Goal: Task Accomplishment & Management: Manage account settings

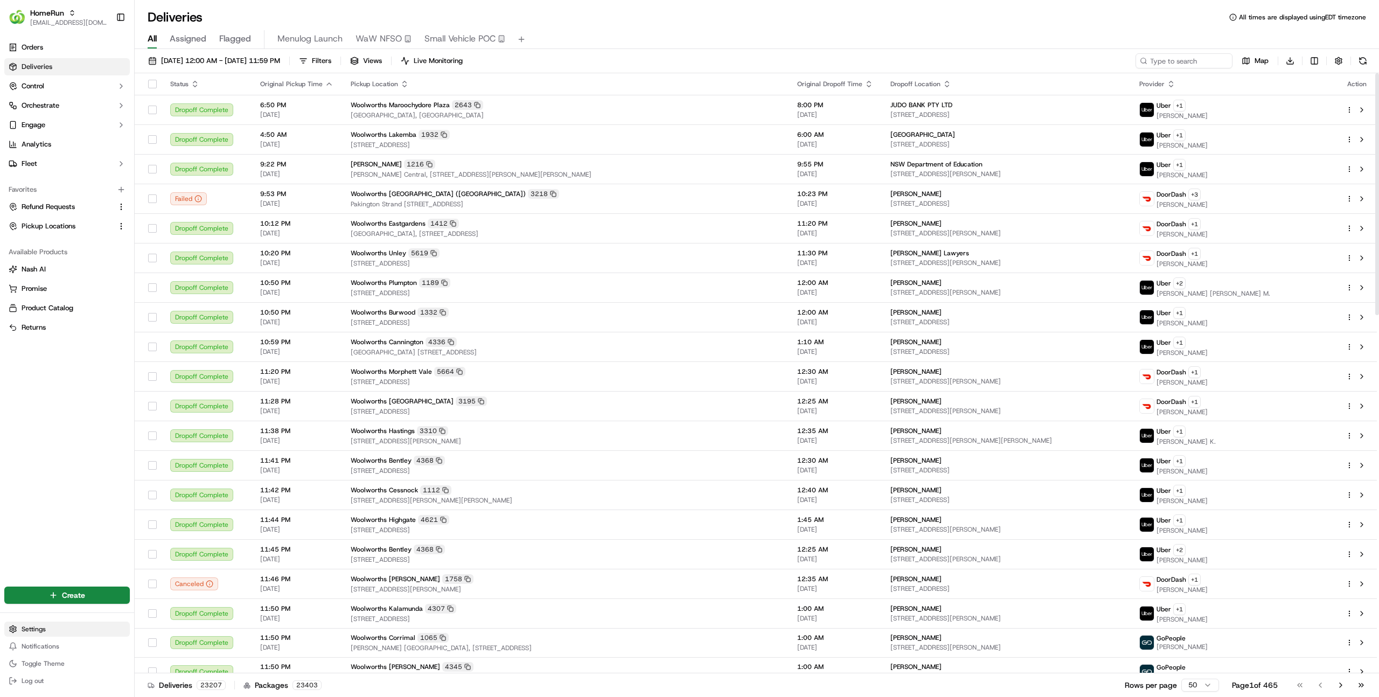
click at [38, 628] on html "HomeRun [EMAIL_ADDRESS][DOMAIN_NAME] Toggle Sidebar Orders Deliveries Control O…" at bounding box center [689, 348] width 1379 height 697
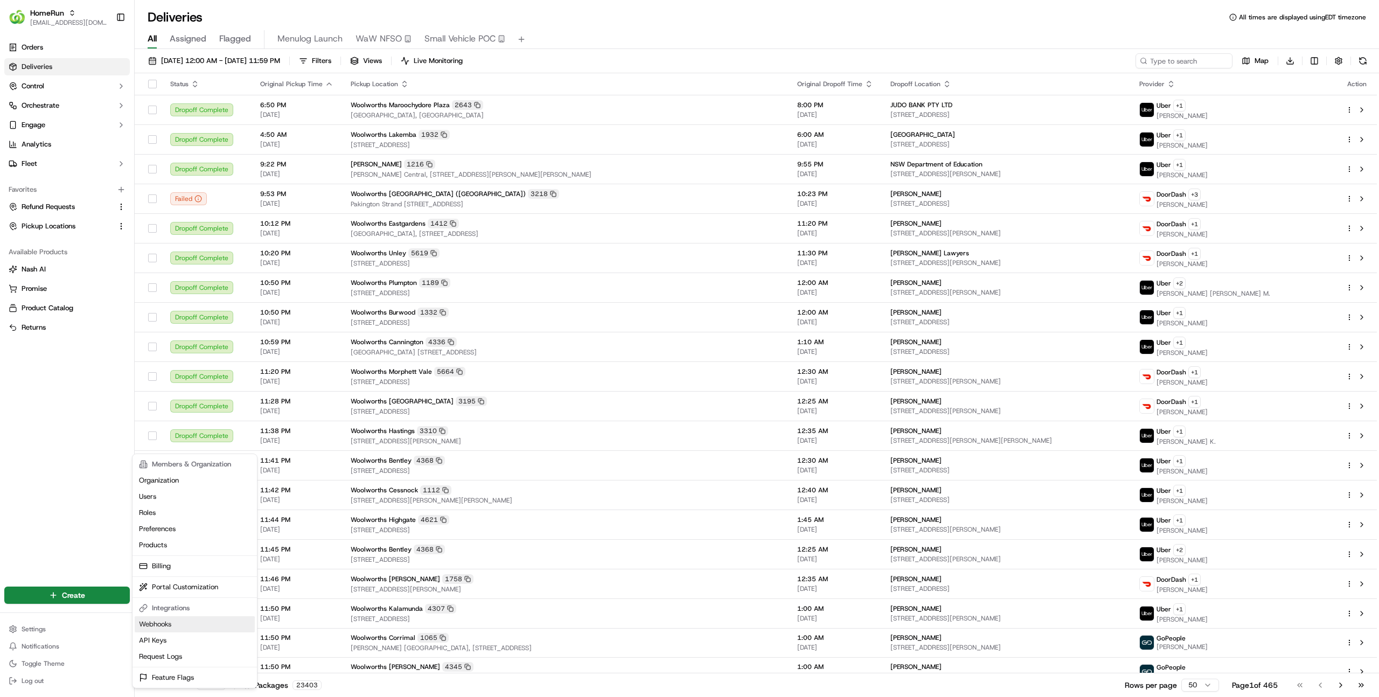
click at [171, 627] on link "Webhooks" at bounding box center [195, 624] width 120 height 16
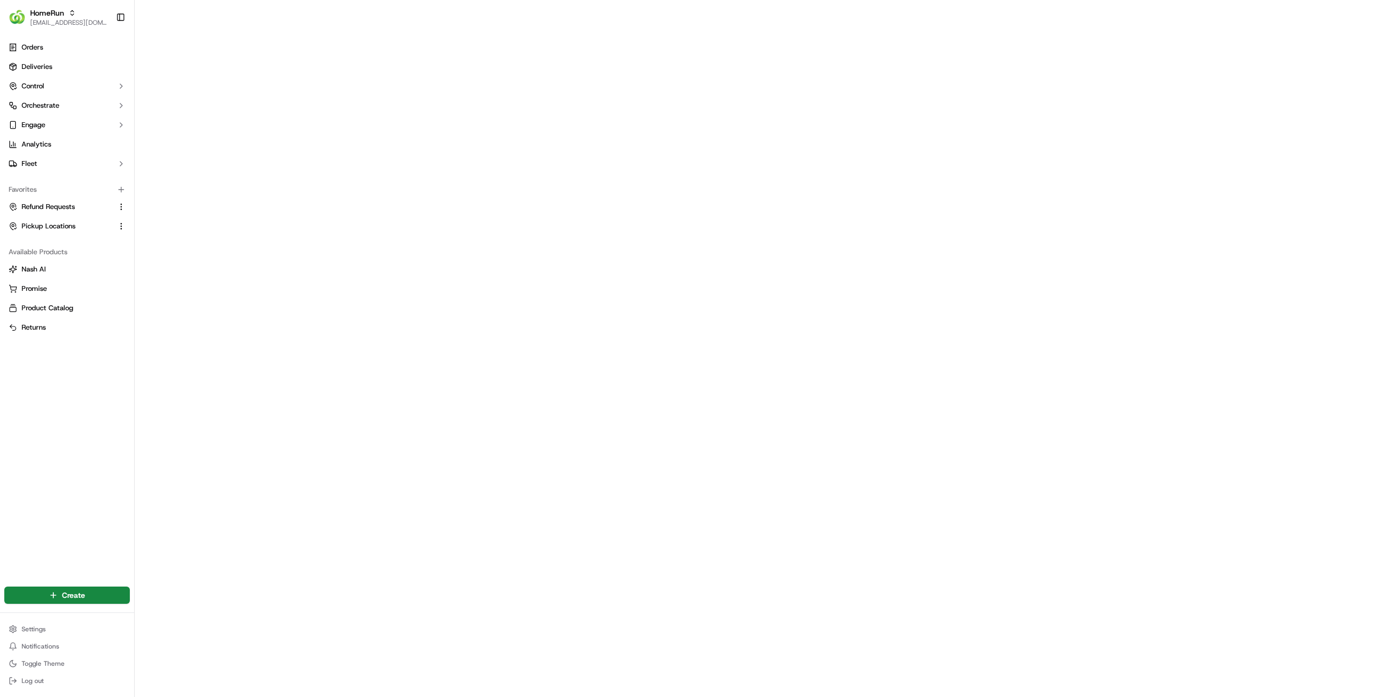
click at [70, 400] on div "Orders Deliveries Control Orchestrate Engage Analytics Fleet Favorites Refund R…" at bounding box center [67, 304] width 134 height 541
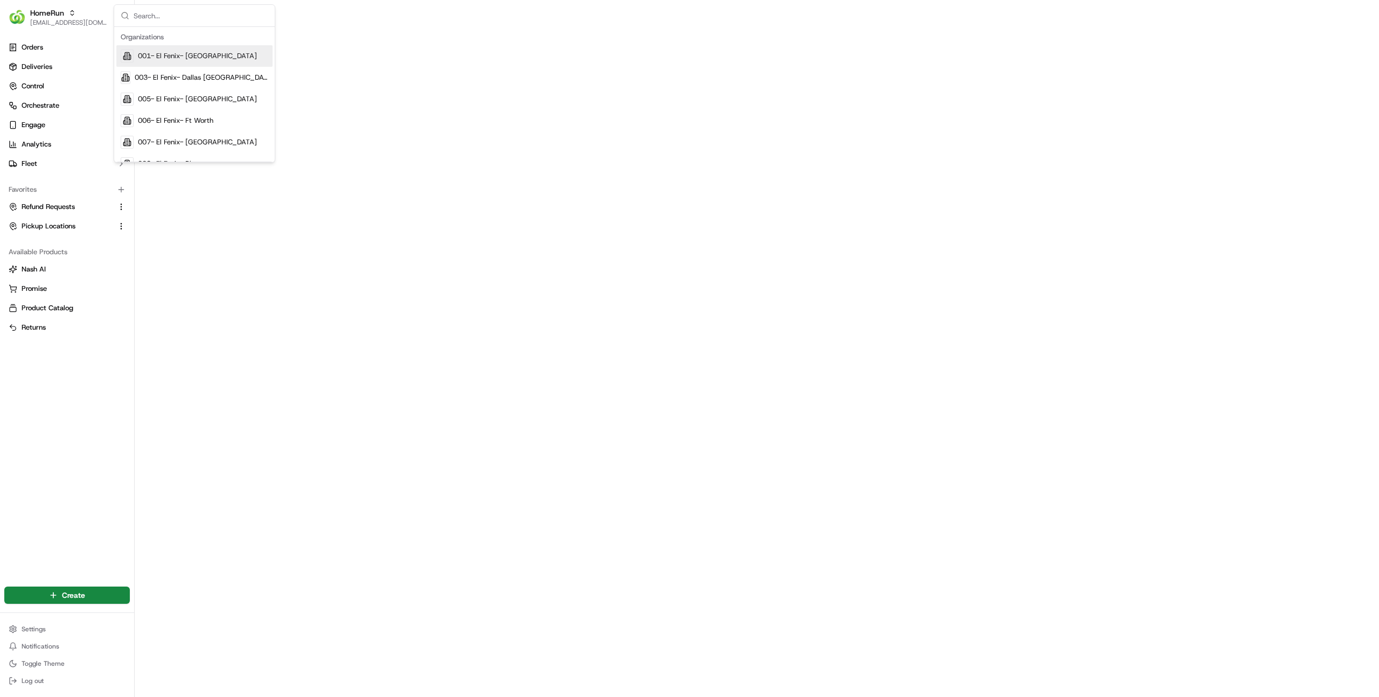
type input "h"
type input "milkr"
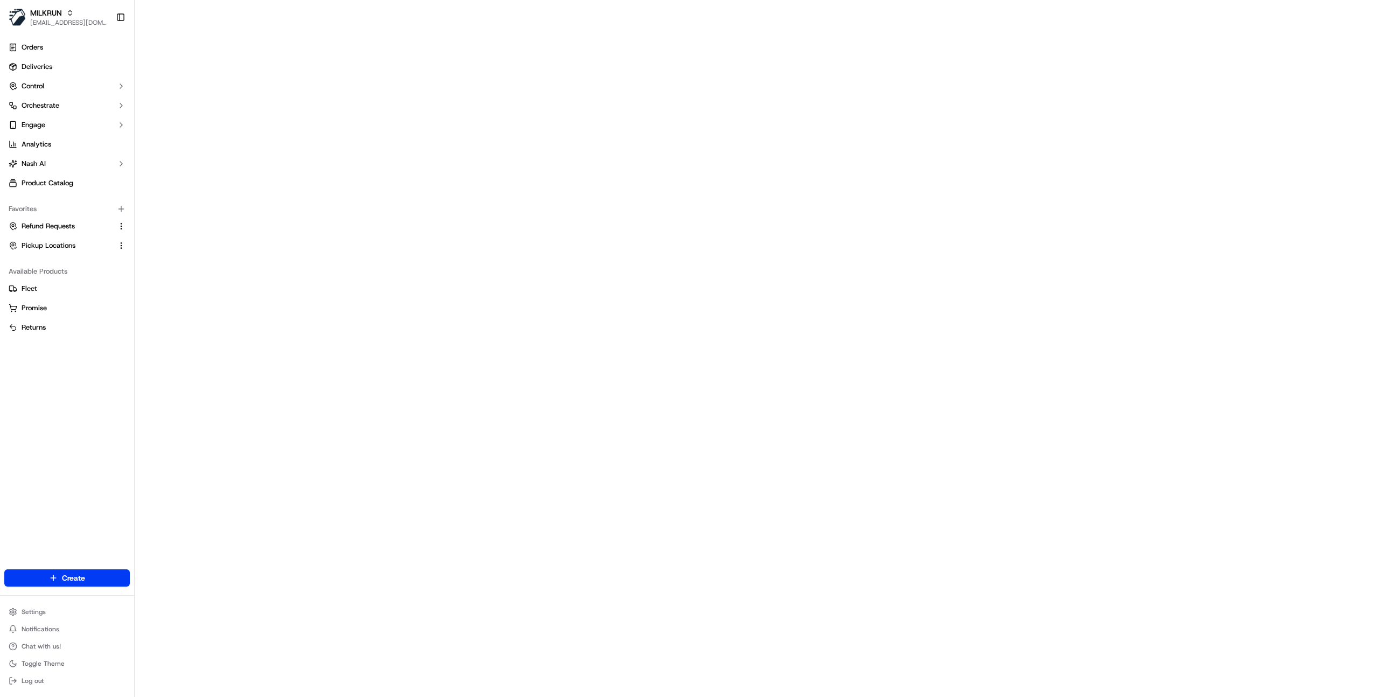
click at [88, 401] on div "Orders Deliveries Control Orchestrate Engage Analytics Nash AI Product Catalog …" at bounding box center [67, 297] width 134 height 526
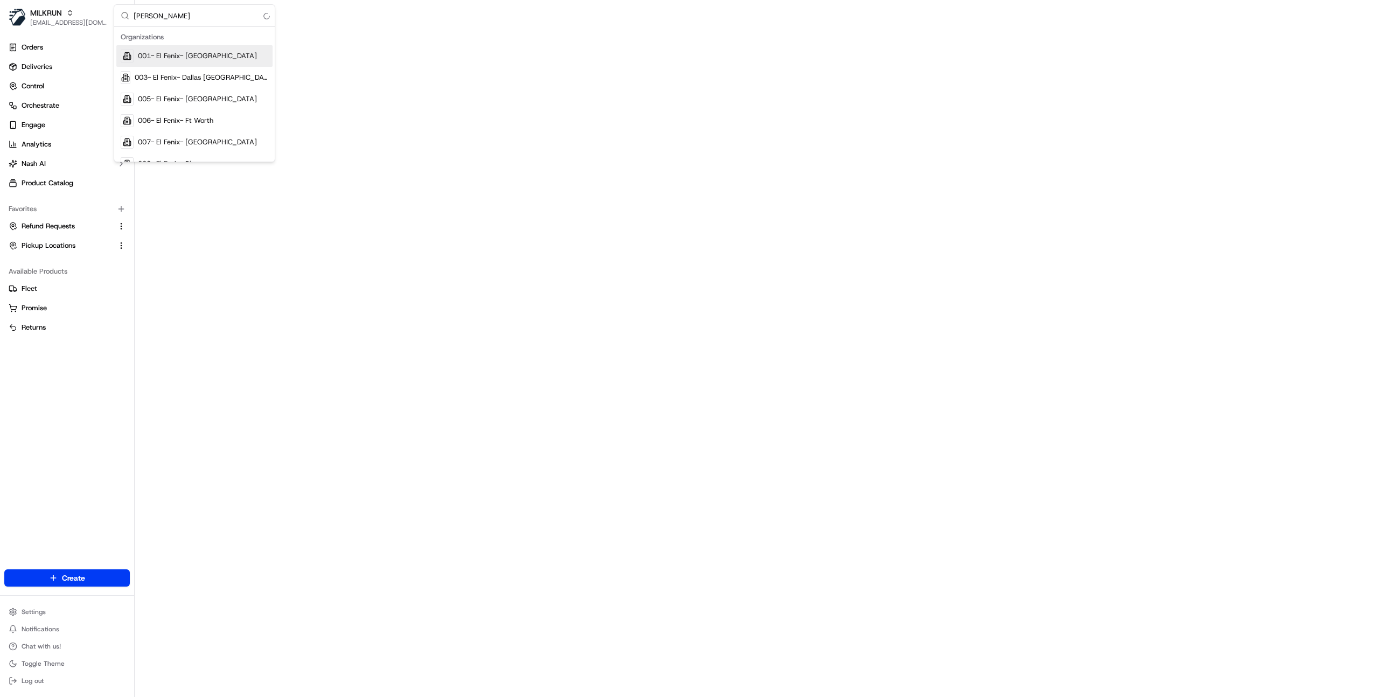
type input "homeru"
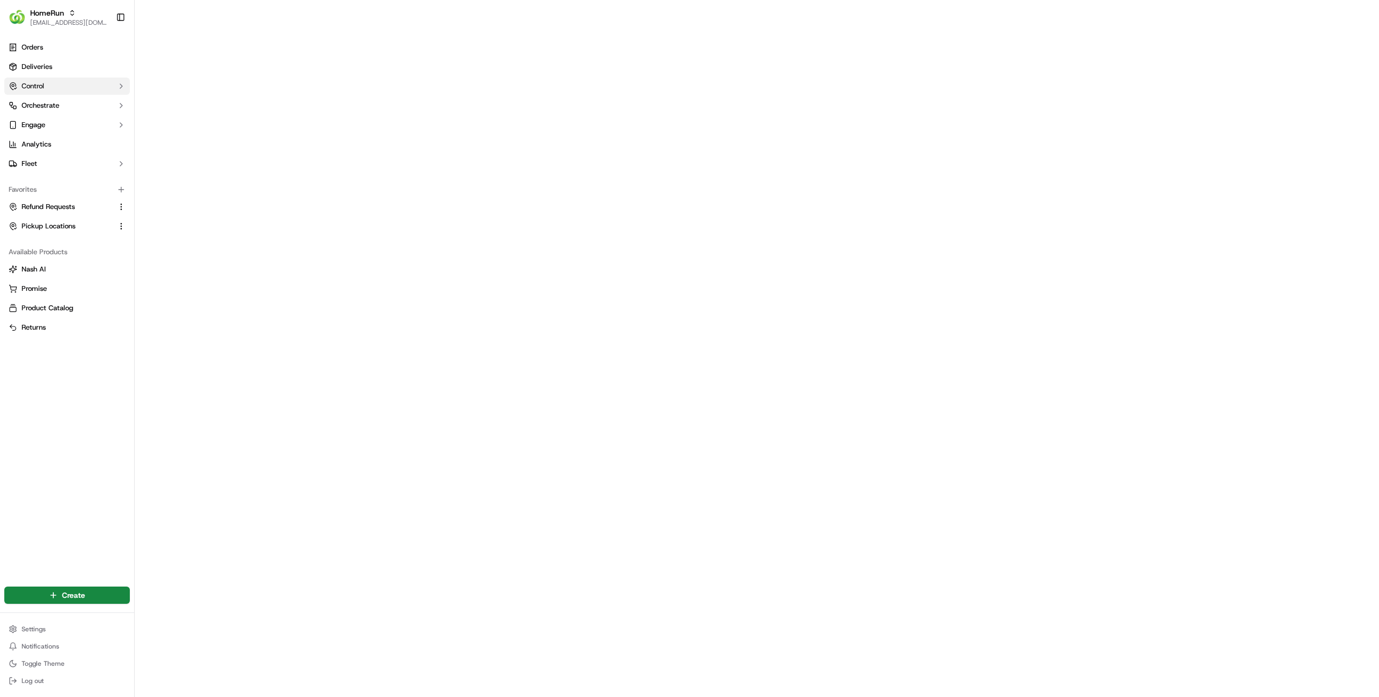
click at [70, 85] on button "Control" at bounding box center [66, 86] width 125 height 17
click at [69, 180] on button "Orchestrate" at bounding box center [66, 174] width 125 height 17
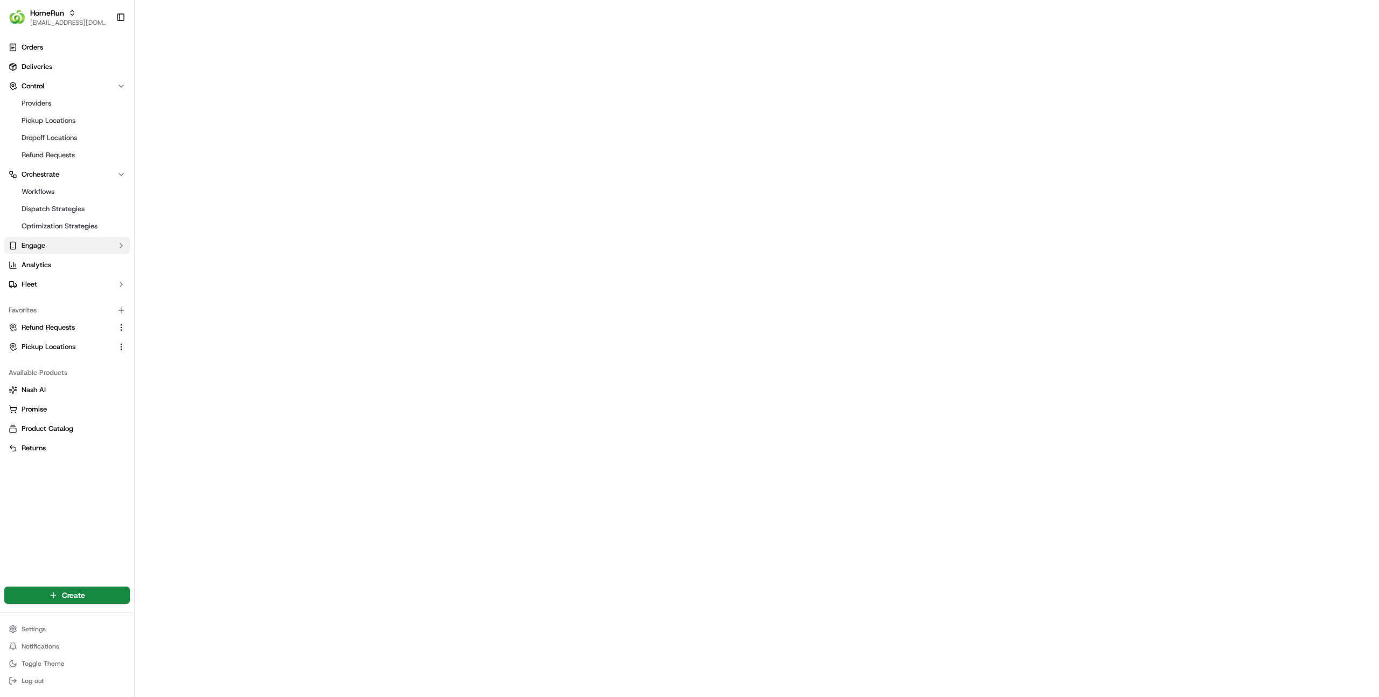
click at [67, 238] on button "Engage" at bounding box center [66, 245] width 125 height 17
click at [67, 315] on button "Fleet" at bounding box center [66, 318] width 125 height 17
click at [45, 105] on span "Providers" at bounding box center [37, 104] width 30 height 10
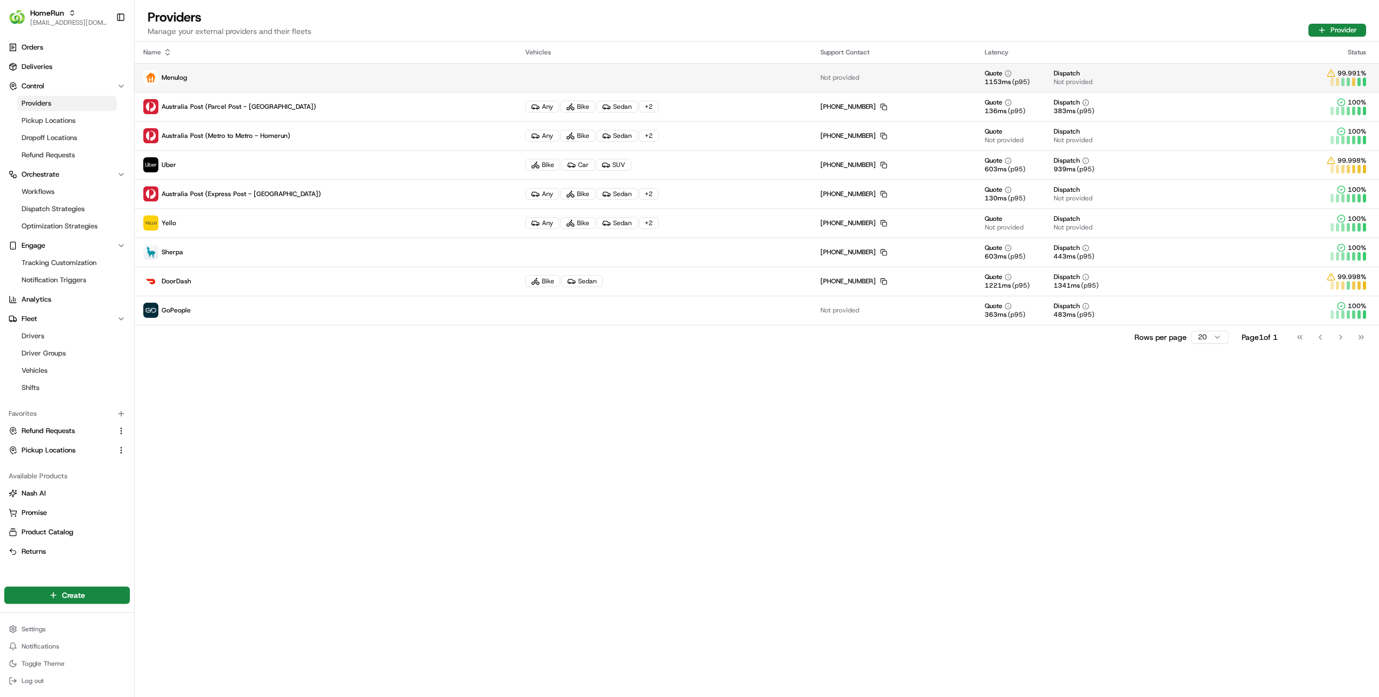
click at [212, 82] on p "Menulog" at bounding box center [325, 77] width 365 height 15
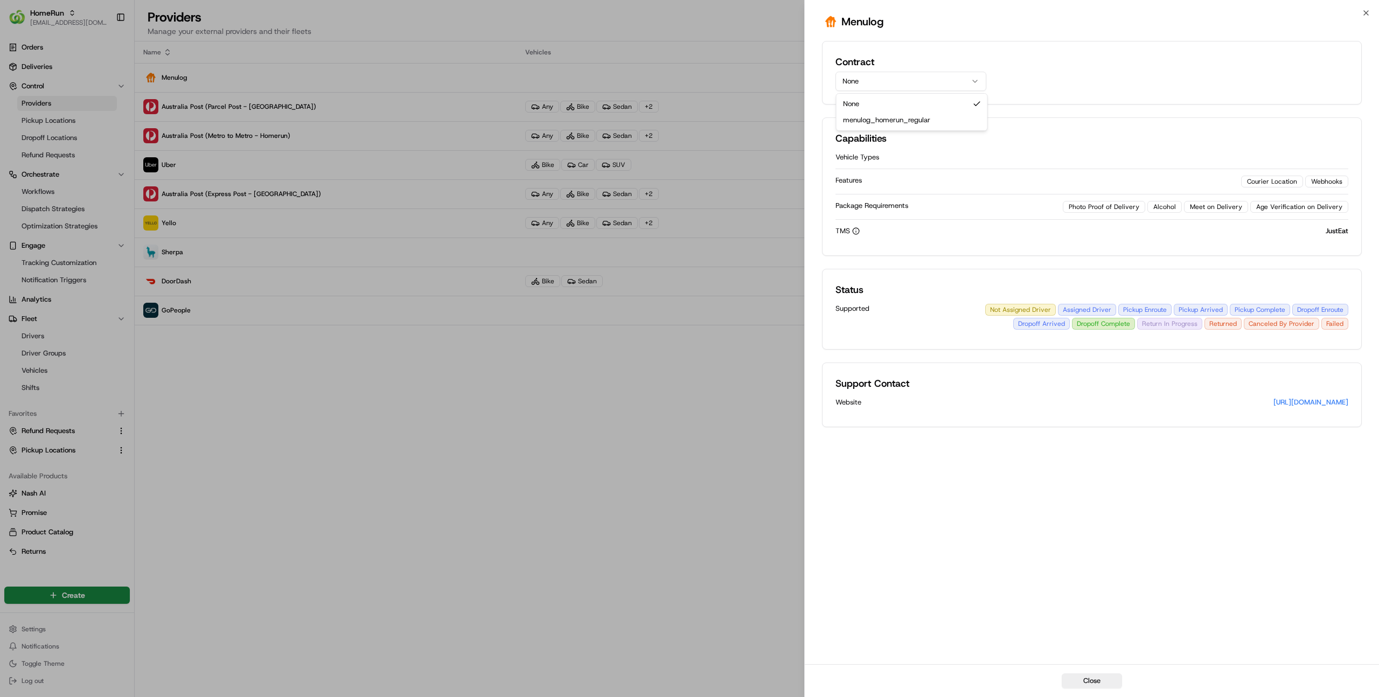
click at [882, 87] on button "None" at bounding box center [910, 81] width 151 height 19
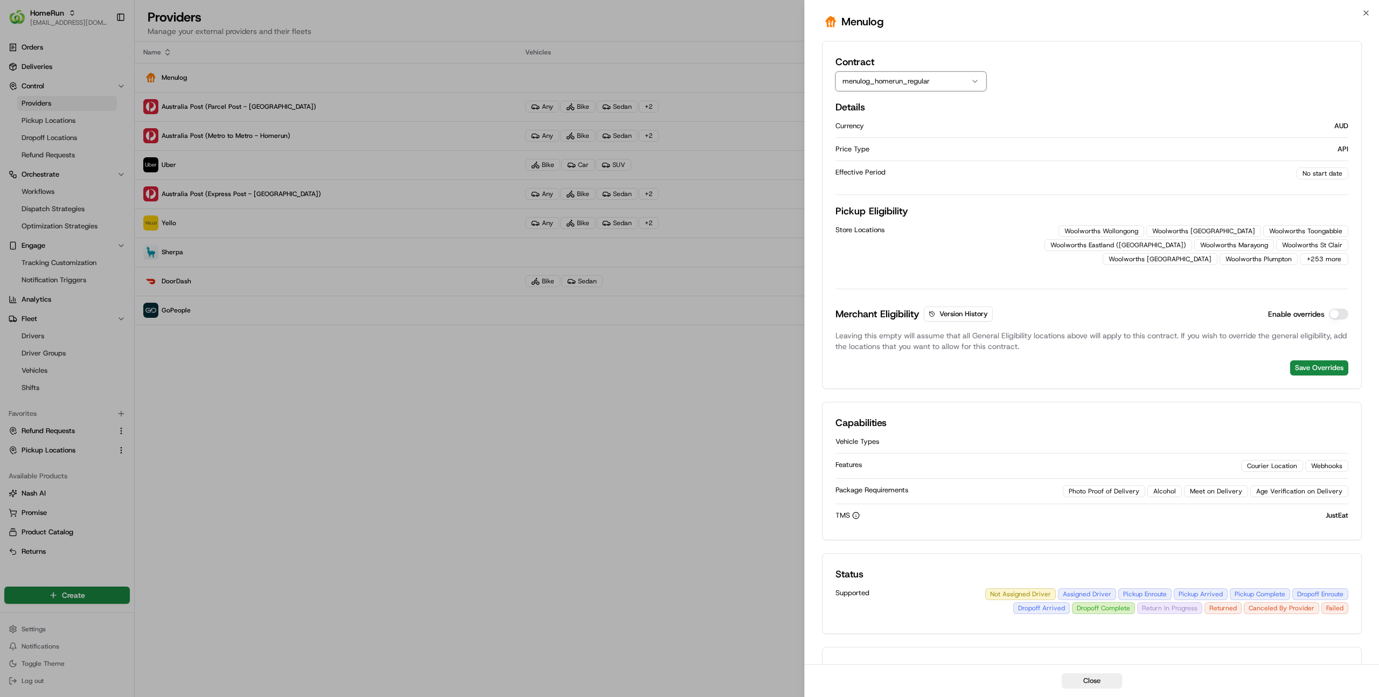
scroll to position [40, 0]
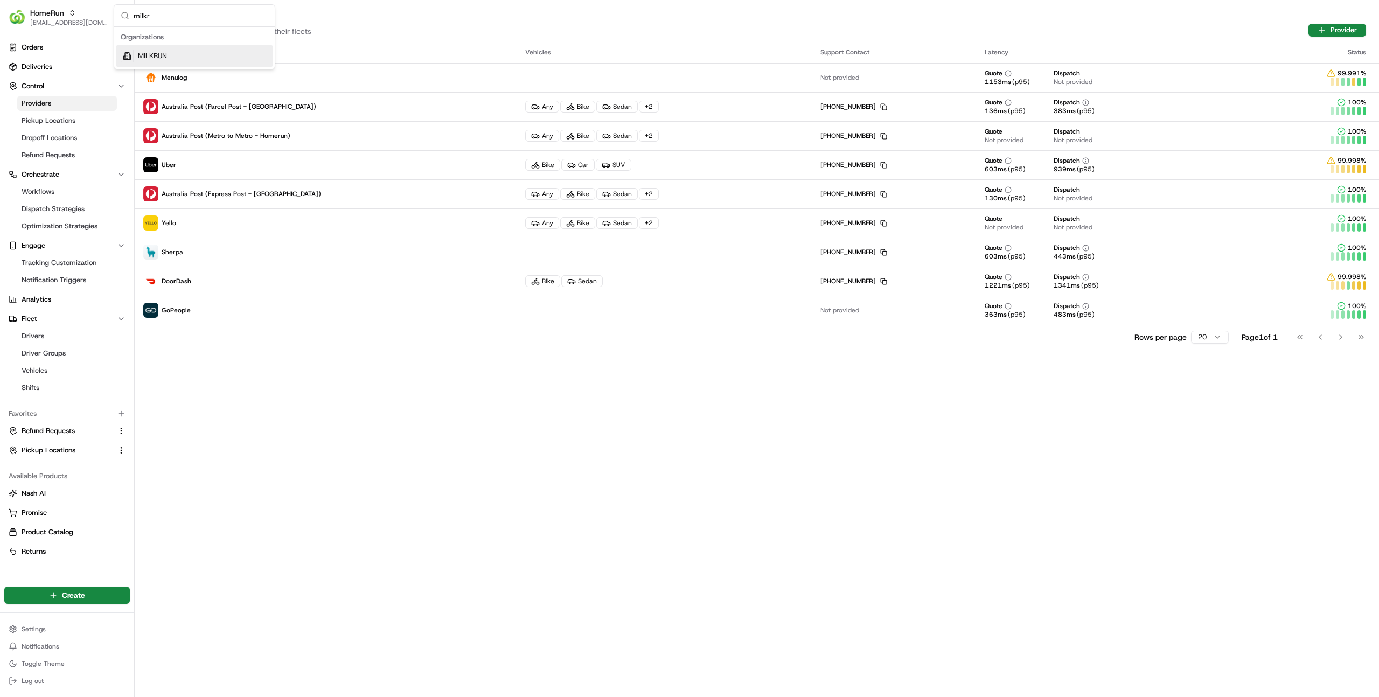
type input "milkr"
click at [221, 53] on div "MILKRUN" at bounding box center [194, 56] width 156 height 22
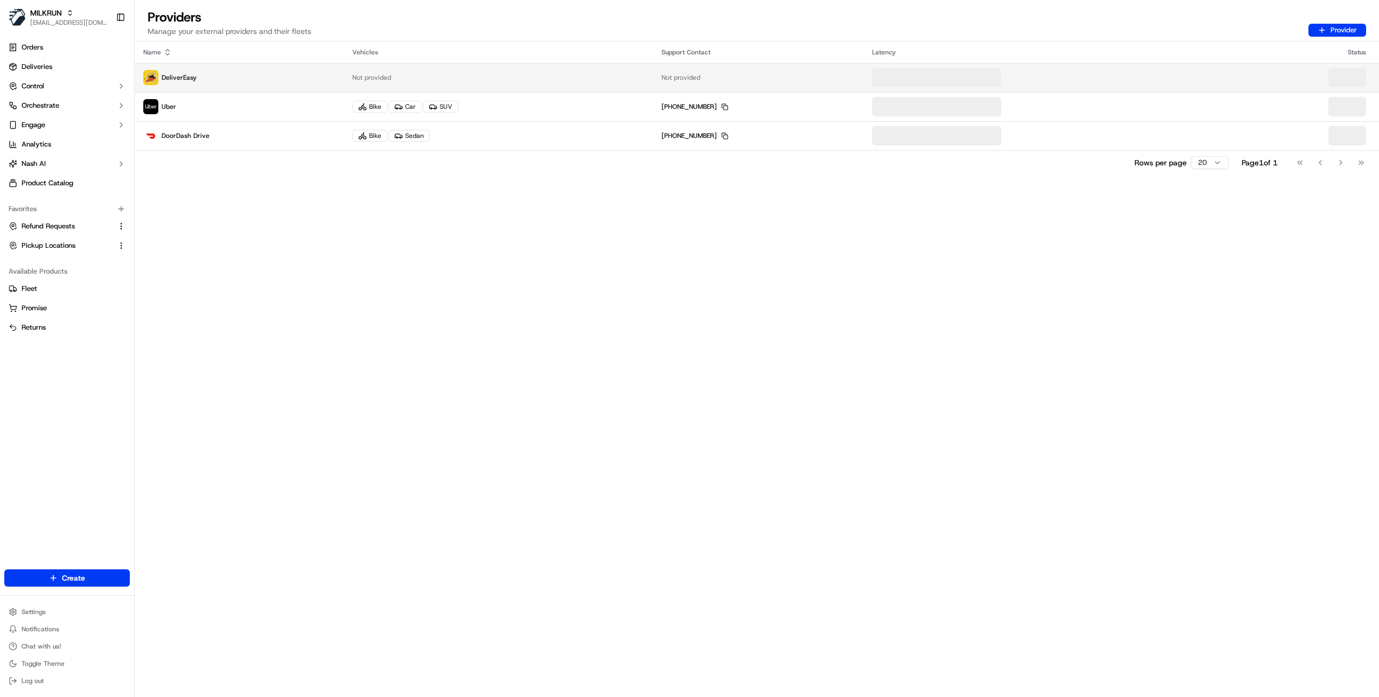
click at [214, 66] on td "DeliverEasy" at bounding box center [239, 77] width 209 height 29
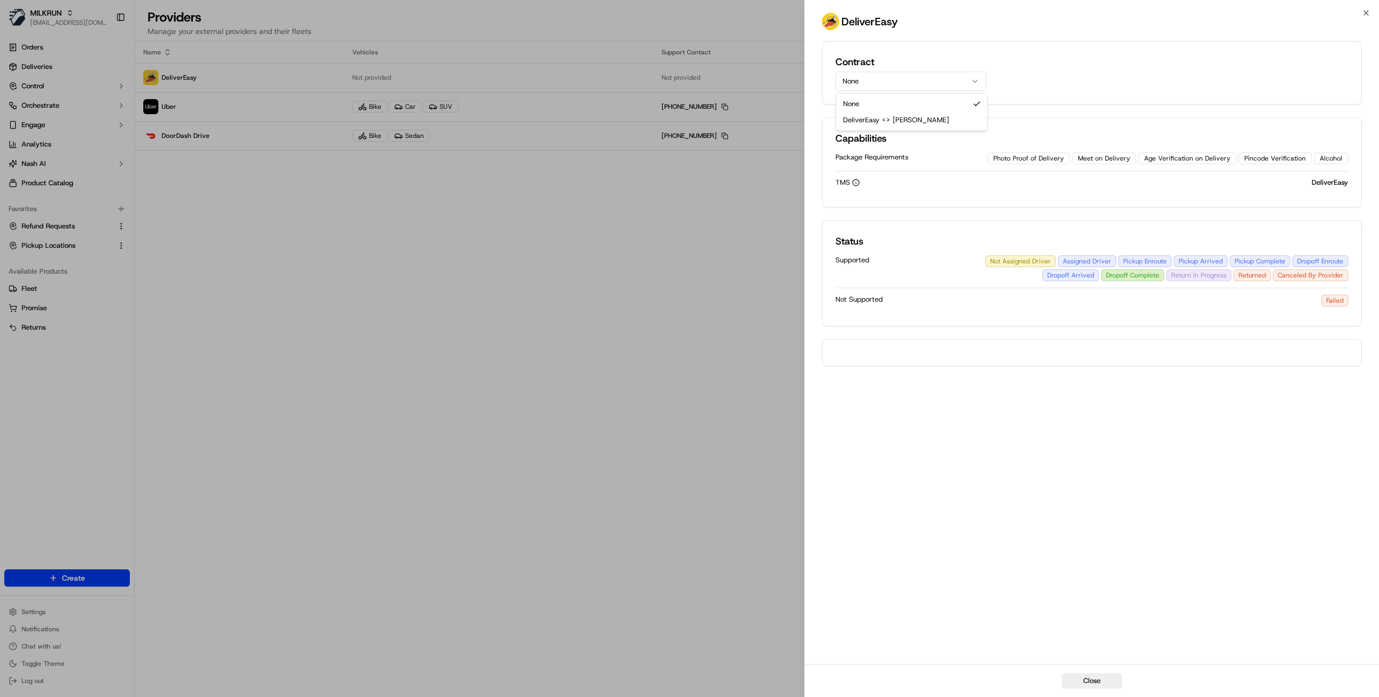
click at [909, 79] on button "None" at bounding box center [910, 81] width 151 height 19
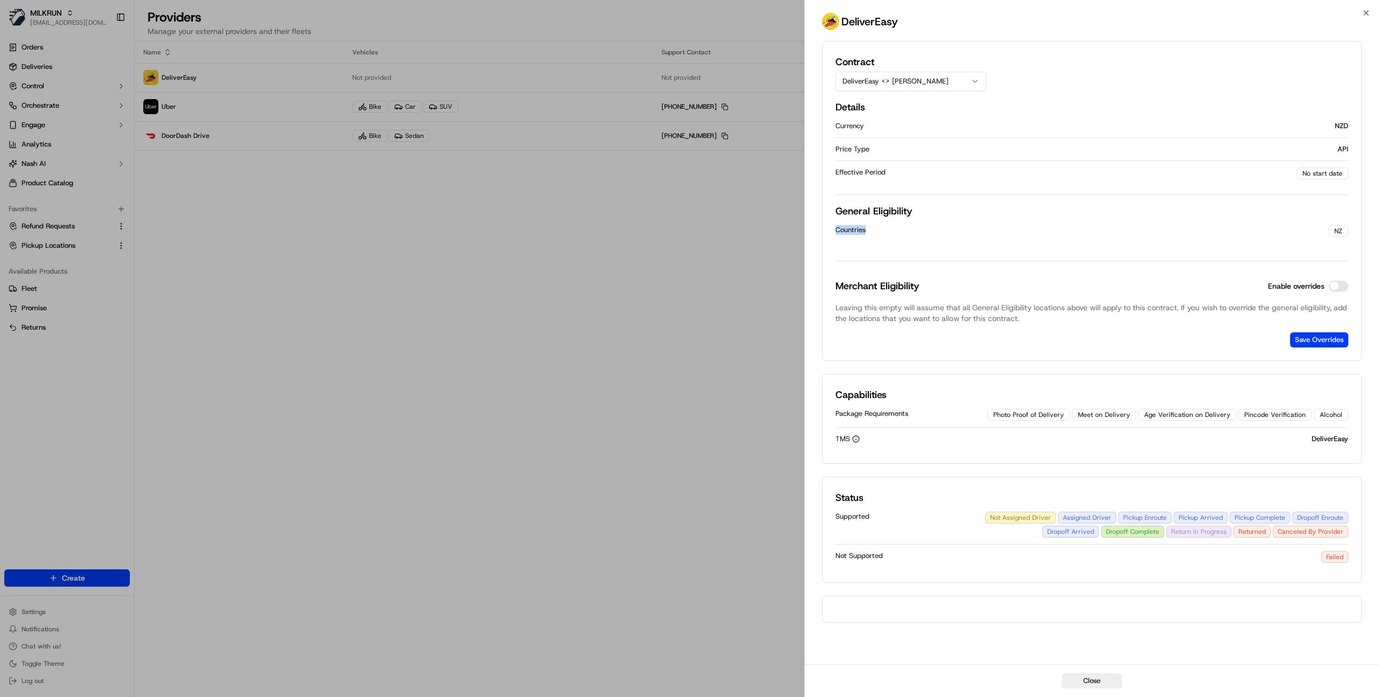
drag, startPoint x: 837, startPoint y: 229, endPoint x: 893, endPoint y: 229, distance: 56.0
click at [893, 229] on div "Countries" at bounding box center [1081, 230] width 493 height 10
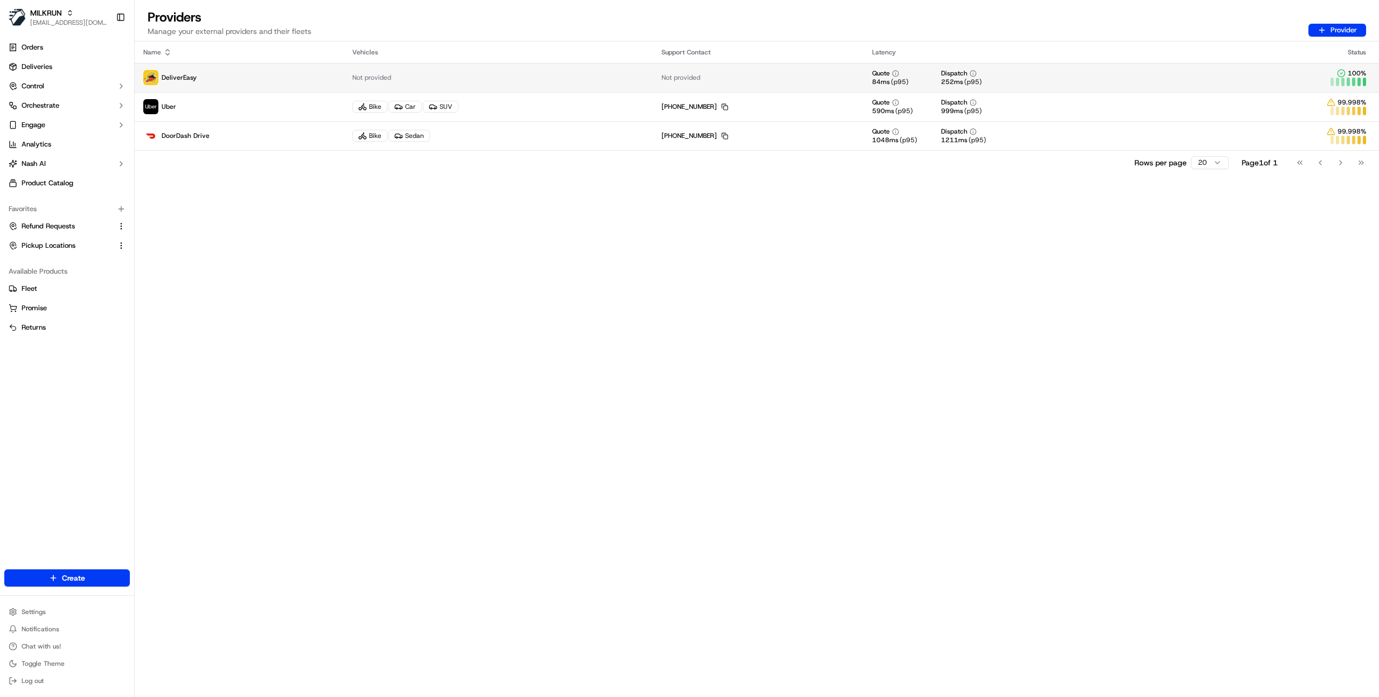
click at [259, 87] on td "DeliverEasy" at bounding box center [239, 77] width 209 height 29
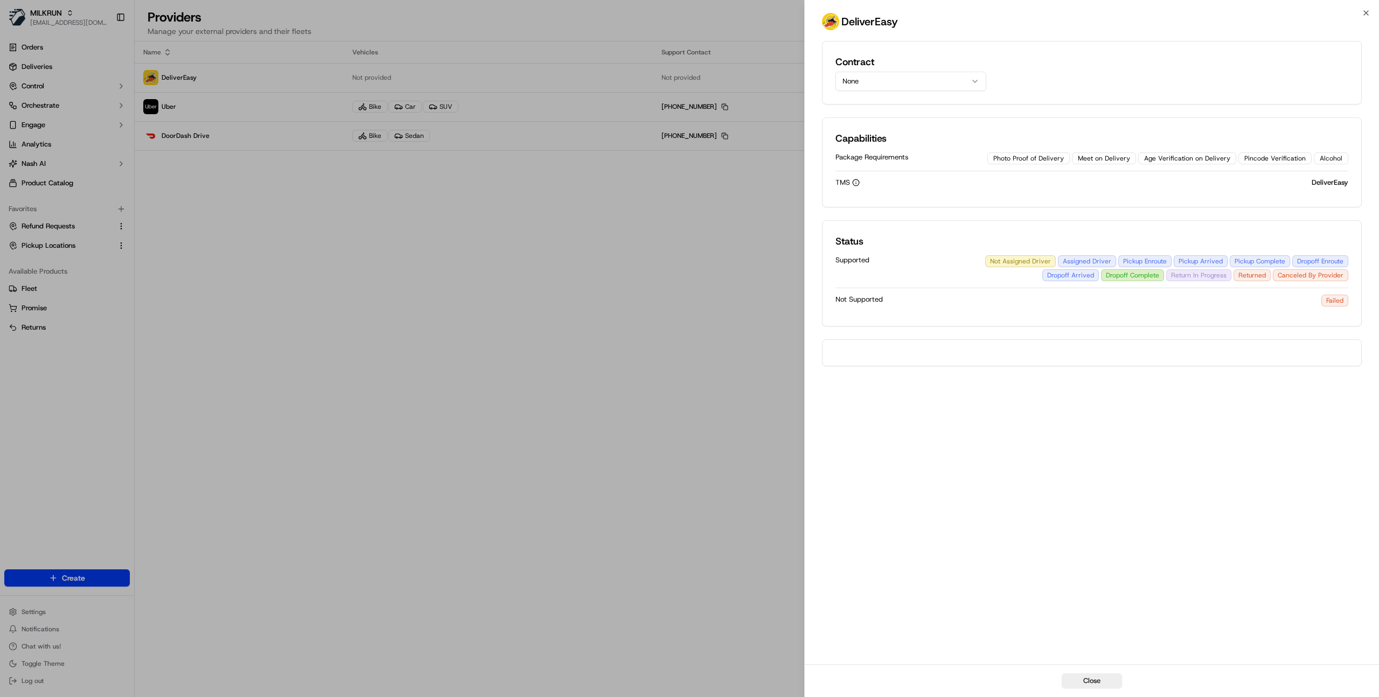
click at [913, 85] on button "None" at bounding box center [910, 81] width 151 height 19
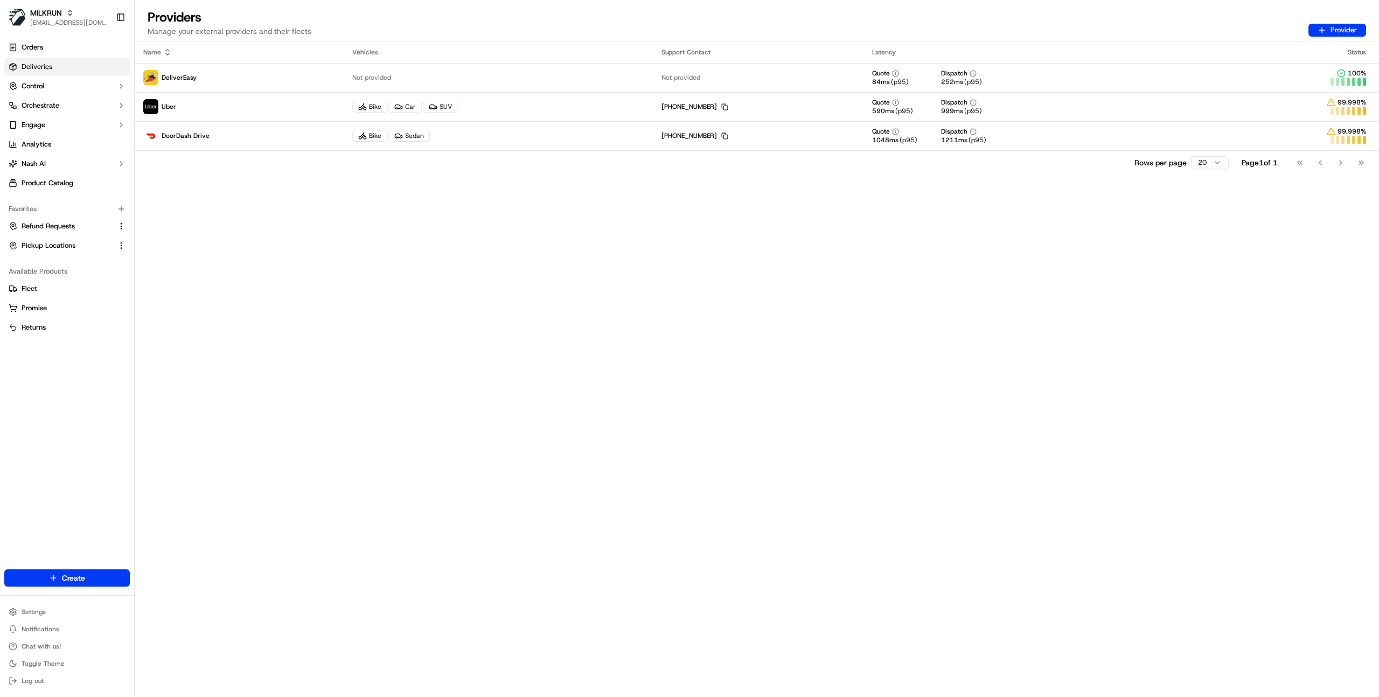
click at [44, 67] on span "Deliveries" at bounding box center [37, 67] width 31 height 10
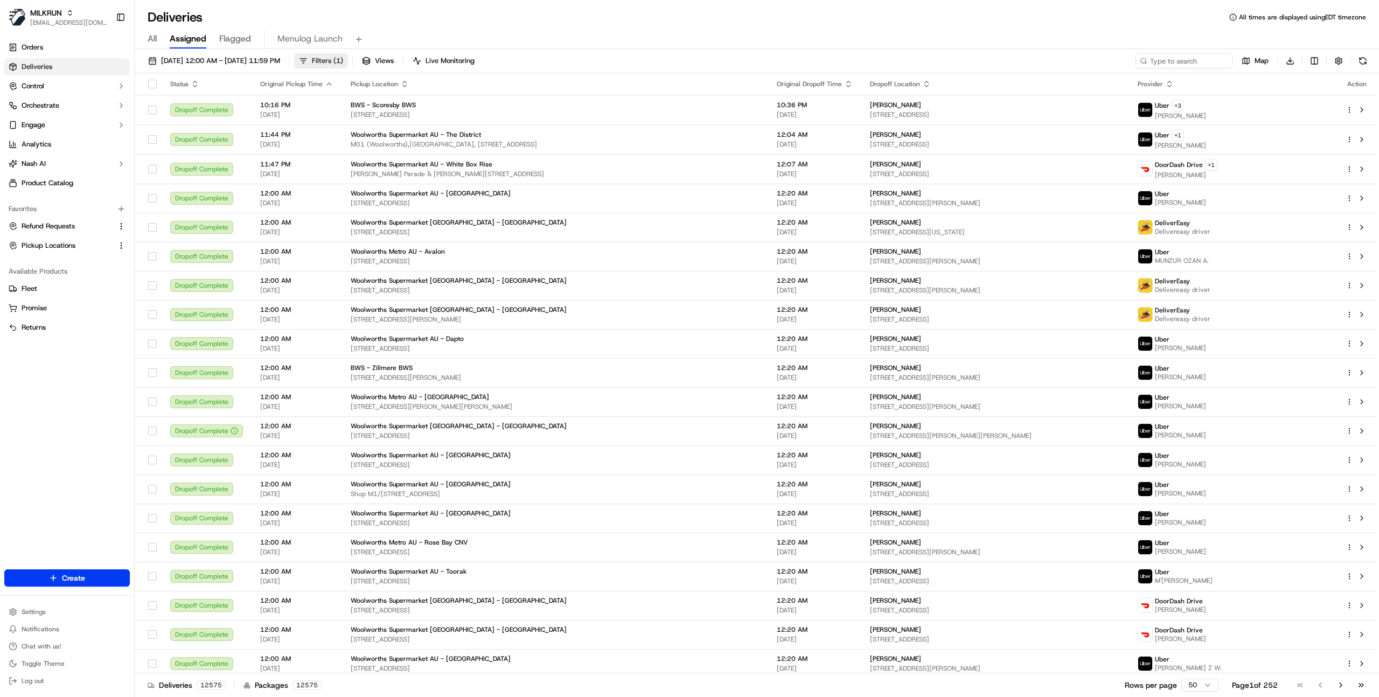
click at [348, 54] on button "Filters ( 1 )" at bounding box center [321, 60] width 54 height 15
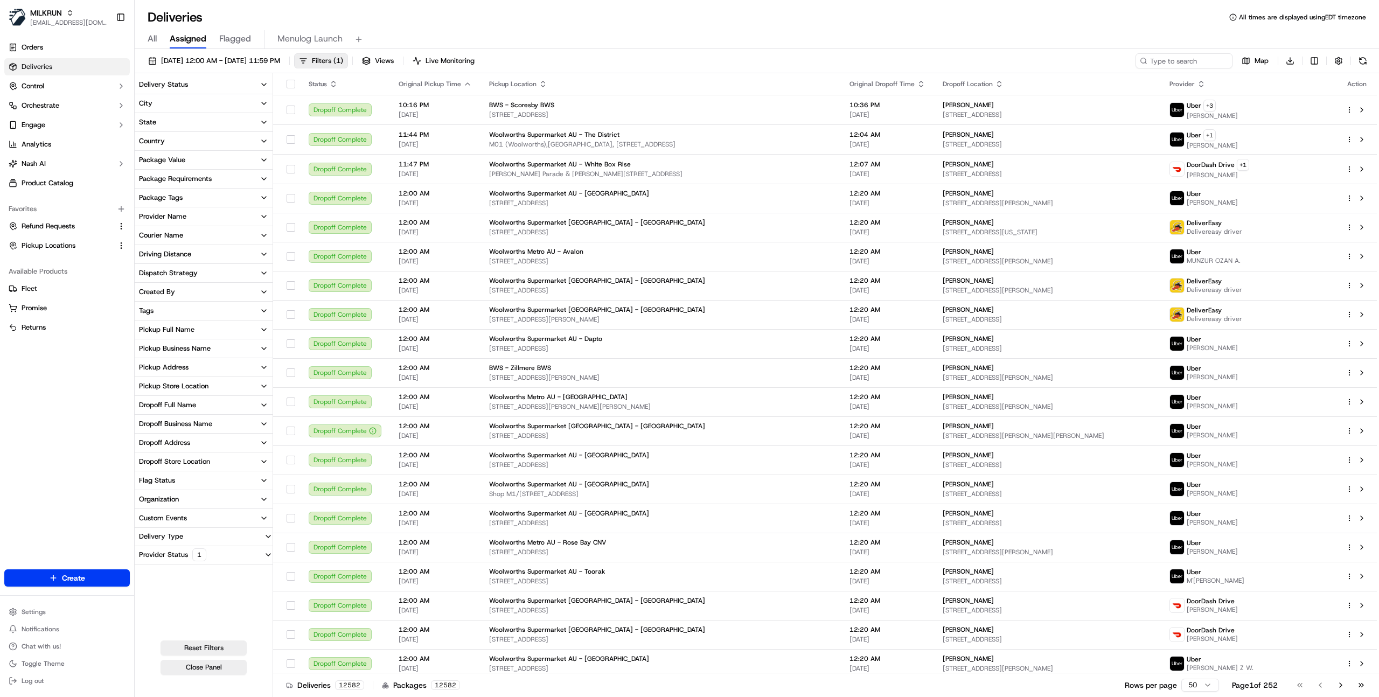
click at [178, 235] on div "Courier Name" at bounding box center [161, 236] width 44 height 10
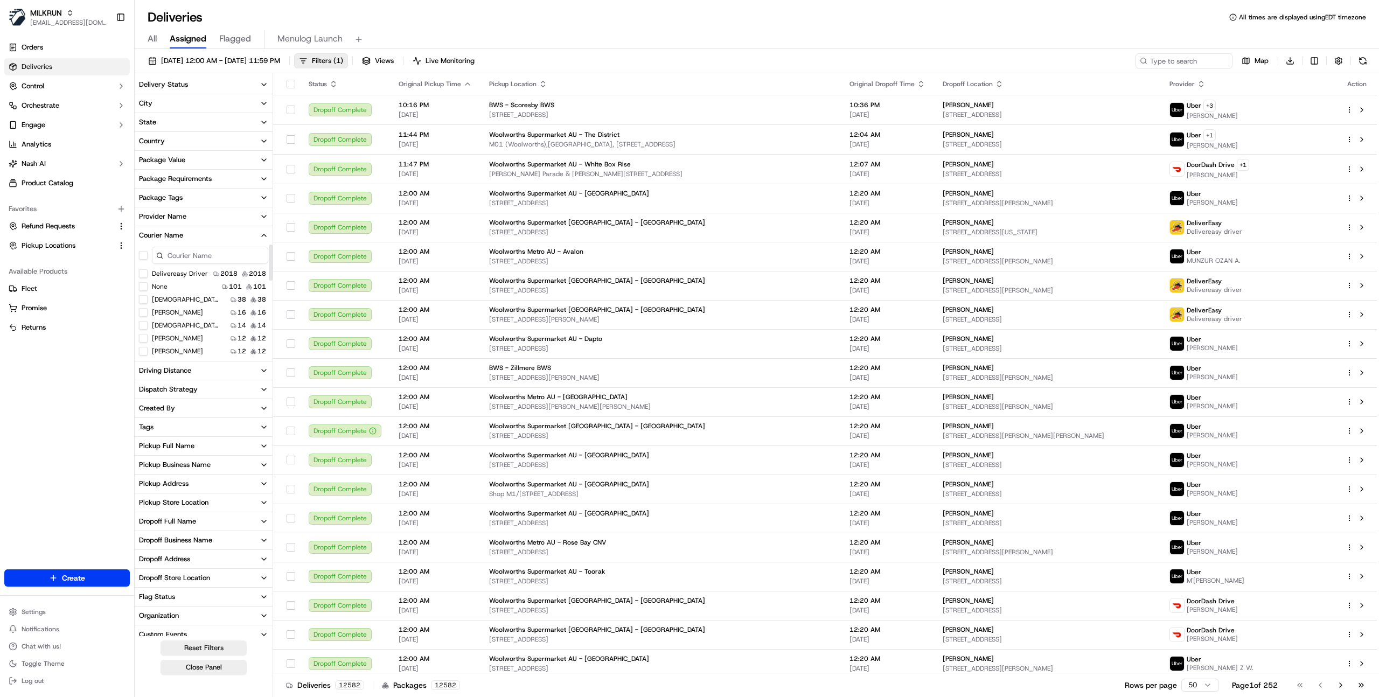
click at [171, 238] on div "Courier Name" at bounding box center [161, 236] width 44 height 10
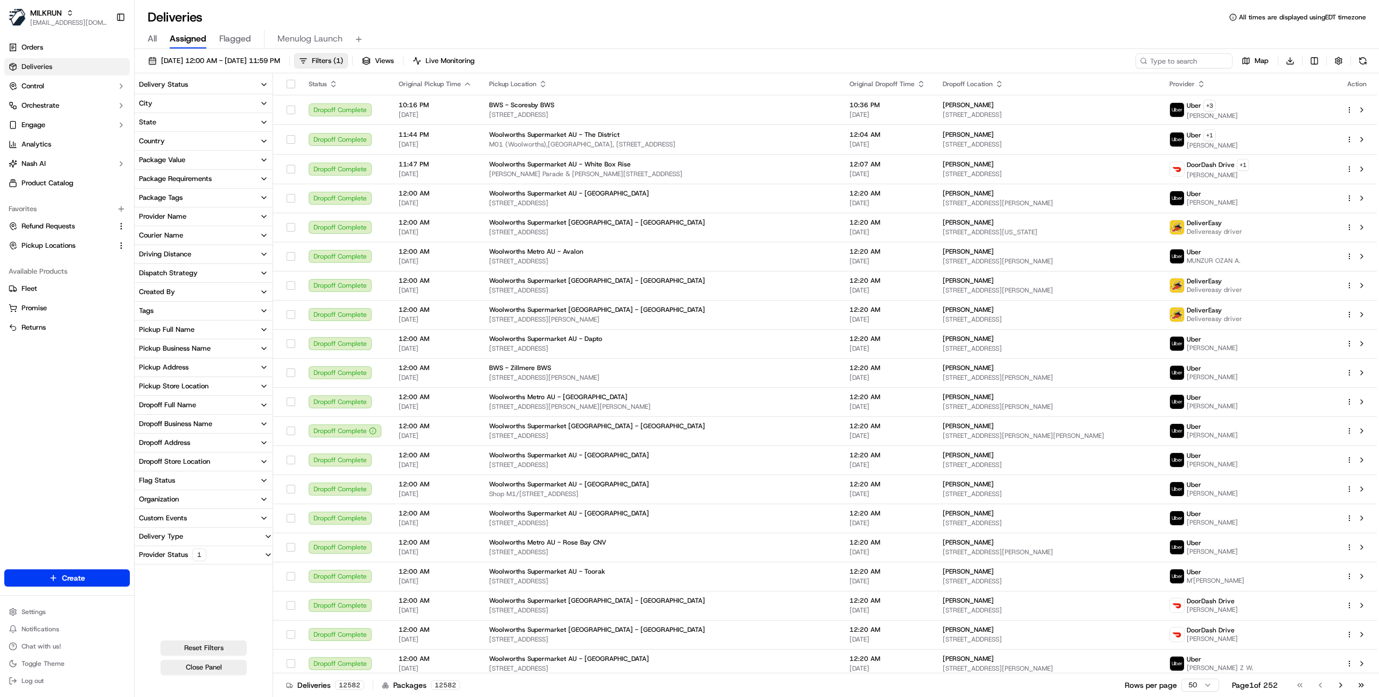
click at [178, 217] on div "Provider Name" at bounding box center [162, 217] width 47 height 10
click at [144, 282] on button "DeliverEasy" at bounding box center [143, 280] width 9 height 9
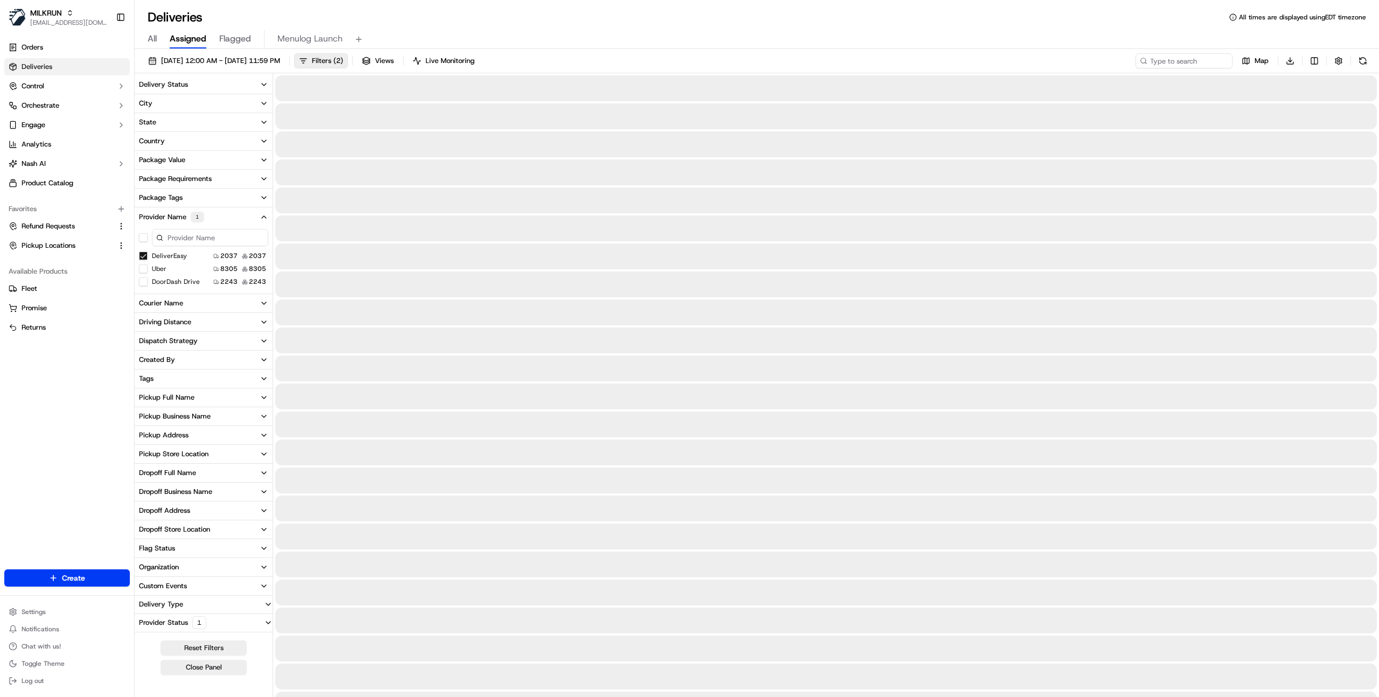
click at [214, 217] on button "Provider Name 1" at bounding box center [204, 216] width 138 height 19
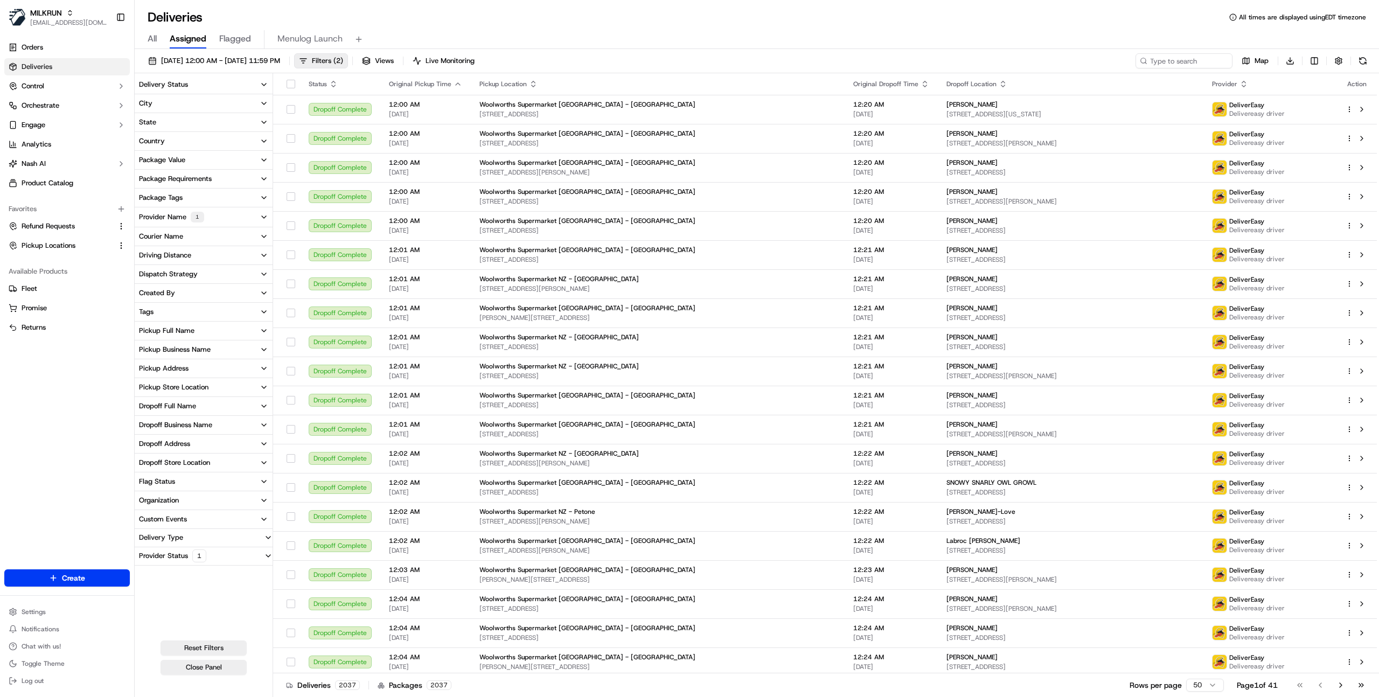
click at [215, 171] on button "Package Requirements" at bounding box center [204, 179] width 138 height 18
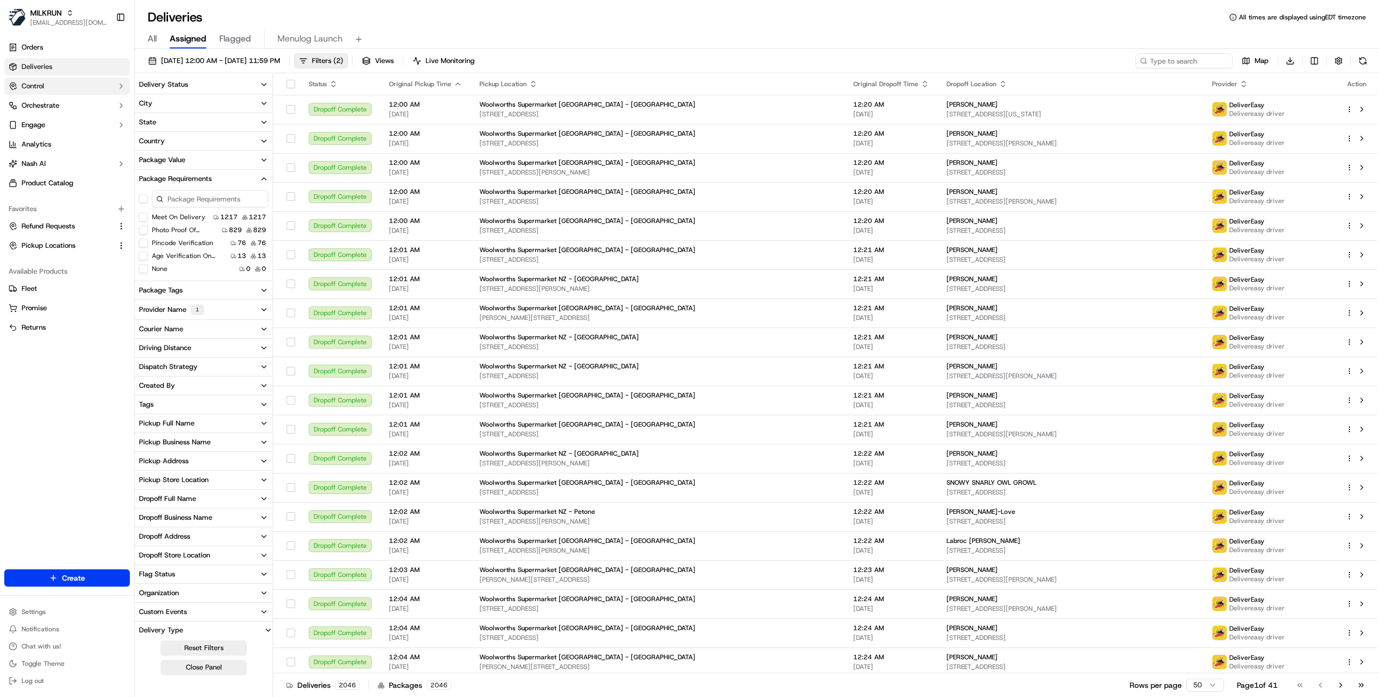
click at [68, 90] on button "Control" at bounding box center [66, 86] width 125 height 17
click at [65, 109] on link "Providers" at bounding box center [67, 103] width 100 height 15
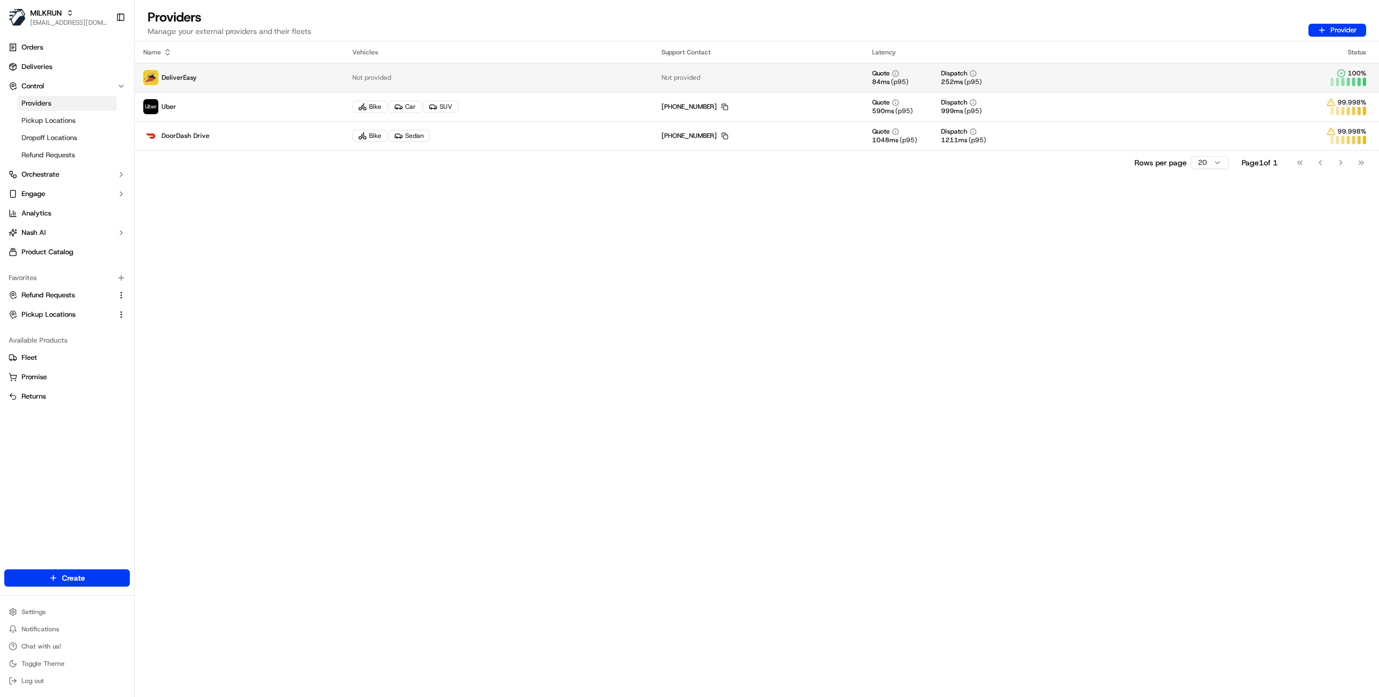
click at [307, 87] on td "DeliverEasy" at bounding box center [239, 77] width 209 height 29
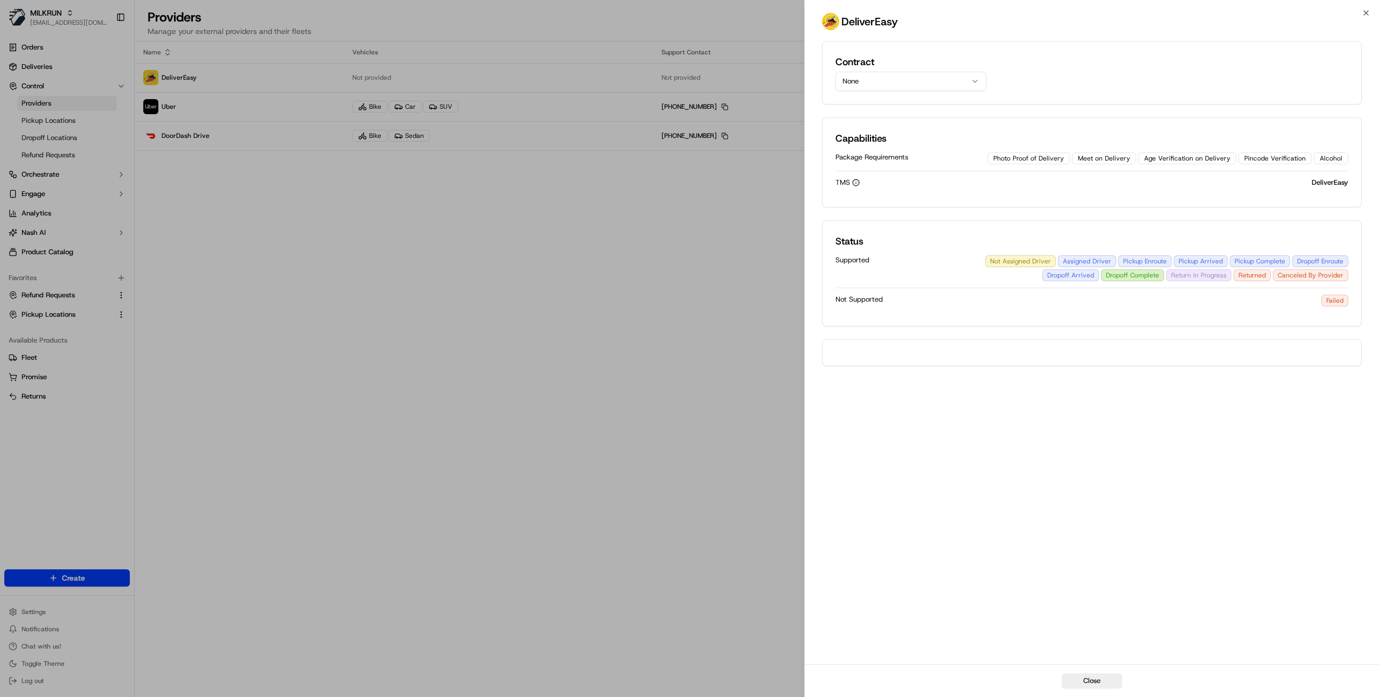
click at [901, 85] on button "None" at bounding box center [910, 81] width 151 height 19
drag, startPoint x: 902, startPoint y: 111, endPoint x: 903, endPoint y: 120, distance: 8.2
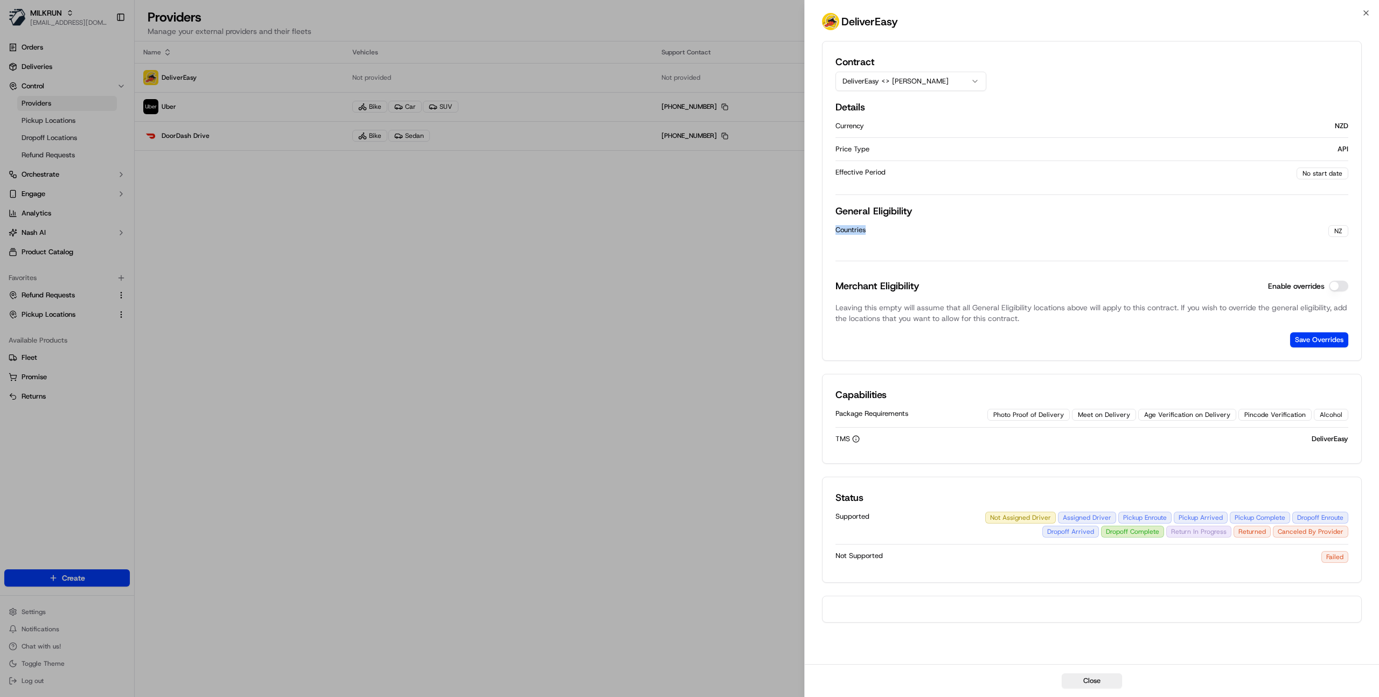
drag, startPoint x: 834, startPoint y: 232, endPoint x: 887, endPoint y: 227, distance: 53.0
click at [887, 227] on div "Contract DeliverEasy <> Nash Details Currency NZD Price Type API Effective Peri…" at bounding box center [1092, 201] width 540 height 320
drag, startPoint x: 834, startPoint y: 212, endPoint x: 888, endPoint y: 229, distance: 55.9
click at [888, 229] on div "Contract DeliverEasy <> Nash Details Currency NZD Price Type API Effective Peri…" at bounding box center [1092, 201] width 540 height 320
drag, startPoint x: 1154, startPoint y: 417, endPoint x: 1237, endPoint y: 417, distance: 83.5
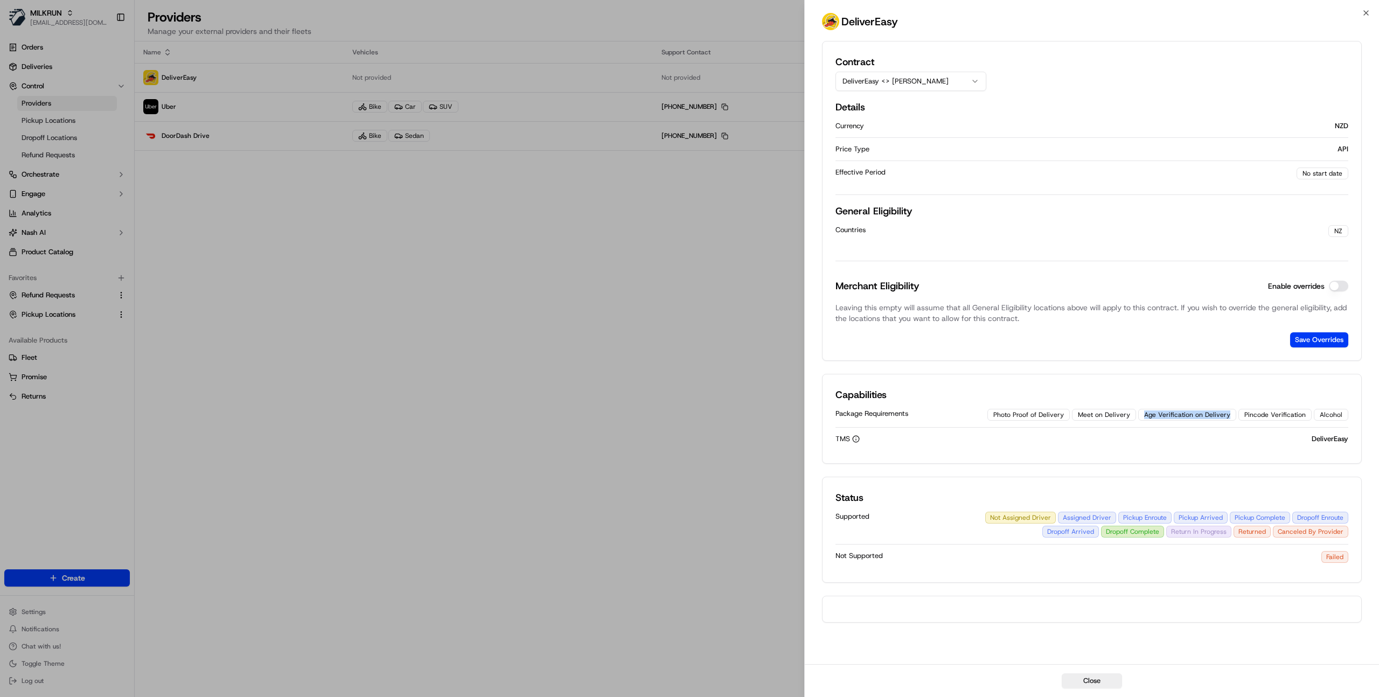
click at [1236, 417] on div "Age Verification on Delivery" at bounding box center [1187, 415] width 98 height 12
click at [1159, 414] on div "Age Verification on Delivery" at bounding box center [1187, 415] width 98 height 12
drag, startPoint x: 1152, startPoint y: 414, endPoint x: 1236, endPoint y: 414, distance: 84.0
click at [1236, 414] on div "Age Verification on Delivery" at bounding box center [1187, 415] width 98 height 12
click at [1147, 413] on div "Age Verification on Delivery" at bounding box center [1187, 415] width 98 height 12
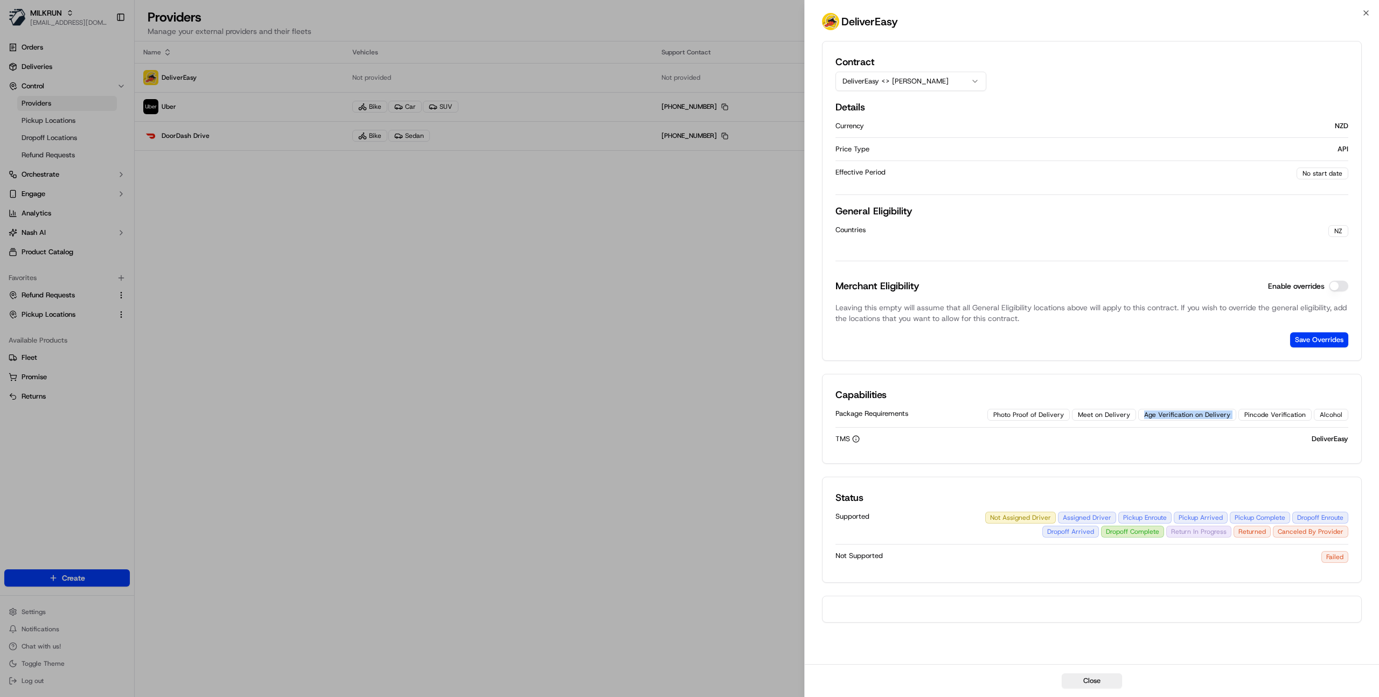
drag, startPoint x: 1150, startPoint y: 413, endPoint x: 1243, endPoint y: 414, distance: 92.1
click at [1243, 414] on div "Photo Proof of Delivery Meet on Delivery Age Verification on Delivery Pincode V…" at bounding box center [1167, 415] width 361 height 12
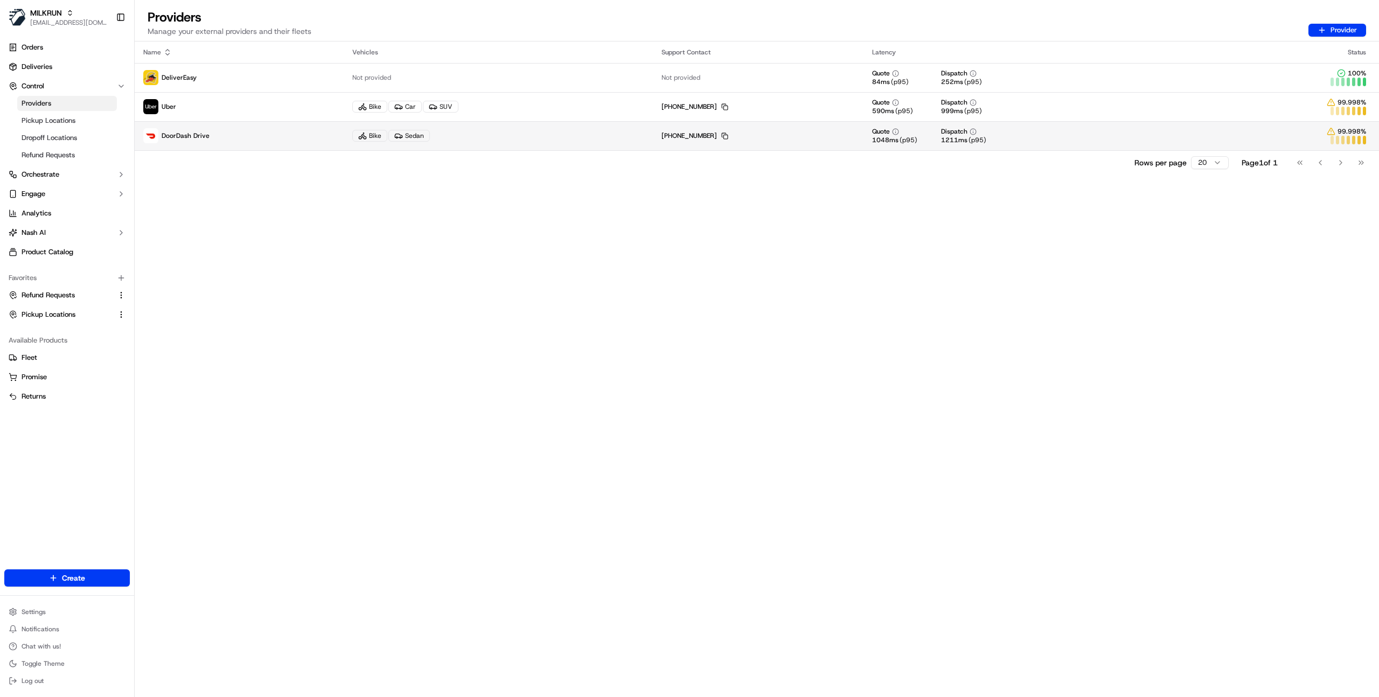
click at [240, 136] on p "DoorDash Drive" at bounding box center [239, 135] width 192 height 15
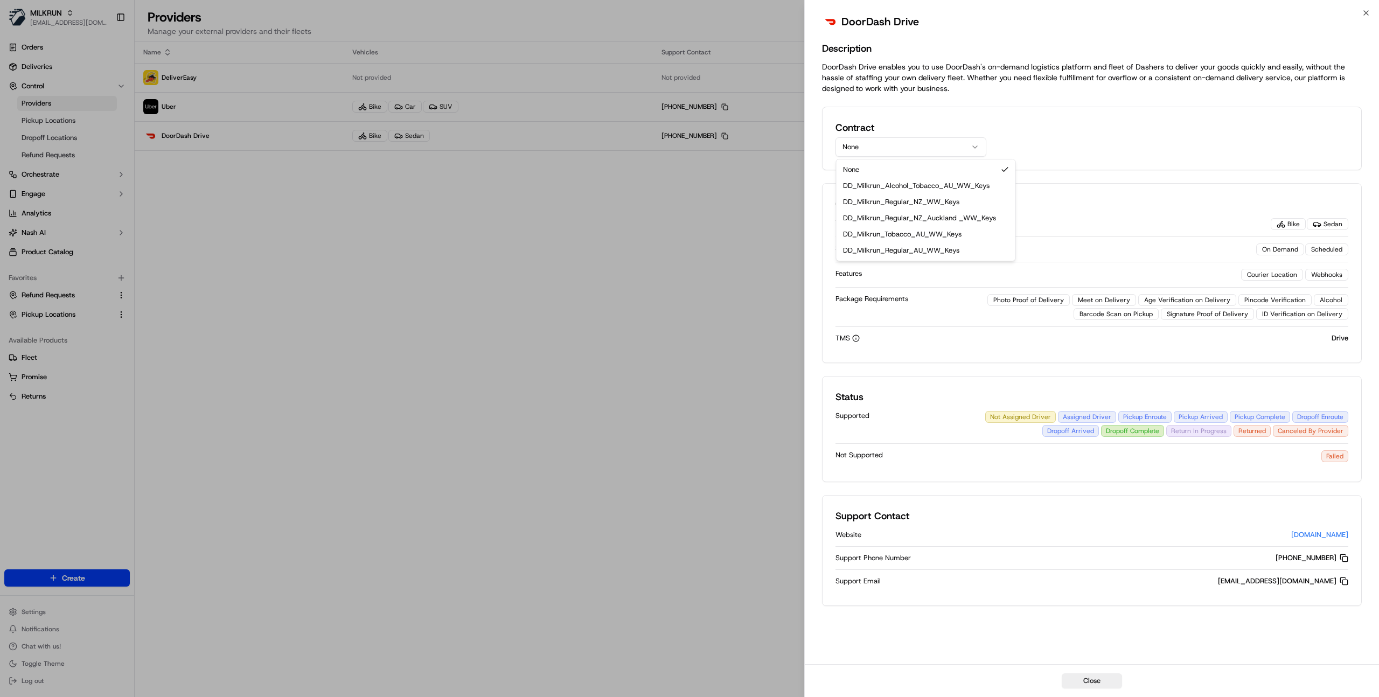
click at [894, 150] on button "None" at bounding box center [910, 146] width 151 height 19
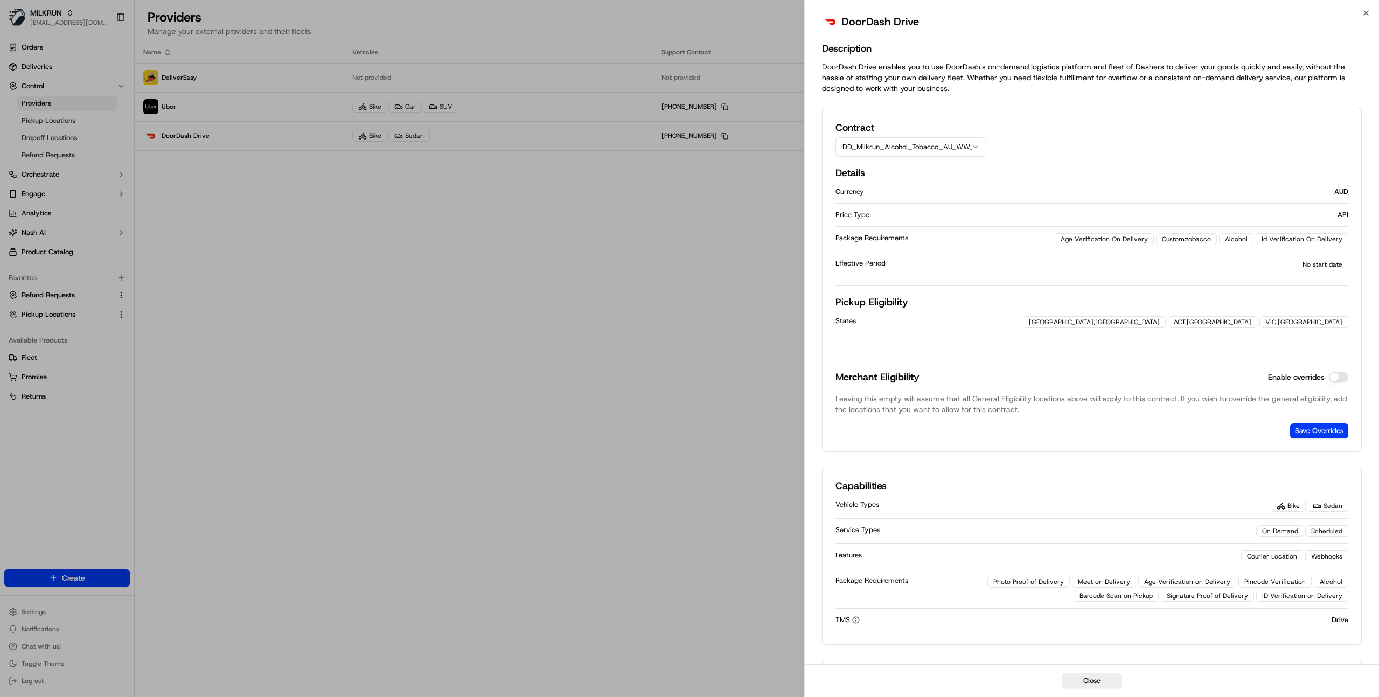
click at [917, 149] on button "DD_Milkrun_Alcohol_Tobacco_AU_WW_Keys" at bounding box center [910, 146] width 151 height 19
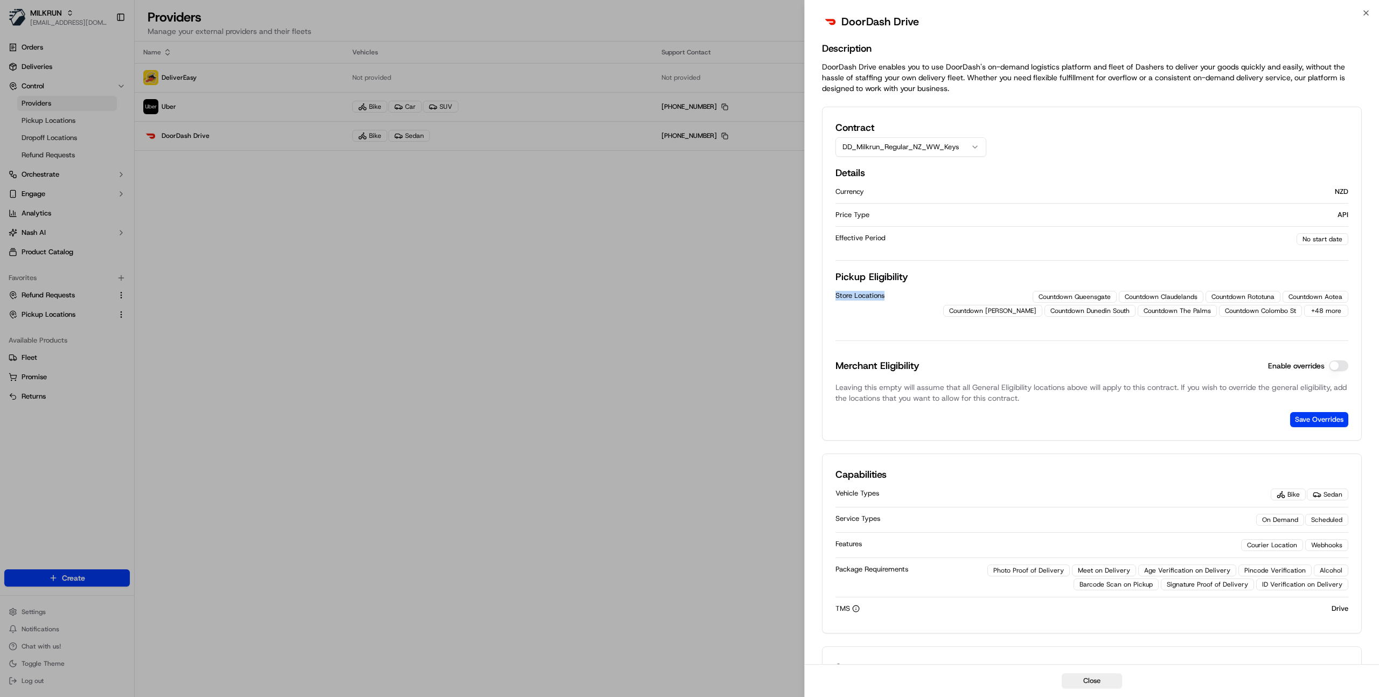
drag, startPoint x: 837, startPoint y: 295, endPoint x: 896, endPoint y: 295, distance: 58.7
click at [896, 295] on div "Store Locations" at bounding box center [886, 296] width 102 height 10
drag, startPoint x: 840, startPoint y: 277, endPoint x: 895, endPoint y: 289, distance: 56.7
click at [895, 289] on div "Pickup Eligibility Store Locations Countdown Queensgate Countdown Claudelands C…" at bounding box center [1091, 296] width 513 height 54
drag, startPoint x: 966, startPoint y: 298, endPoint x: 1039, endPoint y: 297, distance: 72.7
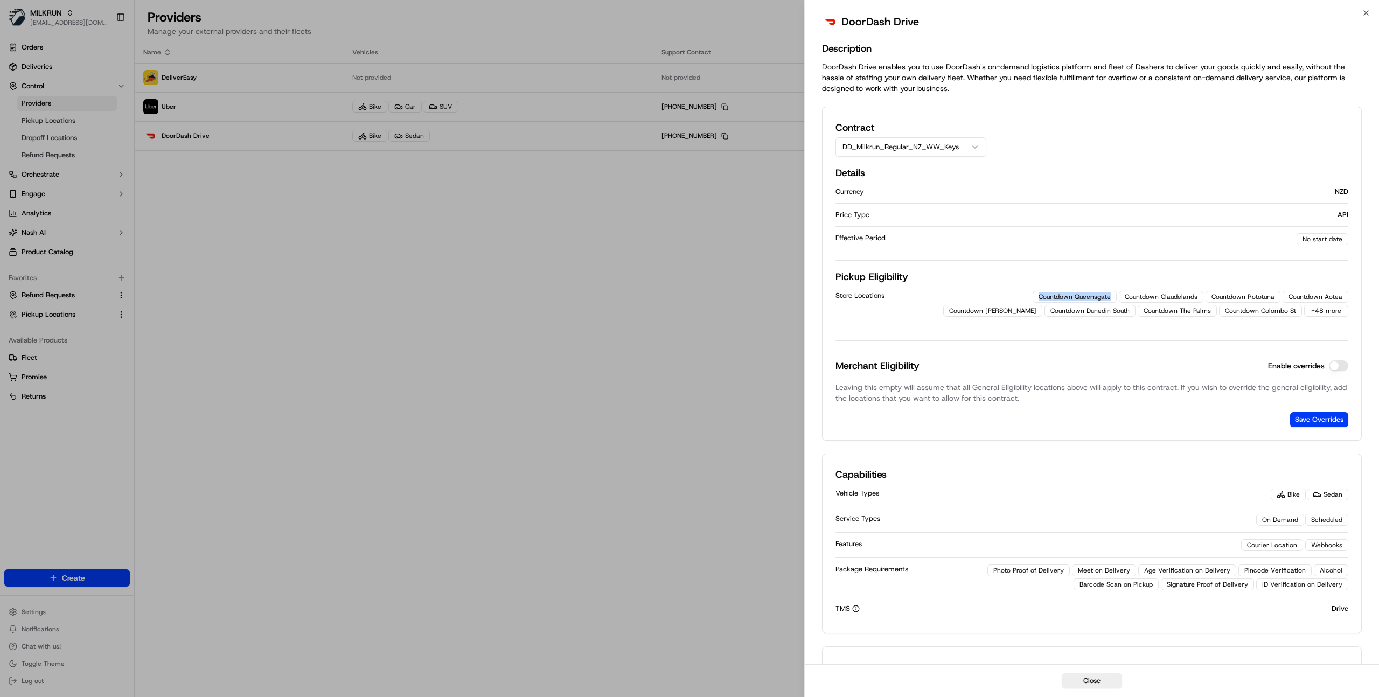
click at [1039, 297] on div "Countdown Queensgate" at bounding box center [1075, 297] width 84 height 12
click at [1343, 369] on button "Enable overrides" at bounding box center [1338, 365] width 19 height 11
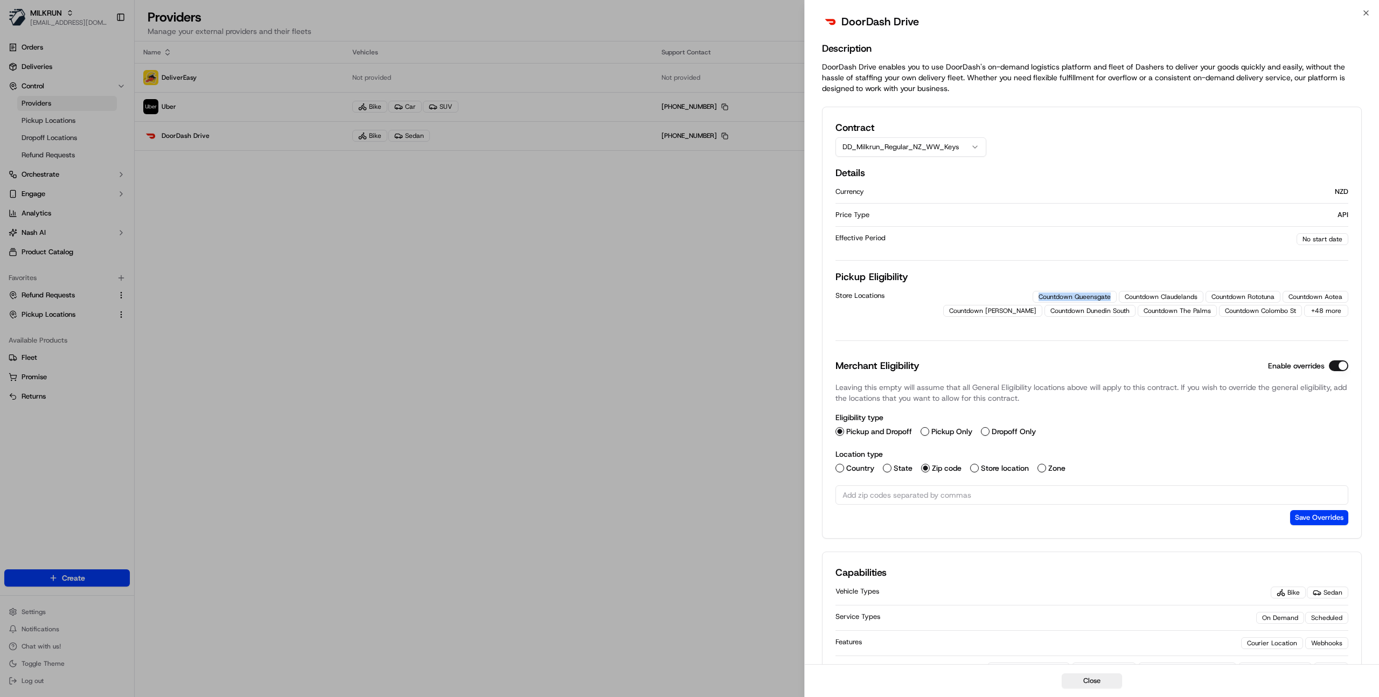
click at [1336, 366] on button "Enable overrides" at bounding box center [1338, 365] width 19 height 11
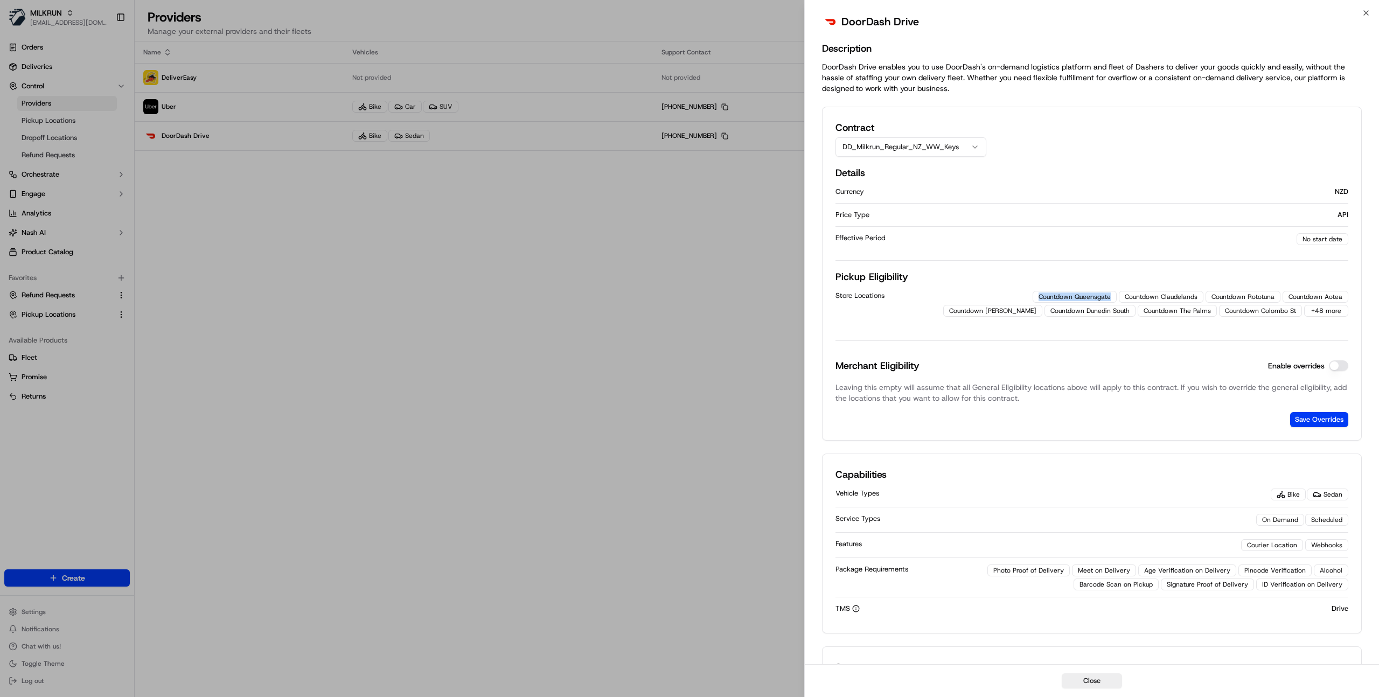
click at [1033, 298] on div "Countdown Queensgate" at bounding box center [1075, 297] width 84 height 12
drag, startPoint x: 966, startPoint y: 299, endPoint x: 1073, endPoint y: 299, distance: 106.6
click at [1073, 299] on div "Countdown Queensgate Countdown Claudelands Countdown Rototuna Countdown Aotea C…" at bounding box center [1143, 304] width 410 height 26
click at [1119, 299] on div "Countdown Claudelands" at bounding box center [1161, 297] width 85 height 12
click at [916, 136] on div "Contract DD_Milkrun_Regular_NZ_WW_Keys" at bounding box center [910, 138] width 151 height 37
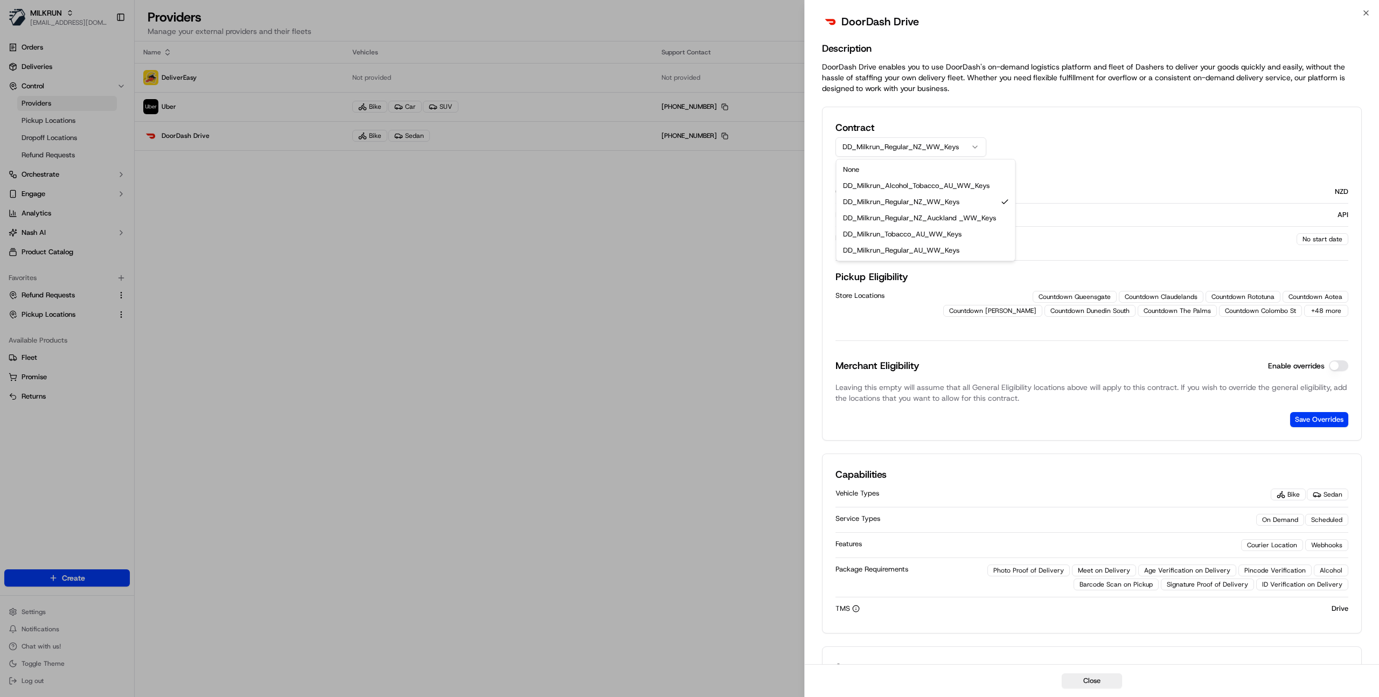
click at [916, 141] on button "DD_Milkrun_Regular_NZ_WW_Keys" at bounding box center [910, 146] width 151 height 19
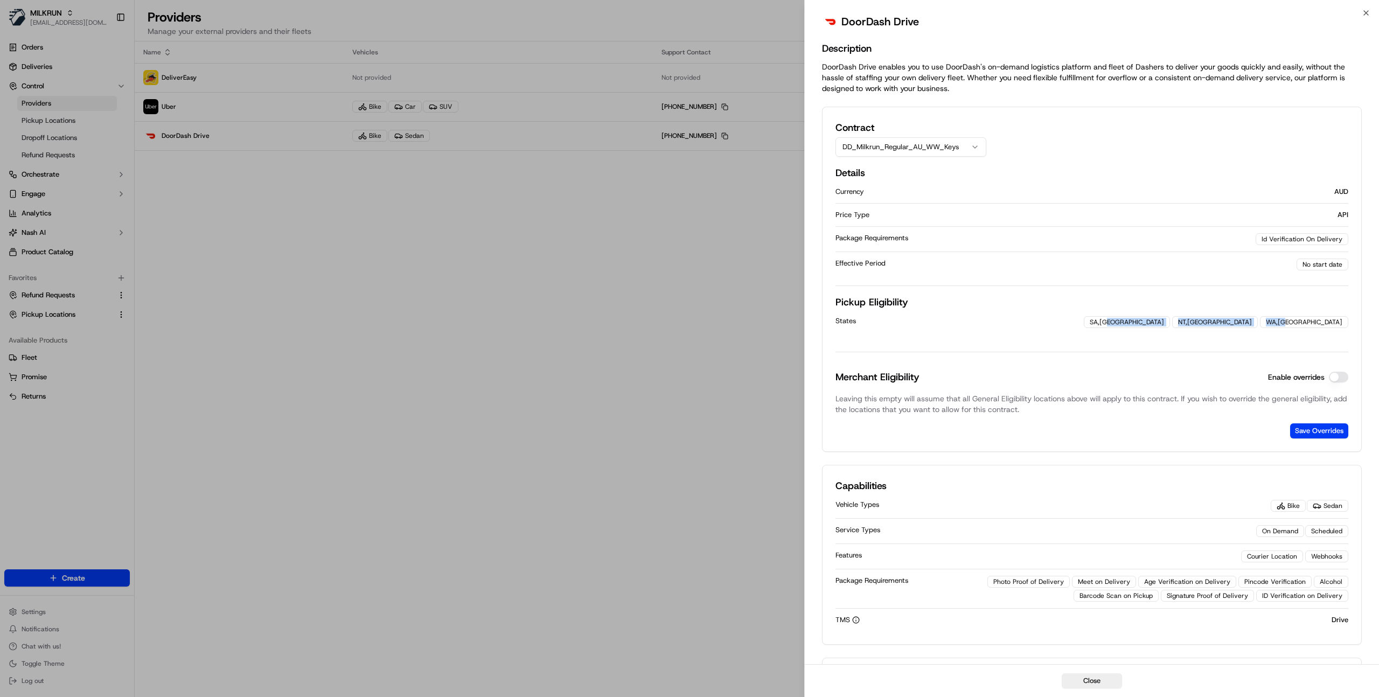
drag, startPoint x: 1253, startPoint y: 327, endPoint x: 1350, endPoint y: 325, distance: 97.0
click at [1350, 325] on div "Contract DD_Milkrun_Regular_AU_WW_Keys Details Currency AUD Price Type API Pack…" at bounding box center [1092, 279] width 540 height 345
click at [1170, 325] on div "SA,AU" at bounding box center [1127, 322] width 86 height 12
drag, startPoint x: 838, startPoint y: 304, endPoint x: 957, endPoint y: 312, distance: 118.8
click at [957, 312] on div "Pickup Eligibility States SA,AU NT,AU WA,AU" at bounding box center [1091, 315] width 513 height 40
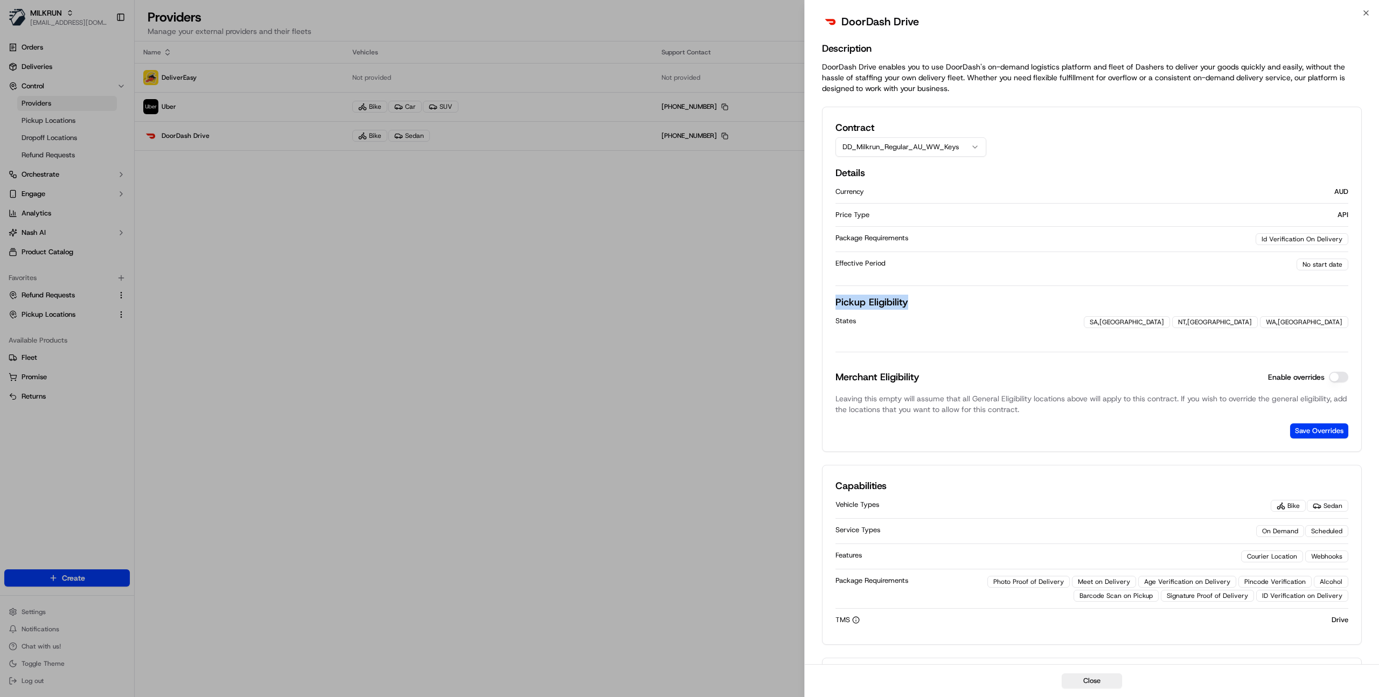
drag, startPoint x: 835, startPoint y: 304, endPoint x: 916, endPoint y: 305, distance: 81.3
click at [916, 305] on div "Contract DD_Milkrun_Regular_AU_WW_Keys Details Currency AUD Price Type API Pack…" at bounding box center [1092, 279] width 540 height 345
drag, startPoint x: 838, startPoint y: 316, endPoint x: 864, endPoint y: 315, distance: 26.9
click at [864, 315] on div "States SA,AU NT,AU WA,AU" at bounding box center [1091, 322] width 513 height 25
click at [1341, 379] on button "Enable overrides" at bounding box center [1338, 377] width 19 height 11
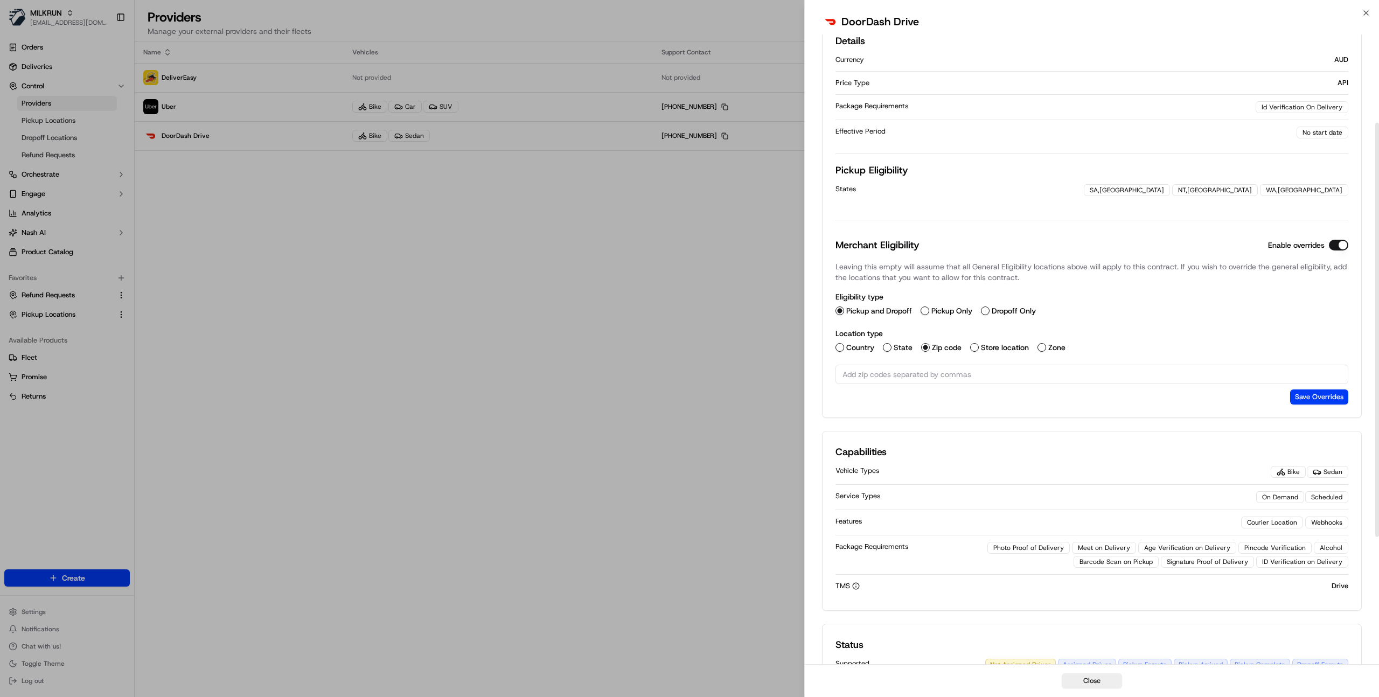
scroll to position [134, 0]
click at [929, 312] on div "Pickup Only" at bounding box center [946, 308] width 52 height 9
click at [924, 309] on button "Pickup Only" at bounding box center [924, 308] width 9 height 9
click at [981, 348] on label "Store location" at bounding box center [1005, 345] width 48 height 8
click at [979, 348] on button "Store location" at bounding box center [974, 345] width 9 height 9
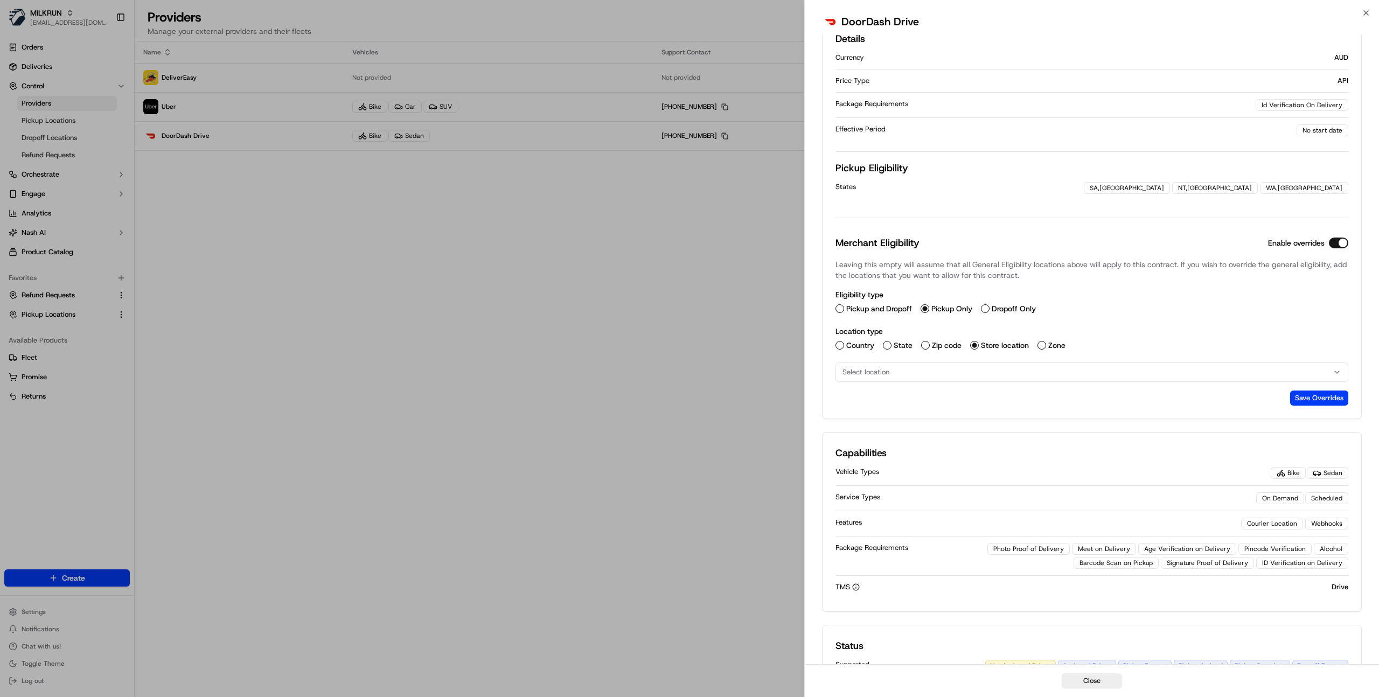
click at [923, 371] on div "Select location" at bounding box center [1091, 372] width 507 height 10
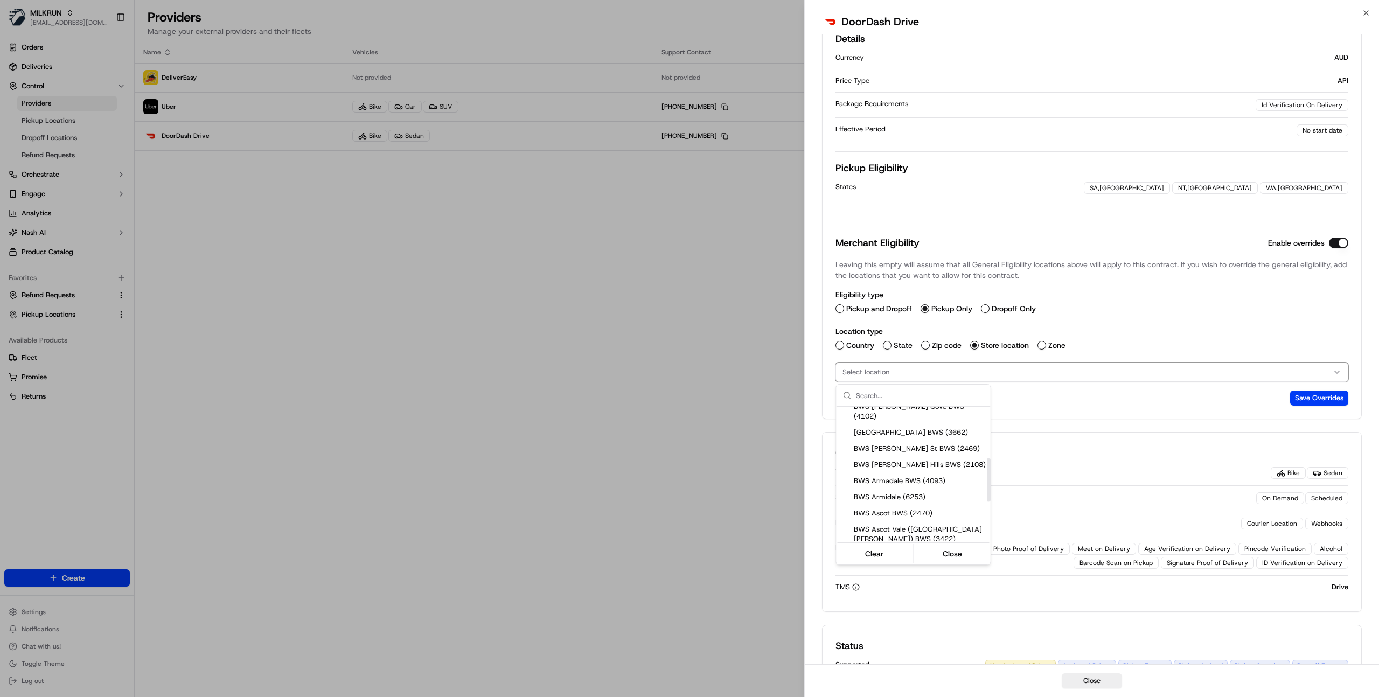
scroll to position [158, 0]
click at [896, 456] on span "BWS Arana Hills BWS (2108)" at bounding box center [920, 461] width 132 height 10
click at [904, 505] on div "BWS Ascot BWS (2470)" at bounding box center [913, 509] width 154 height 16
click at [891, 486] on div "BWS Aspley Hypermarket BWS (2104)" at bounding box center [913, 494] width 154 height 16
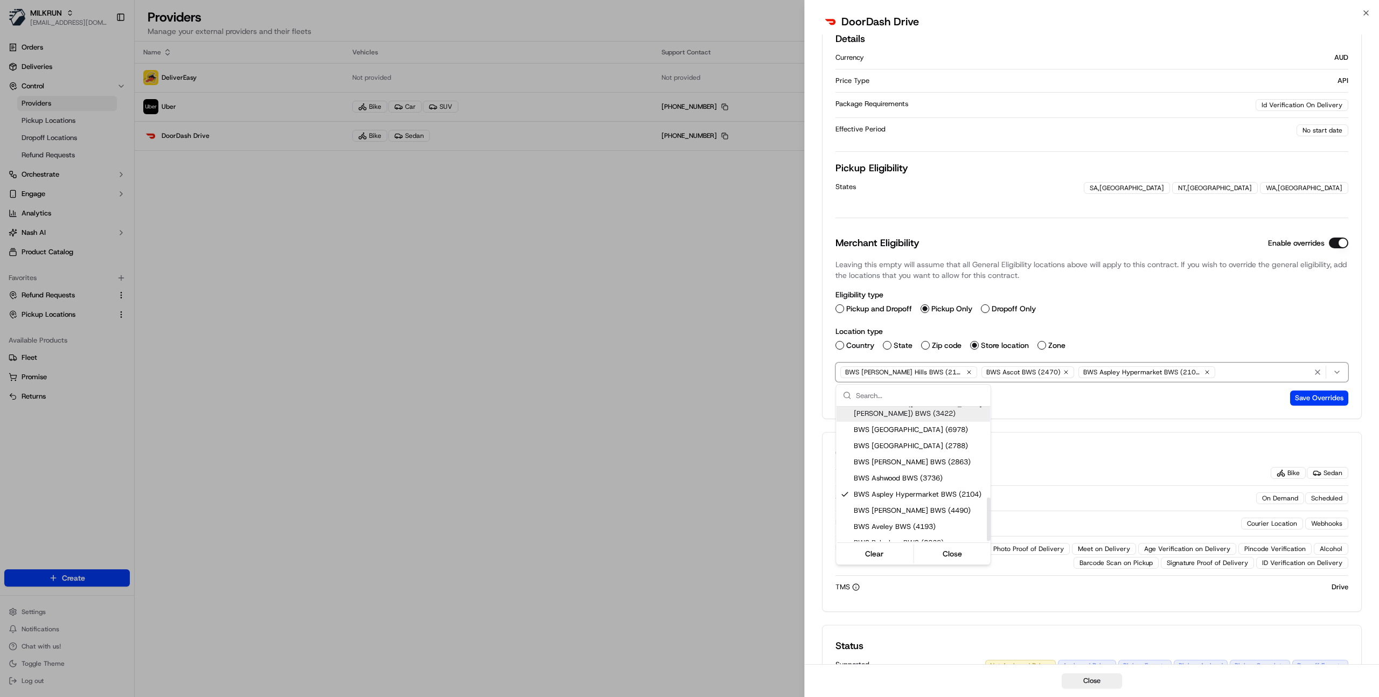
click at [1162, 341] on div at bounding box center [689, 348] width 1379 height 697
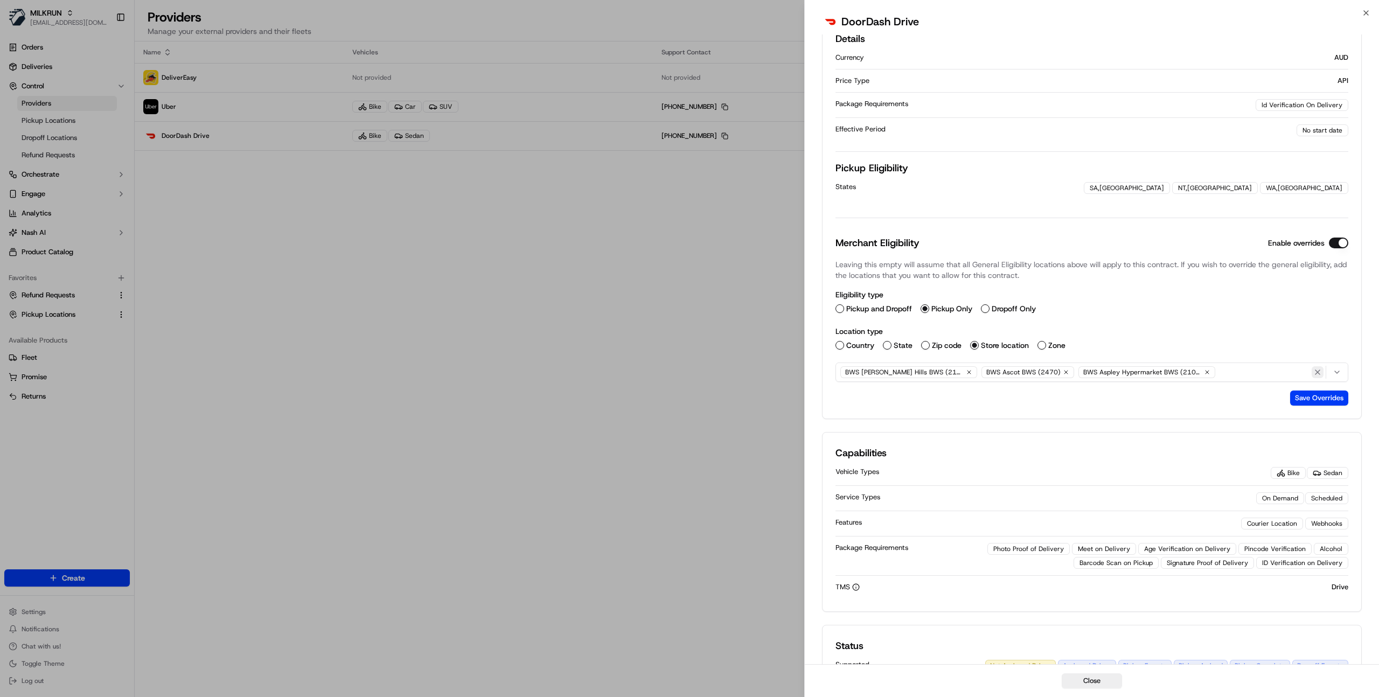
click at [1316, 371] on icon "button" at bounding box center [1317, 372] width 4 height 4
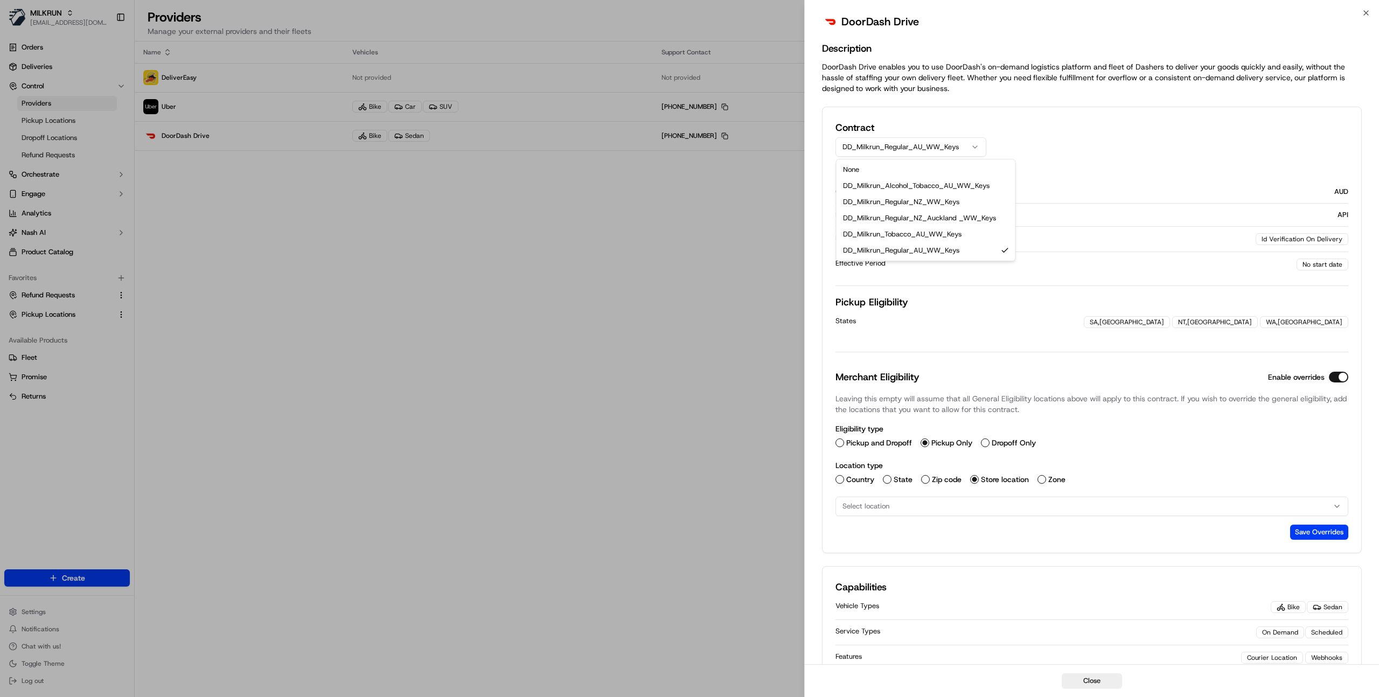
click at [909, 140] on button "DD_Milkrun_Regular_AU_WW_Keys" at bounding box center [910, 146] width 151 height 19
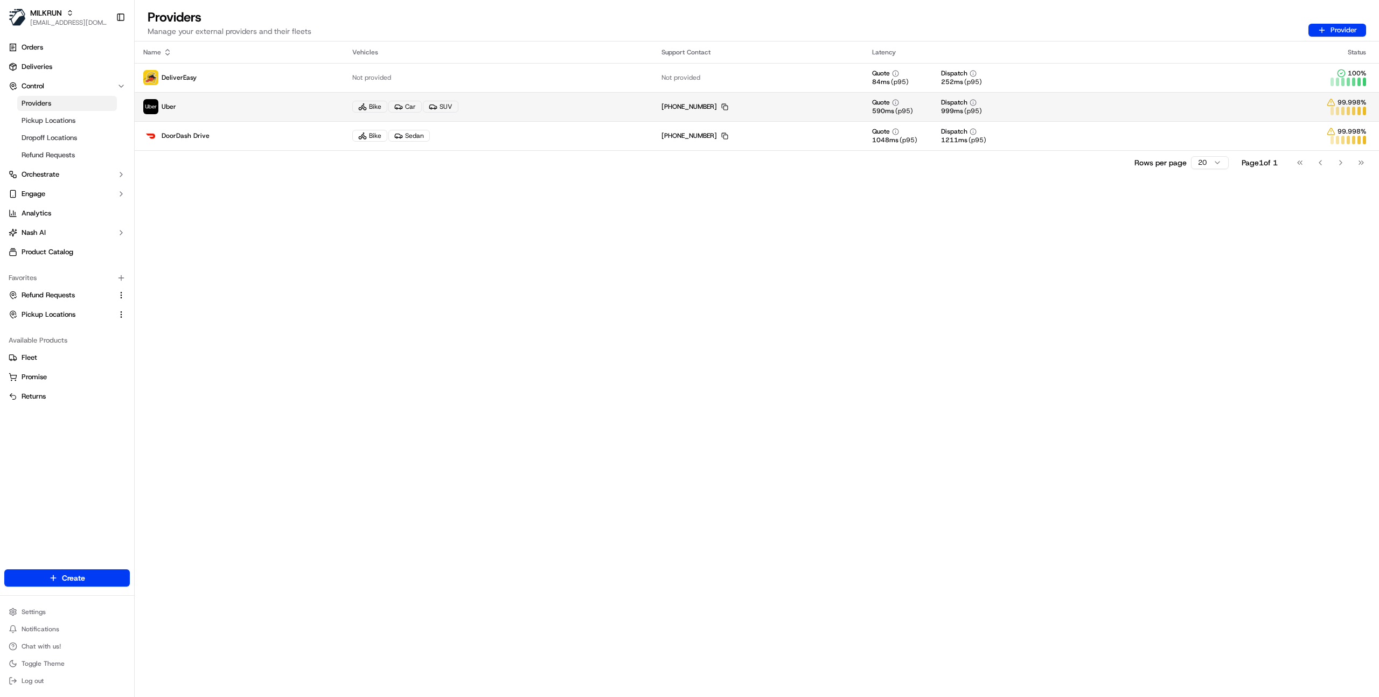
click at [298, 104] on p "Uber" at bounding box center [239, 106] width 192 height 15
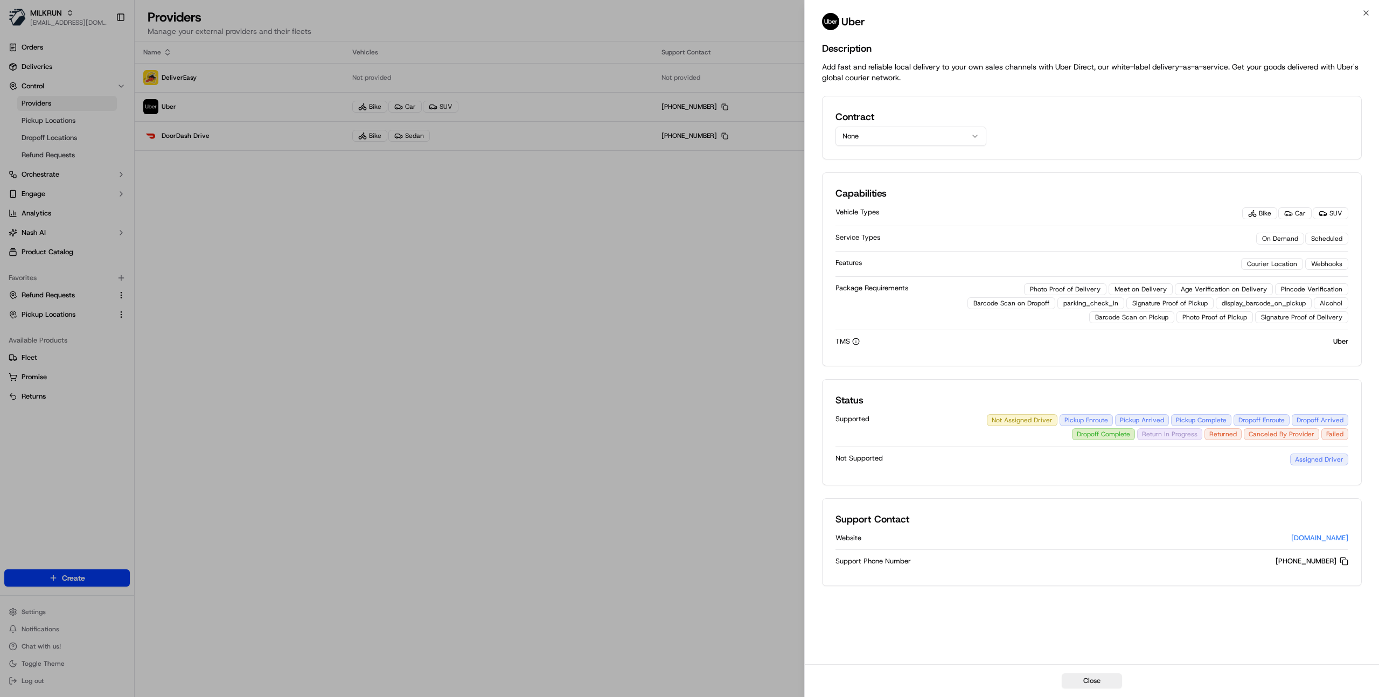
click at [880, 124] on div "Contract None" at bounding box center [910, 127] width 151 height 37
click at [880, 131] on button "None" at bounding box center [910, 136] width 151 height 19
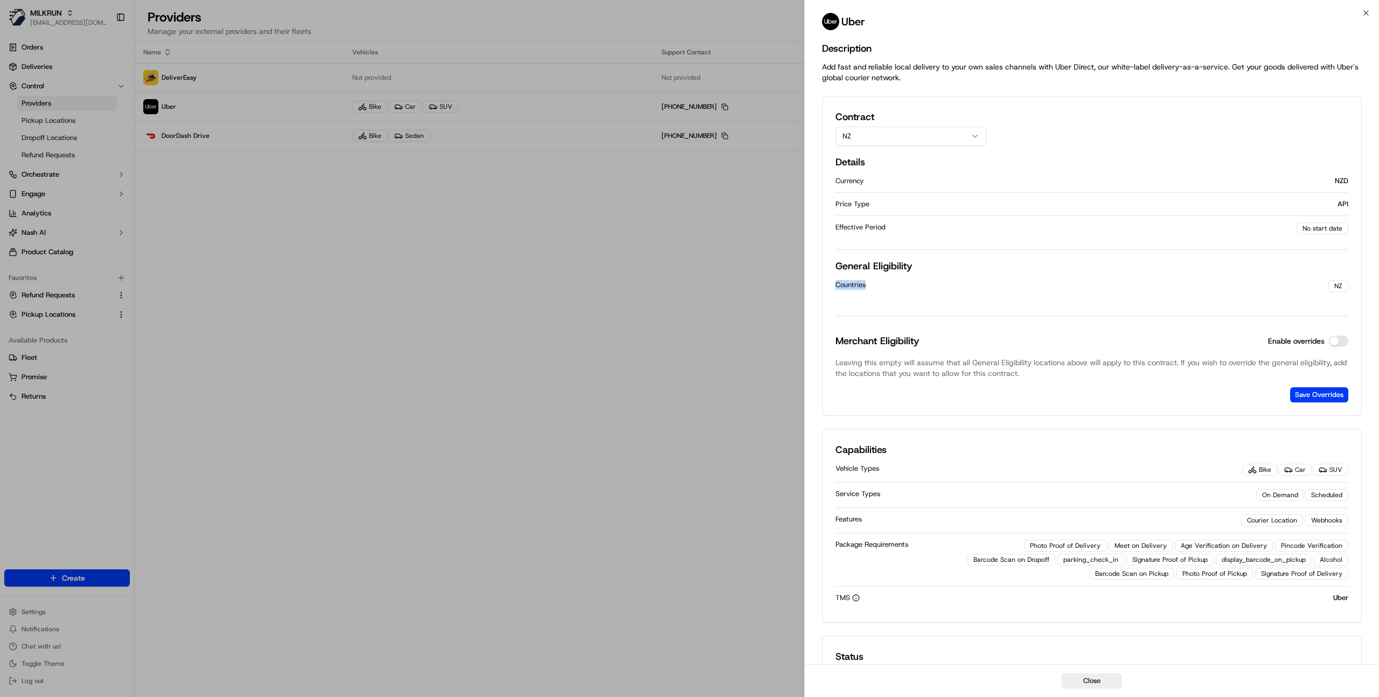
drag, startPoint x: 835, startPoint y: 288, endPoint x: 887, endPoint y: 287, distance: 51.7
click at [887, 287] on div "Contract NZ Details Currency NZD Price Type API Effective Period No start date …" at bounding box center [1092, 256] width 540 height 320
click at [855, 136] on button "NZ" at bounding box center [910, 136] width 151 height 19
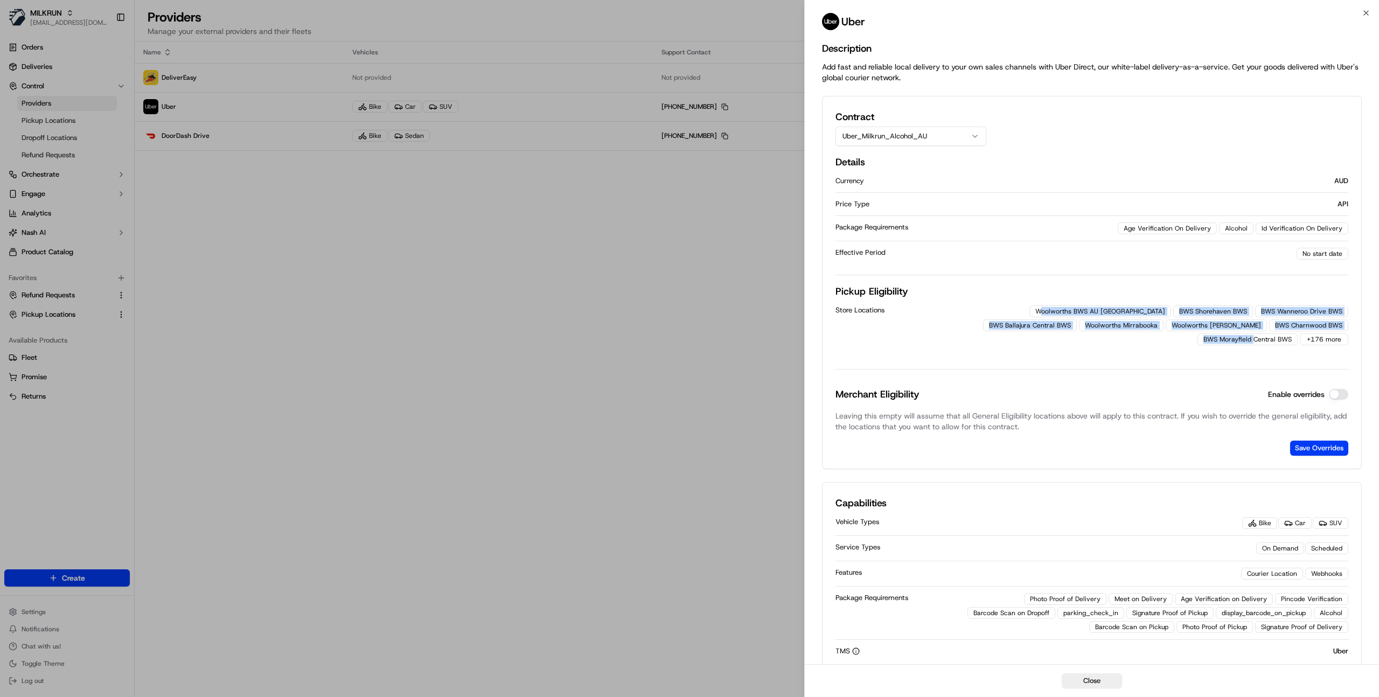
drag, startPoint x: 1042, startPoint y: 308, endPoint x: 1255, endPoint y: 341, distance: 215.4
click at [1255, 341] on div "Woolworths BWS AU Baldivis North Drivethru BWS Shorehaven BWS BWS Wanneroo Driv…" at bounding box center [1143, 325] width 410 height 40
click at [922, 301] on div "Store Locations Woolworths BWS AU Baldivis North Drivethru BWS Shorehaven BWS B…" at bounding box center [1091, 325] width 513 height 53
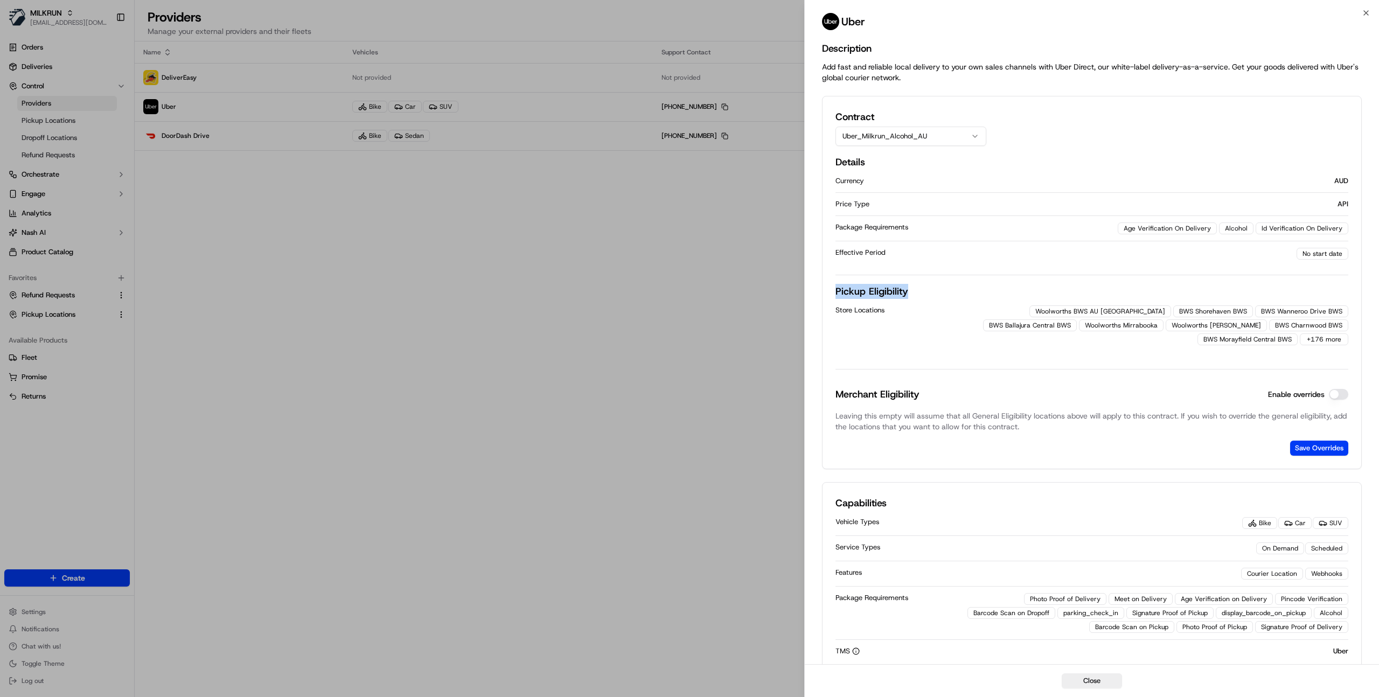
drag, startPoint x: 834, startPoint y: 290, endPoint x: 934, endPoint y: 294, distance: 100.8
click at [934, 294] on div "Contract Uber_Milkrun_Alcohol_AU Details Currency AUD Price Type API Package Re…" at bounding box center [1092, 282] width 540 height 373
drag, startPoint x: 1056, startPoint y: 311, endPoint x: 1137, endPoint y: 311, distance: 80.8
click at [1137, 311] on div "Woolworths BWS AU Baldivis North Drivethru" at bounding box center [1100, 311] width 142 height 12
click at [1342, 396] on button "Enable overrides" at bounding box center [1338, 394] width 19 height 11
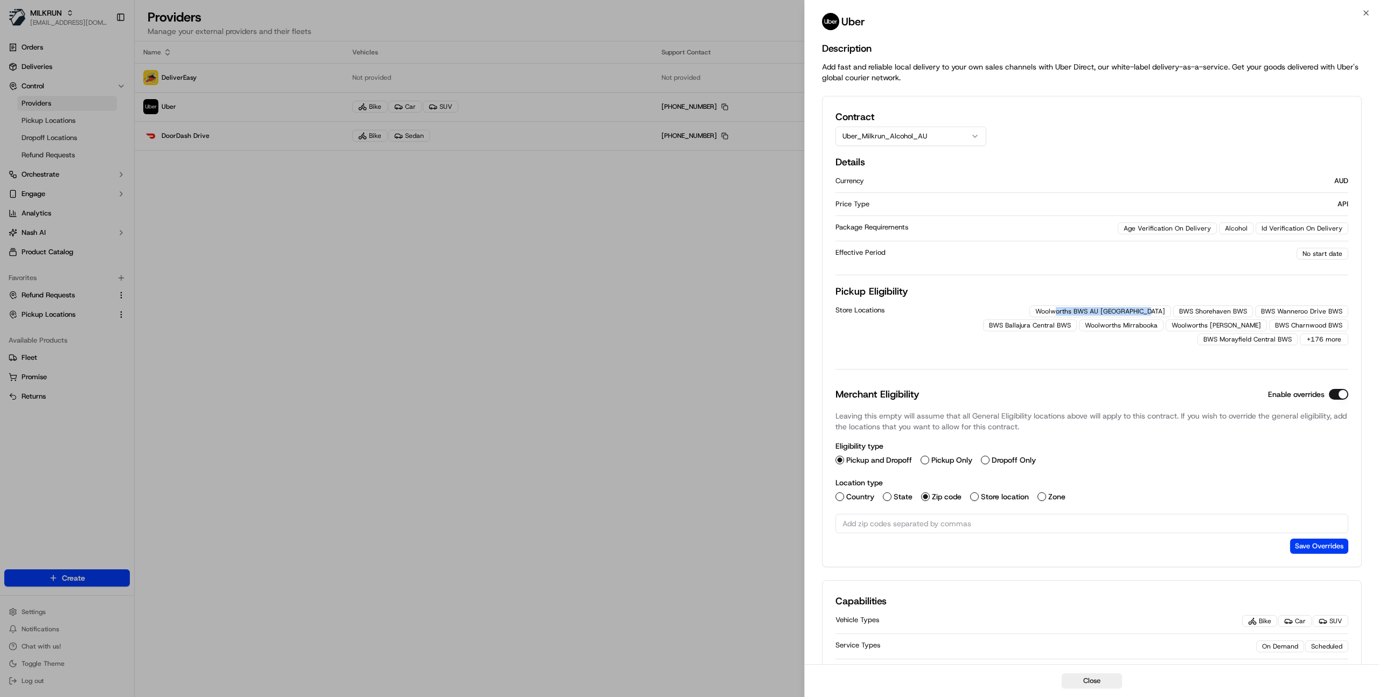
click at [1342, 396] on button "Enable overrides" at bounding box center [1338, 394] width 19 height 11
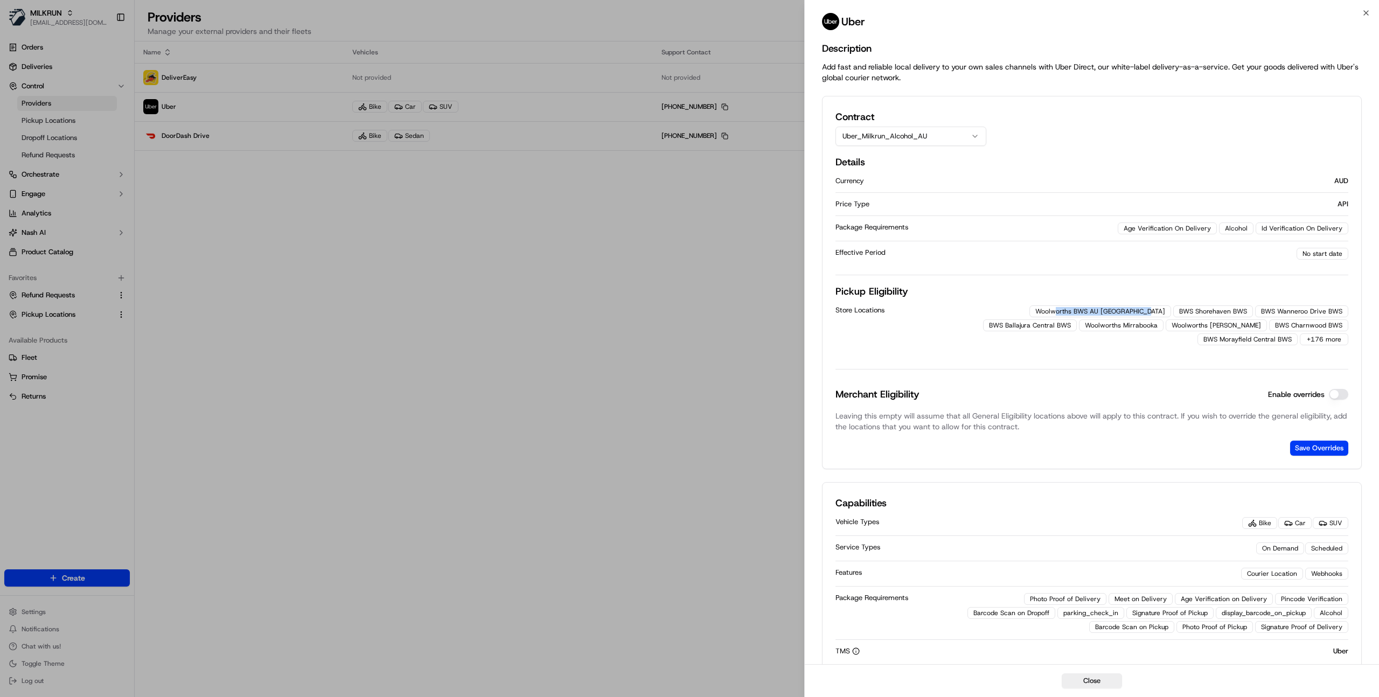
click at [904, 135] on button "Uber_Milkrun_Alcohol_AU" at bounding box center [910, 136] width 151 height 19
click at [1341, 393] on button "Enable overrides" at bounding box center [1338, 394] width 19 height 11
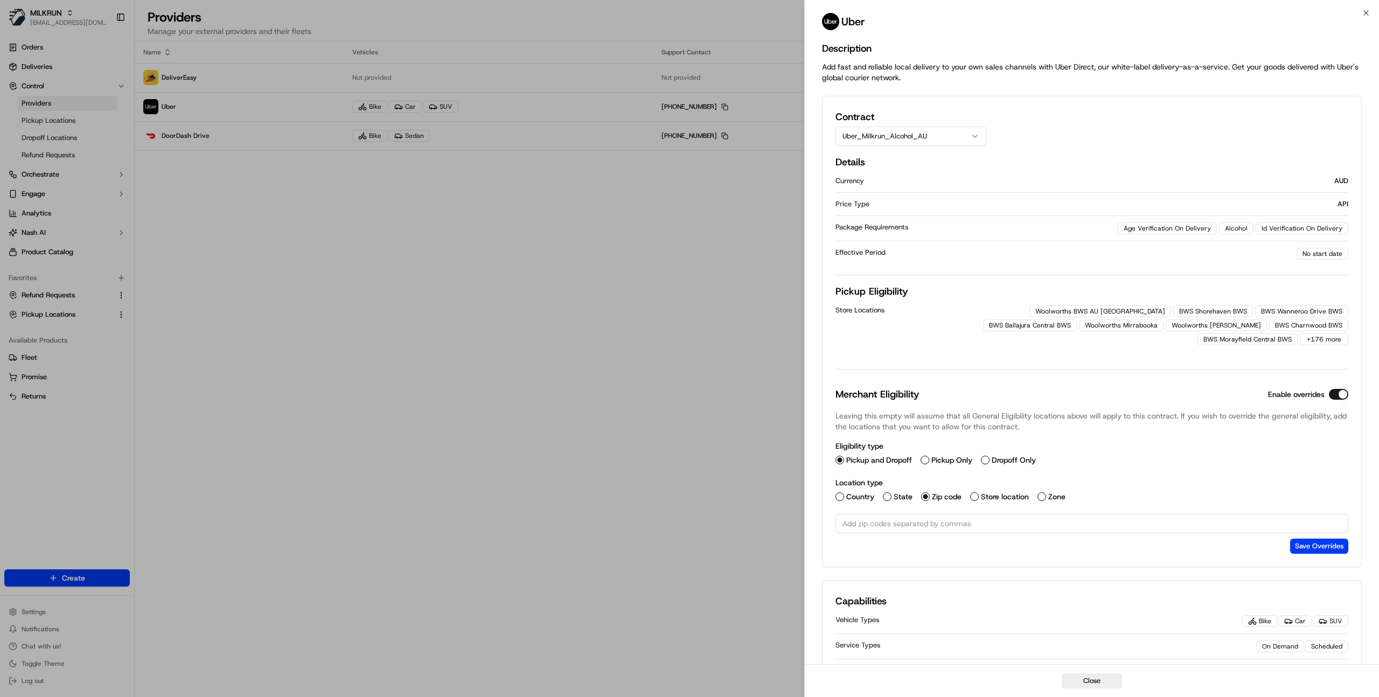
click at [934, 459] on label "Pickup Only" at bounding box center [951, 460] width 41 height 8
click at [929, 459] on button "Pickup Only" at bounding box center [924, 460] width 9 height 9
click at [1008, 503] on div "Eligibility type Pickup and Dropoff Pickup Only Dropoff Only Location type Coun…" at bounding box center [1091, 485] width 513 height 89
click at [1002, 496] on label "Store location" at bounding box center [1005, 497] width 48 height 8
click at [979, 496] on button "Store location" at bounding box center [974, 496] width 9 height 9
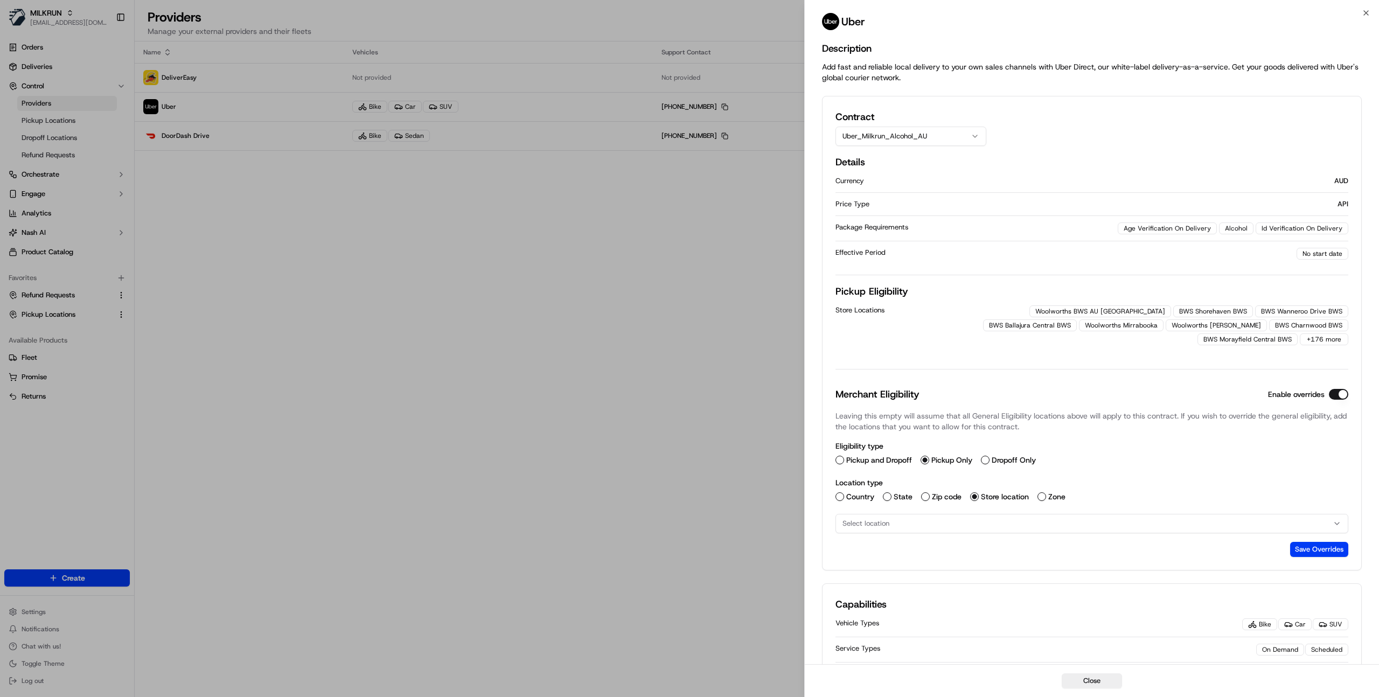
click at [980, 535] on div "Merchant Eligibility Enable overrides Leaving this empty will assume that all G…" at bounding box center [1091, 472] width 513 height 170
click at [980, 526] on div "Select location" at bounding box center [1091, 524] width 507 height 10
click at [895, 420] on div "BWS Albion Barn BWS (2154)" at bounding box center [913, 426] width 154 height 16
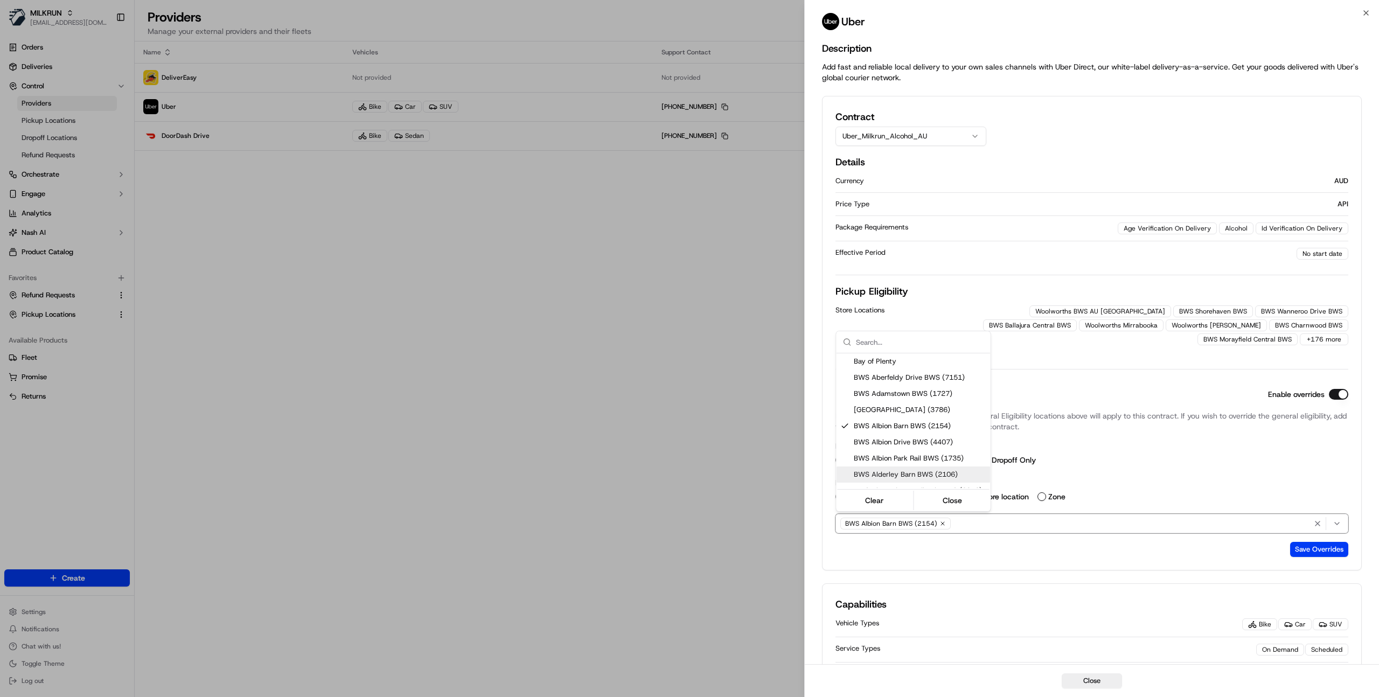
click at [941, 522] on icon "button" at bounding box center [942, 523] width 3 height 3
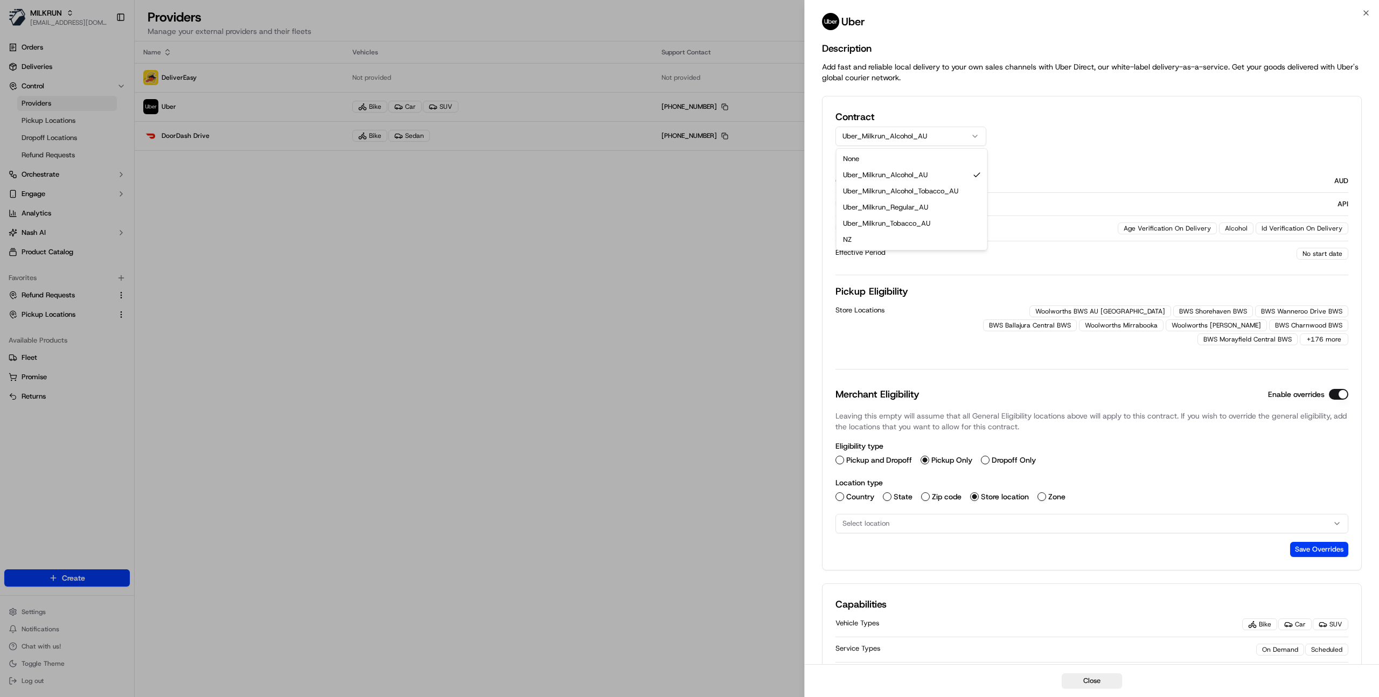
click at [907, 139] on button "Uber_Milkrun_Alcohol_AU" at bounding box center [910, 136] width 151 height 19
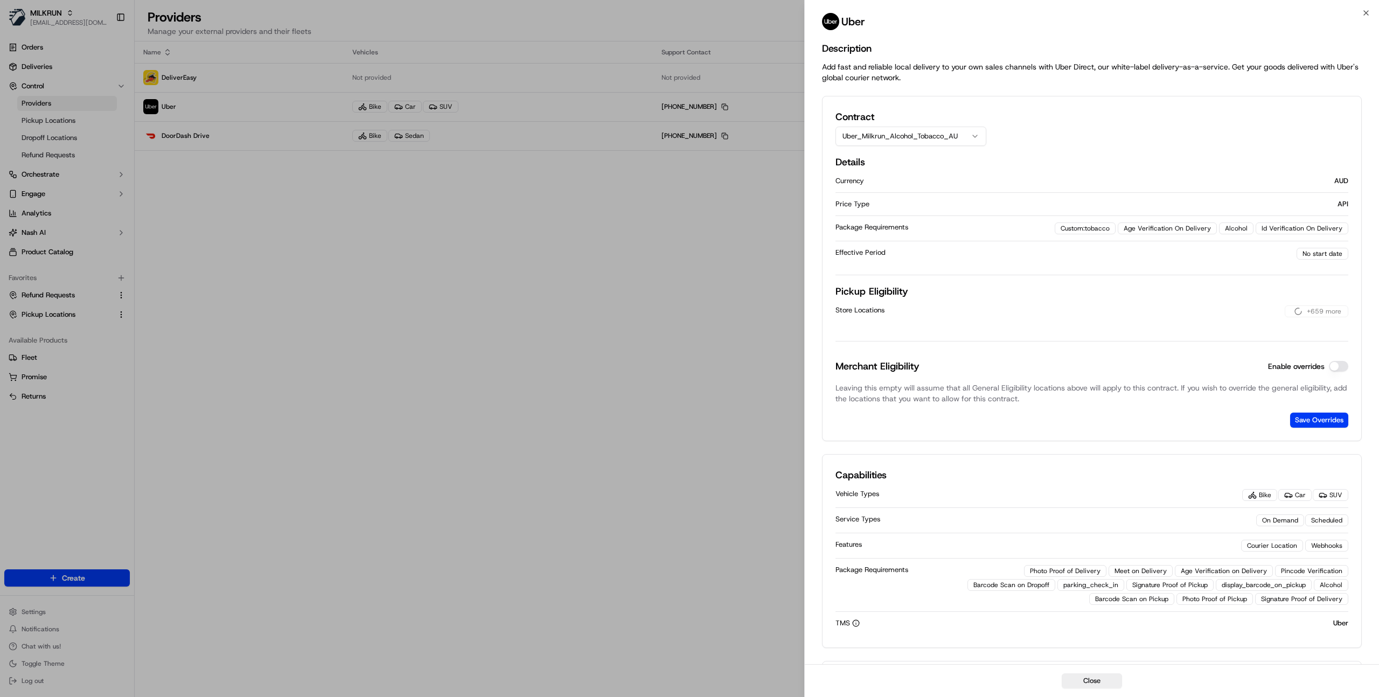
click at [1343, 366] on button "Enable overrides" at bounding box center [1338, 366] width 19 height 11
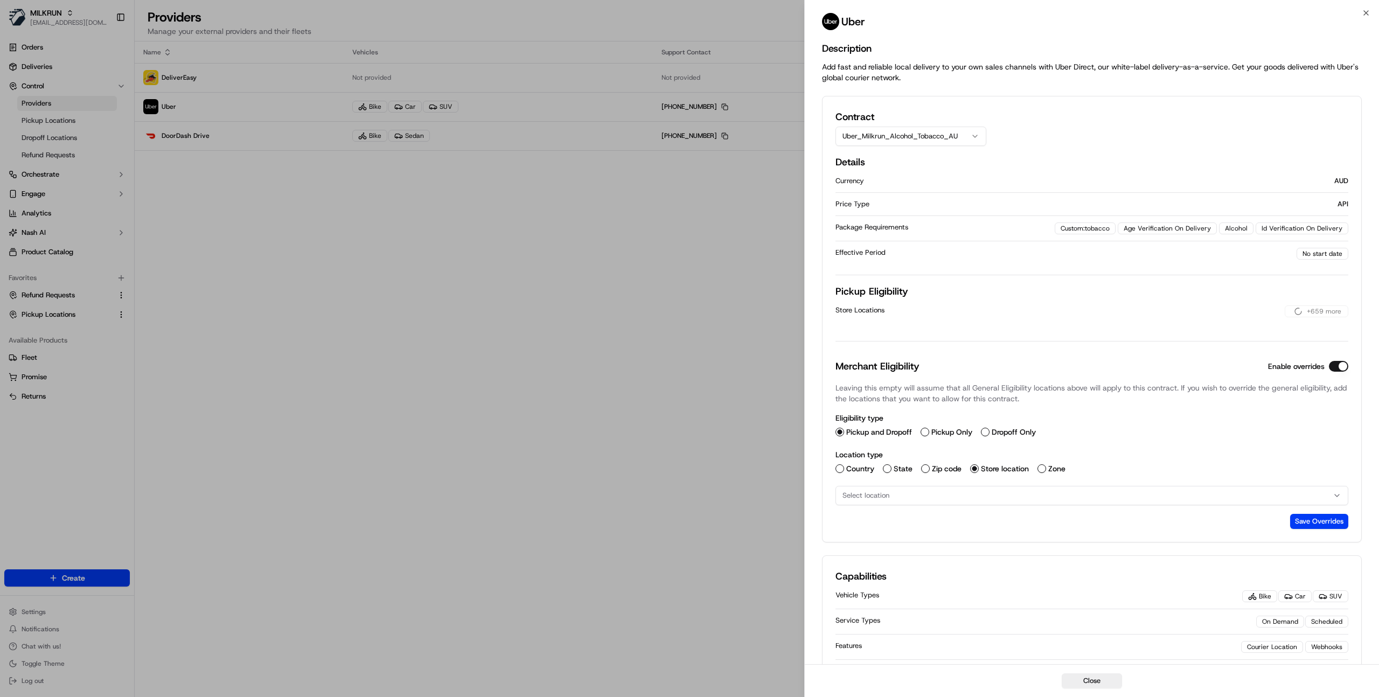
click at [943, 433] on label "Pickup Only" at bounding box center [951, 432] width 41 height 8
click at [929, 433] on button "Pickup Only" at bounding box center [924, 432] width 9 height 9
click at [943, 501] on button "Select location" at bounding box center [1091, 495] width 513 height 19
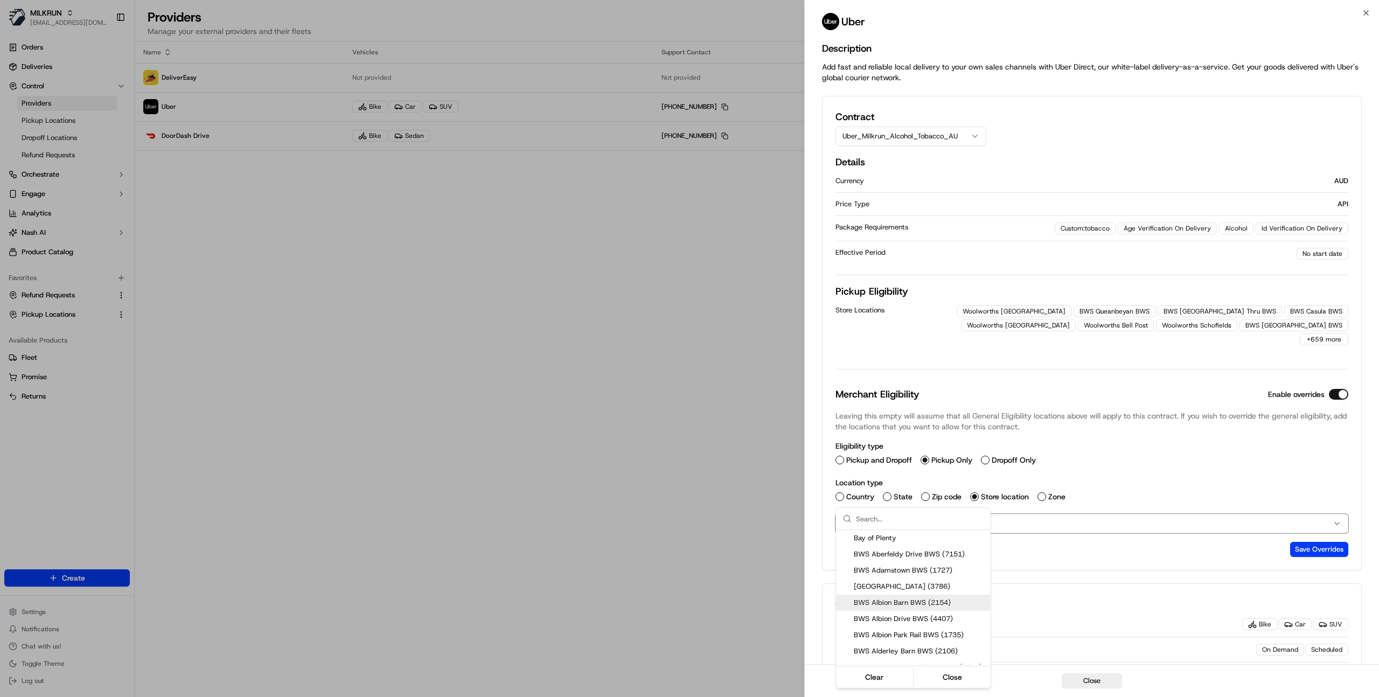
click at [909, 616] on div at bounding box center [689, 348] width 1379 height 697
click at [1337, 389] on button "Enable overrides" at bounding box center [1338, 394] width 19 height 11
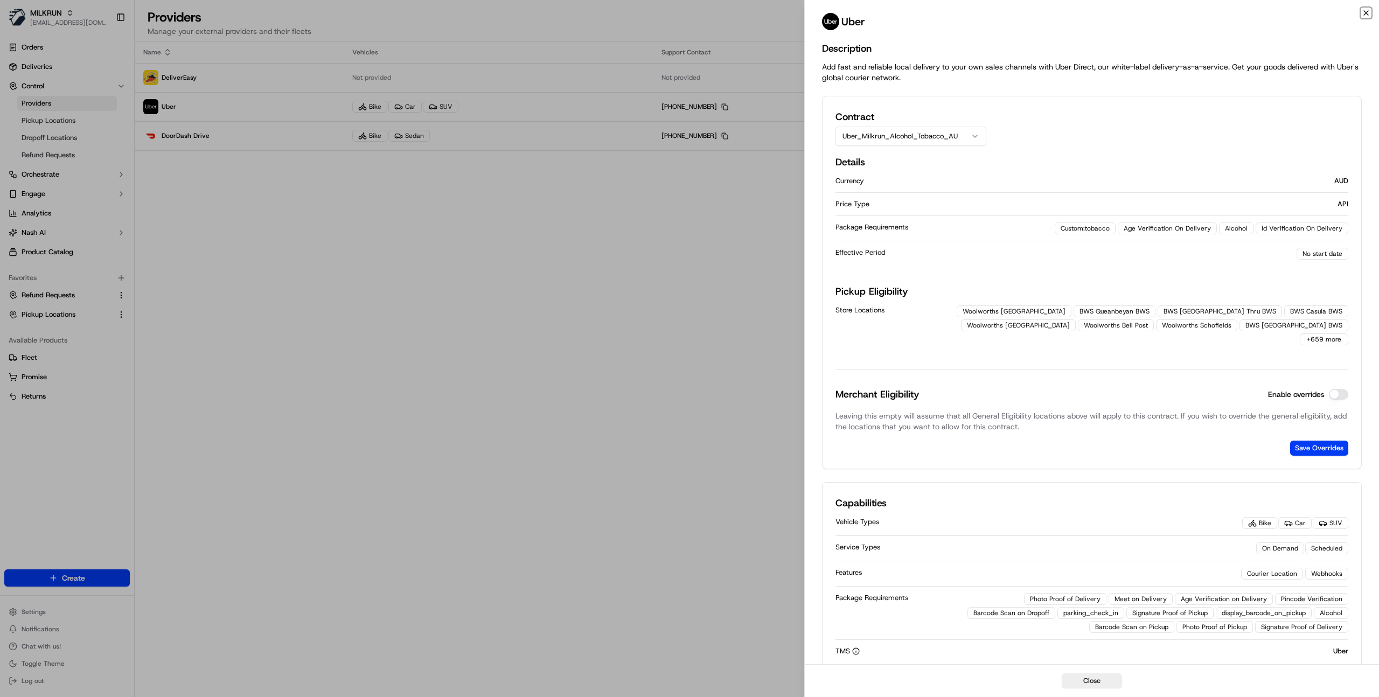
click at [1366, 12] on icon "button" at bounding box center [1366, 13] width 4 height 4
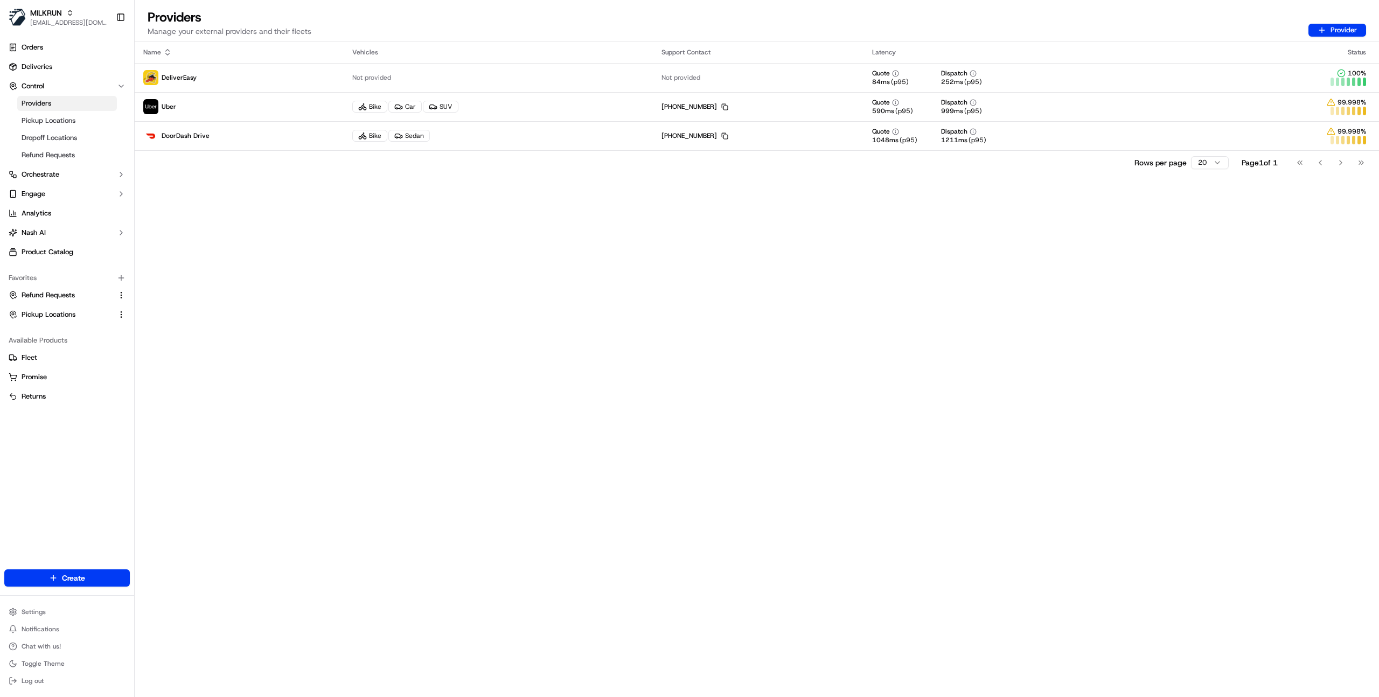
click at [575, 339] on div "Name Vehicles Support Contact Latency Status DeliverEasy Not provided Not provi…" at bounding box center [757, 368] width 1244 height 655
click at [347, 341] on div "Name Vehicles Support Contact Latency Status DeliverEasy Not provided Not provi…" at bounding box center [757, 368] width 1244 height 655
type input "homerun"
click at [195, 60] on div "HomeRun" at bounding box center [194, 56] width 156 height 22
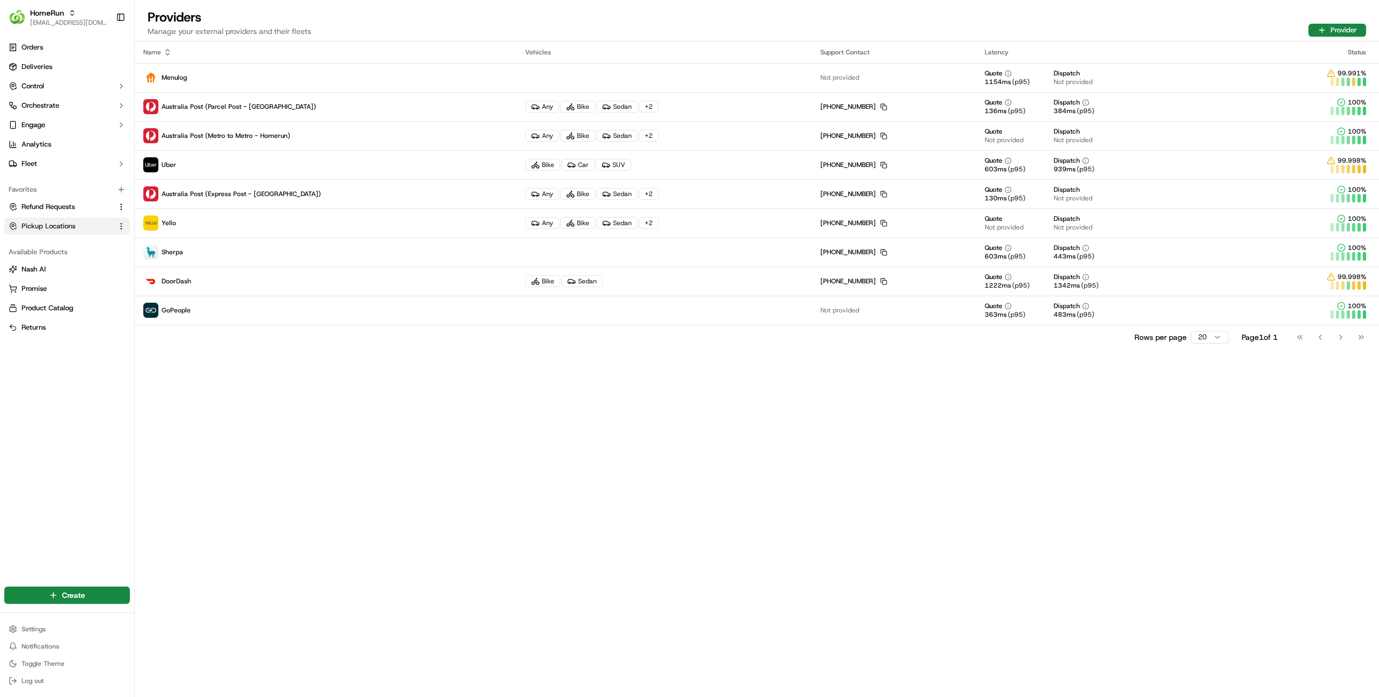
click at [52, 232] on button "Pickup Locations" at bounding box center [66, 226] width 125 height 17
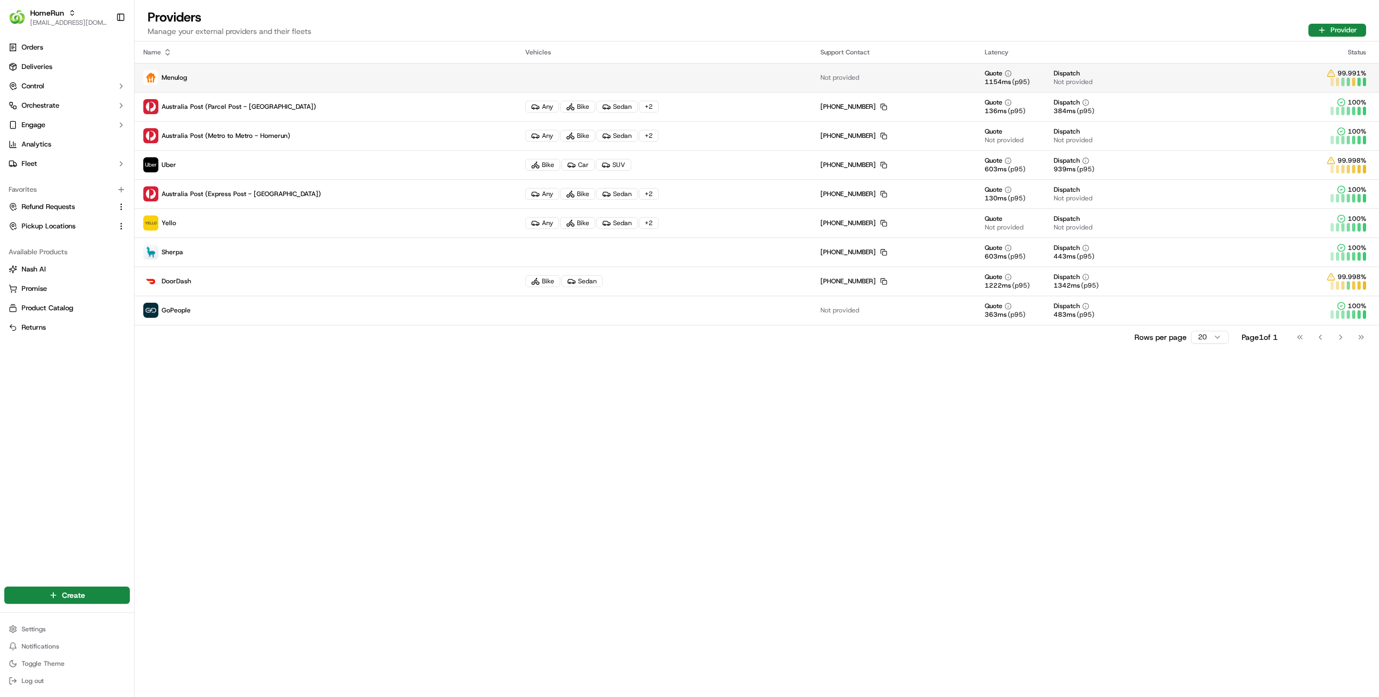
click at [242, 80] on p "Menulog" at bounding box center [325, 77] width 365 height 15
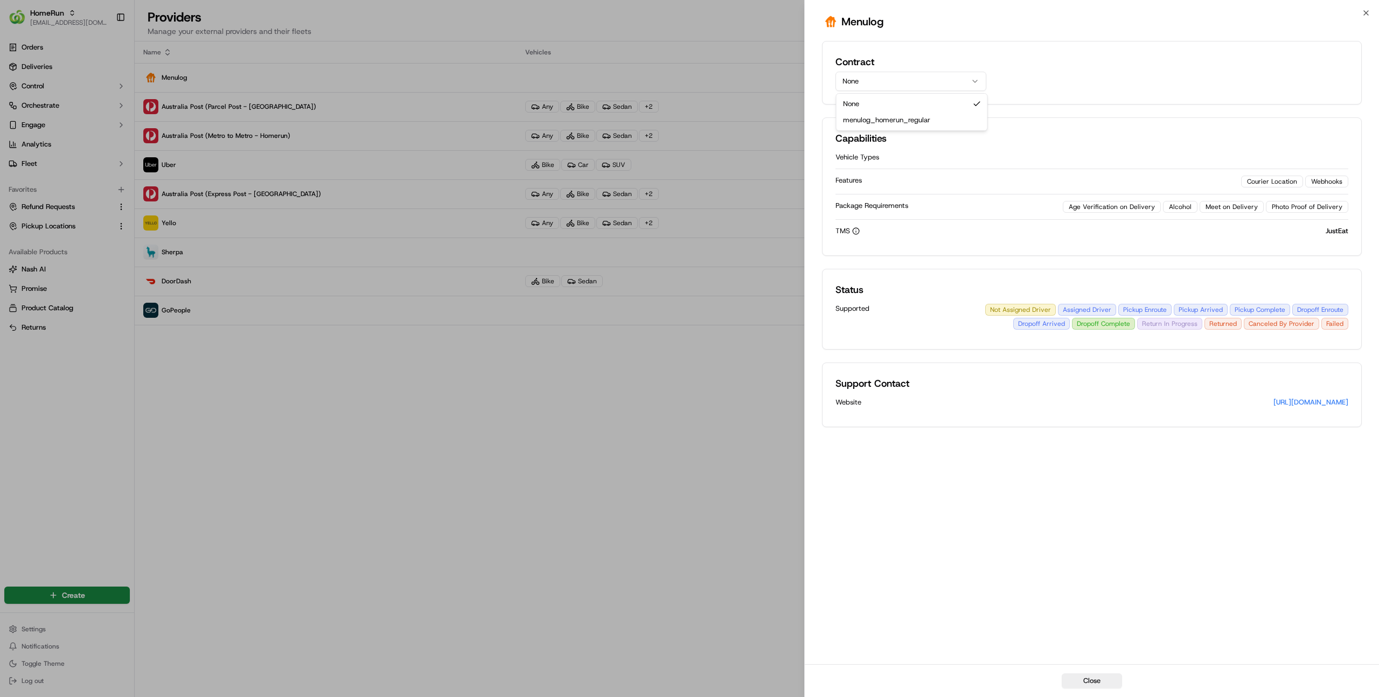
click at [930, 87] on button "None" at bounding box center [910, 81] width 151 height 19
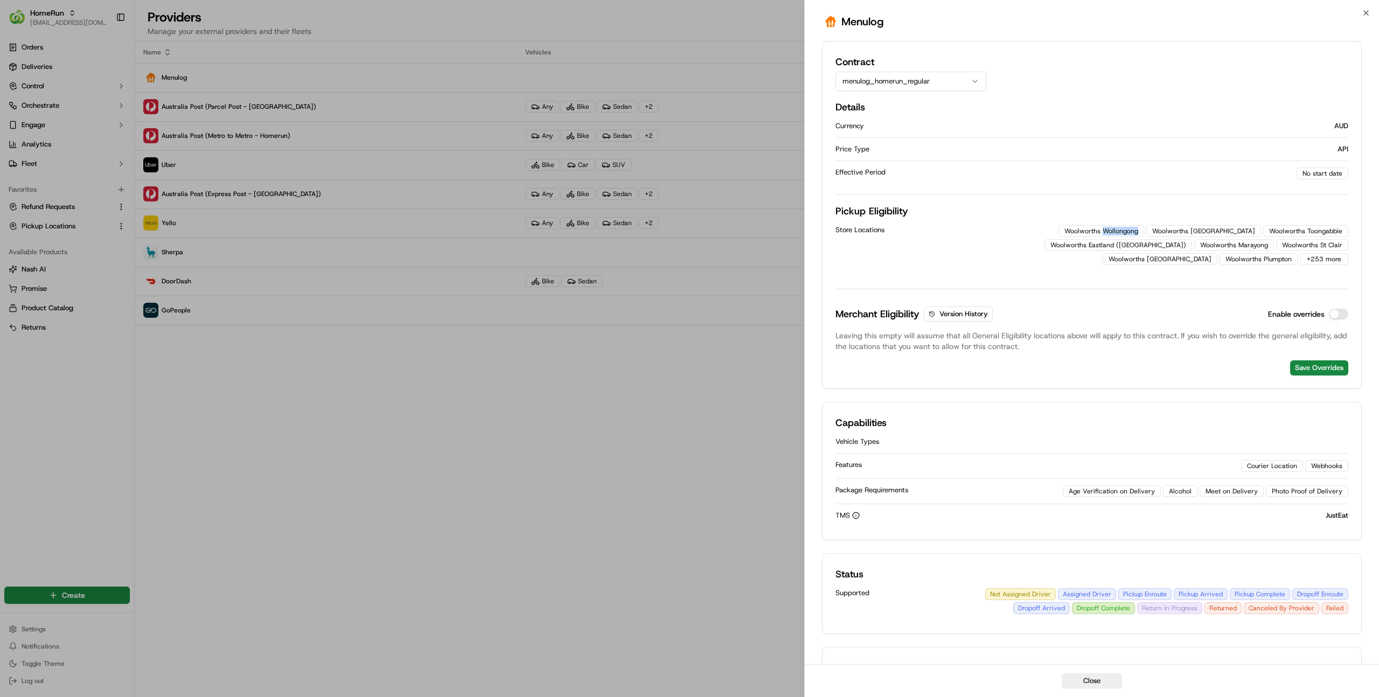
drag, startPoint x: 1035, startPoint y: 231, endPoint x: 1072, endPoint y: 230, distance: 37.2
click at [1072, 230] on div "Woolworths Wollongong" at bounding box center [1101, 231] width 86 height 12
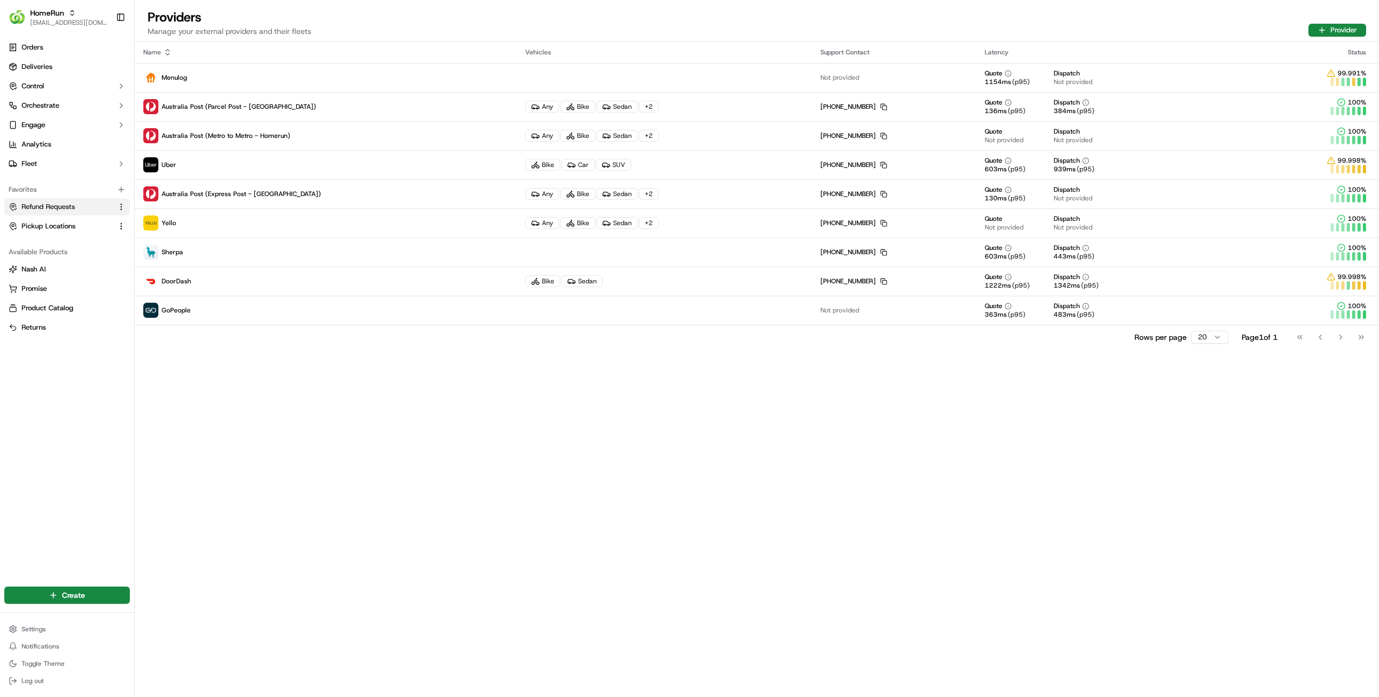
click at [66, 212] on button "Refund Requests" at bounding box center [66, 206] width 125 height 17
click at [65, 226] on span "Pickup Locations" at bounding box center [49, 226] width 54 height 10
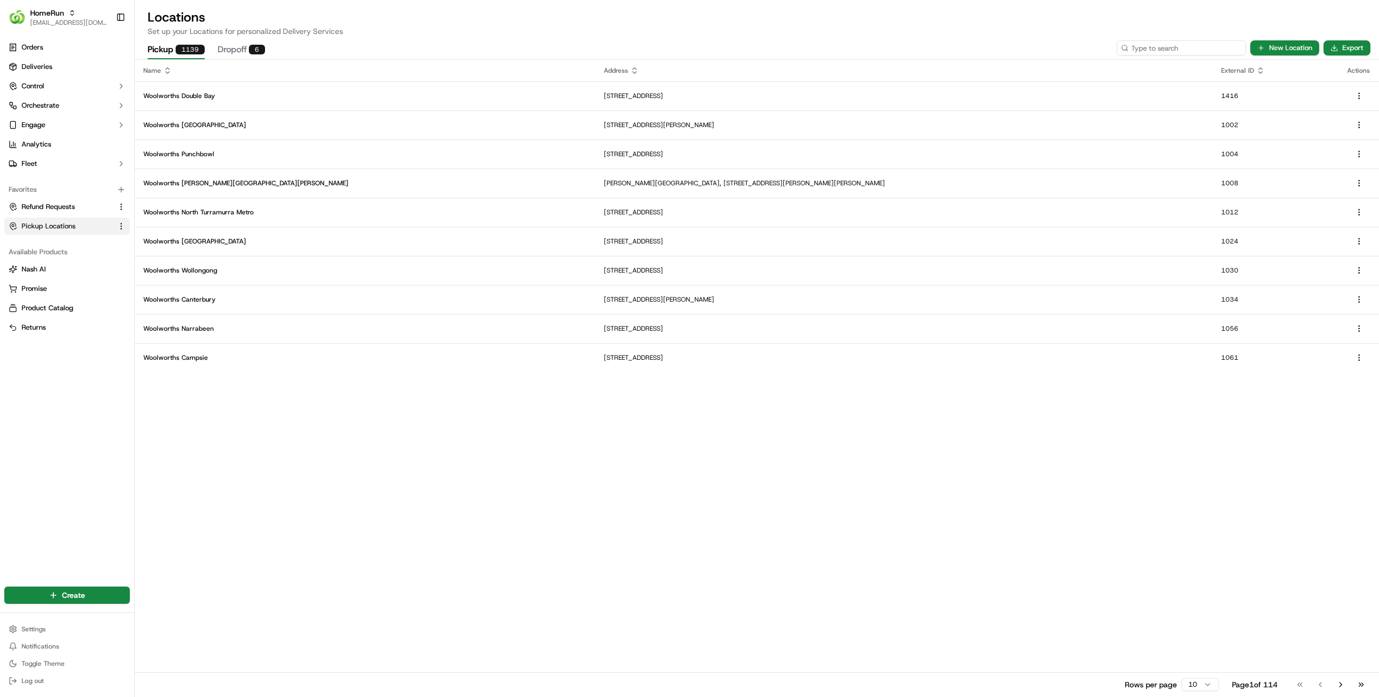
click at [1196, 47] on input at bounding box center [1181, 47] width 129 height 15
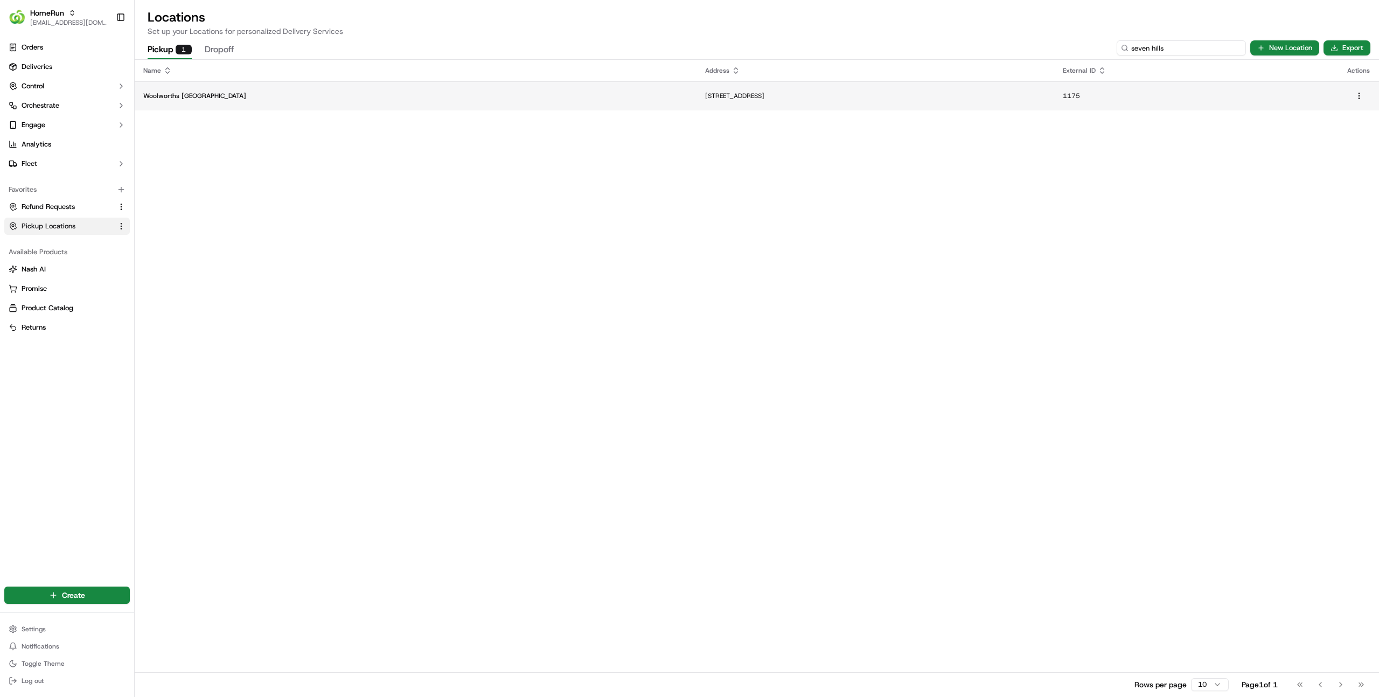
type input "seven hills"
click at [348, 102] on td "Woolworths Seven Hills" at bounding box center [416, 95] width 562 height 29
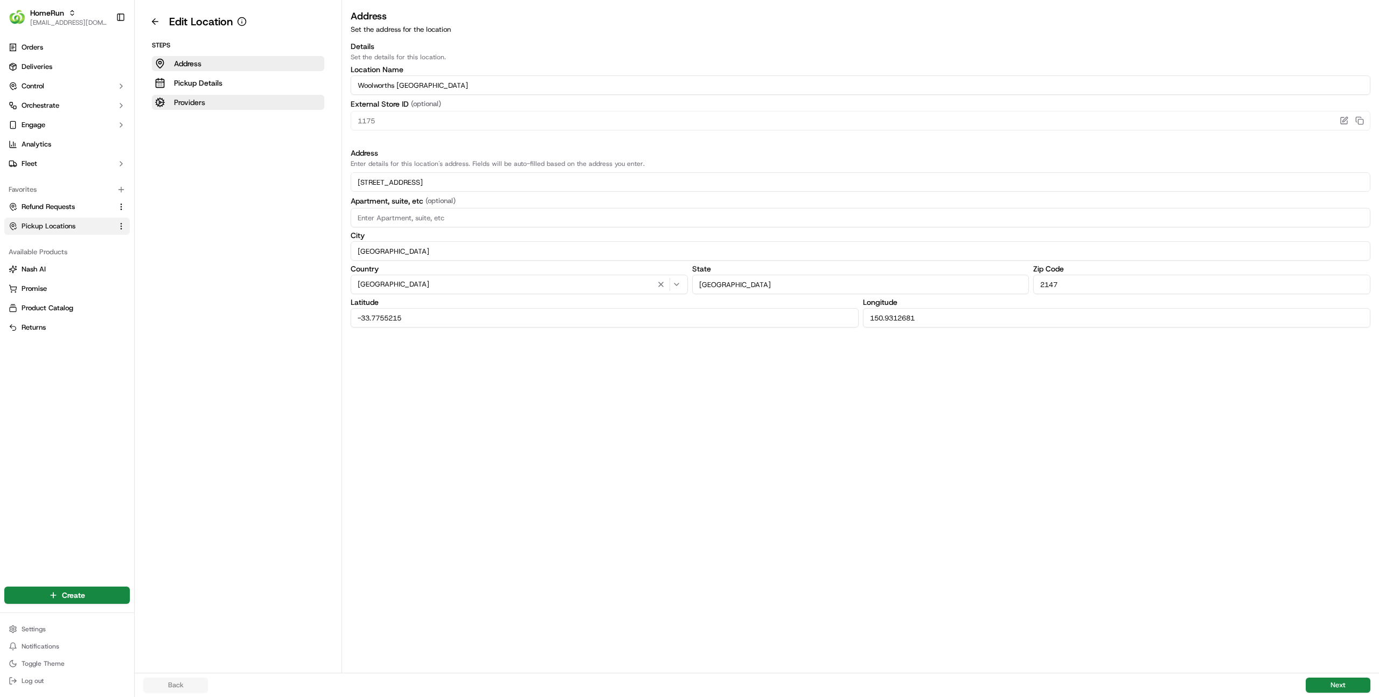
click at [189, 101] on p "Providers" at bounding box center [189, 102] width 31 height 11
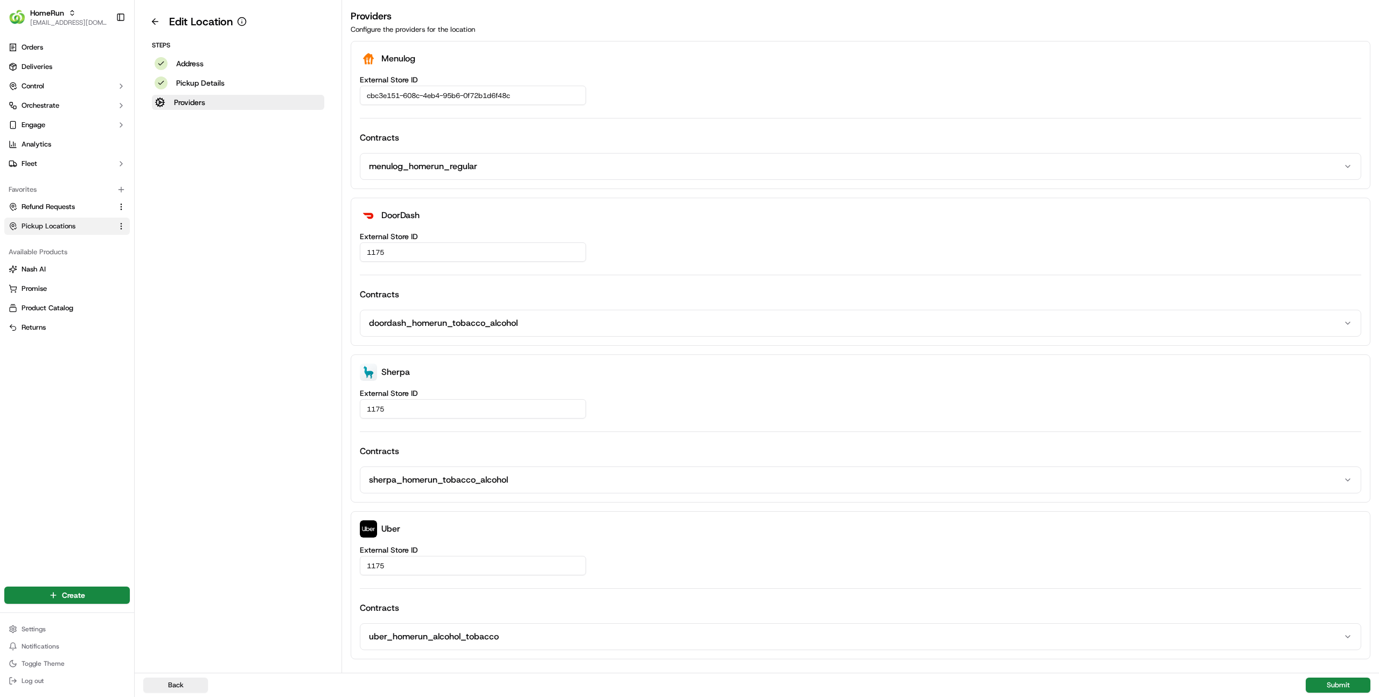
click at [388, 96] on input "cbc3e151-608c-4eb4-95b6-0f72b1d6f48c" at bounding box center [473, 95] width 226 height 19
click at [431, 100] on input "cbc3e151-608c-4eb4-95b6-0f72b1d6f48c" at bounding box center [473, 95] width 226 height 19
drag, startPoint x: 424, startPoint y: 77, endPoint x: 340, endPoint y: 77, distance: 84.0
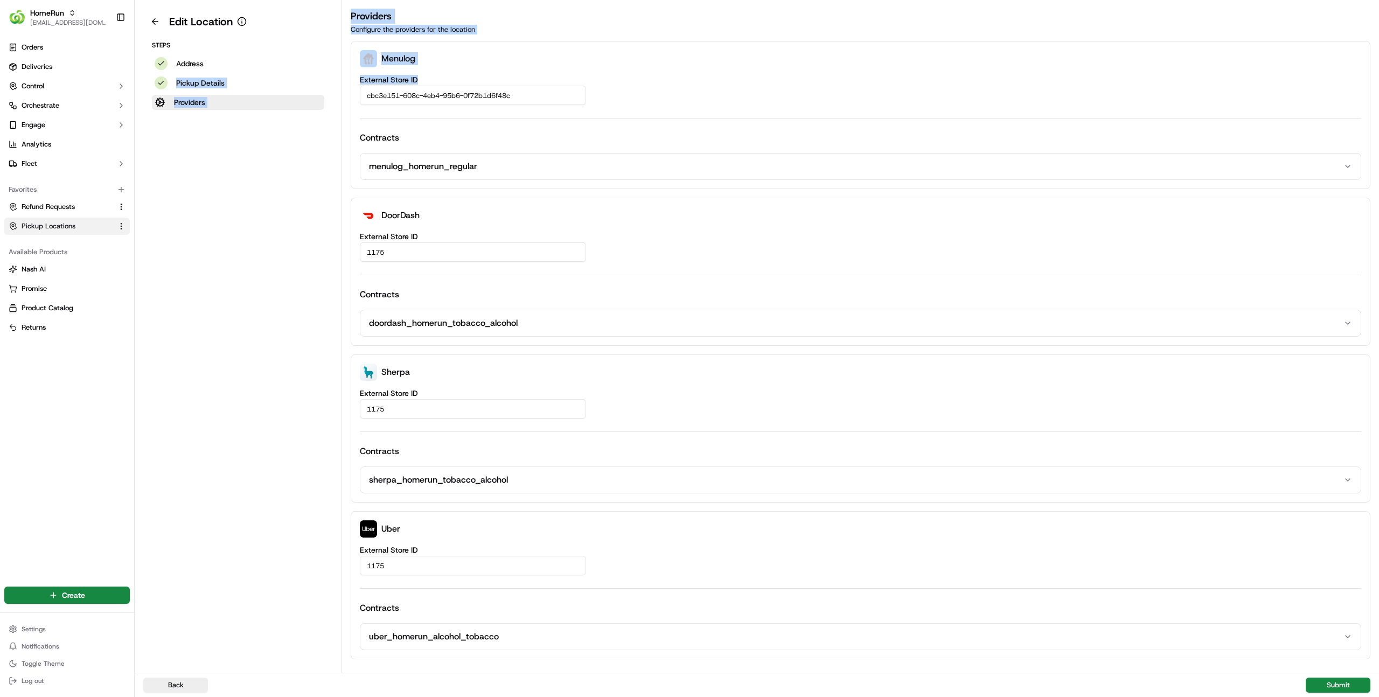
click at [340, 77] on div "Edit Location Steps Address Pickup Details Providers Providers Configure the pr…" at bounding box center [757, 336] width 1244 height 673
click at [408, 79] on label "External Store ID" at bounding box center [860, 80] width 1001 height 8
click at [408, 86] on input "cbc3e151-608c-4eb4-95b6-0f72b1d6f48c" at bounding box center [473, 95] width 226 height 19
drag, startPoint x: 424, startPoint y: 80, endPoint x: 359, endPoint y: 80, distance: 65.2
click at [359, 80] on div "Menulog External Store ID cbc3e151-608c-4eb4-95b6-0f72b1d6f48c Contracts menulo…" at bounding box center [861, 115] width 1020 height 148
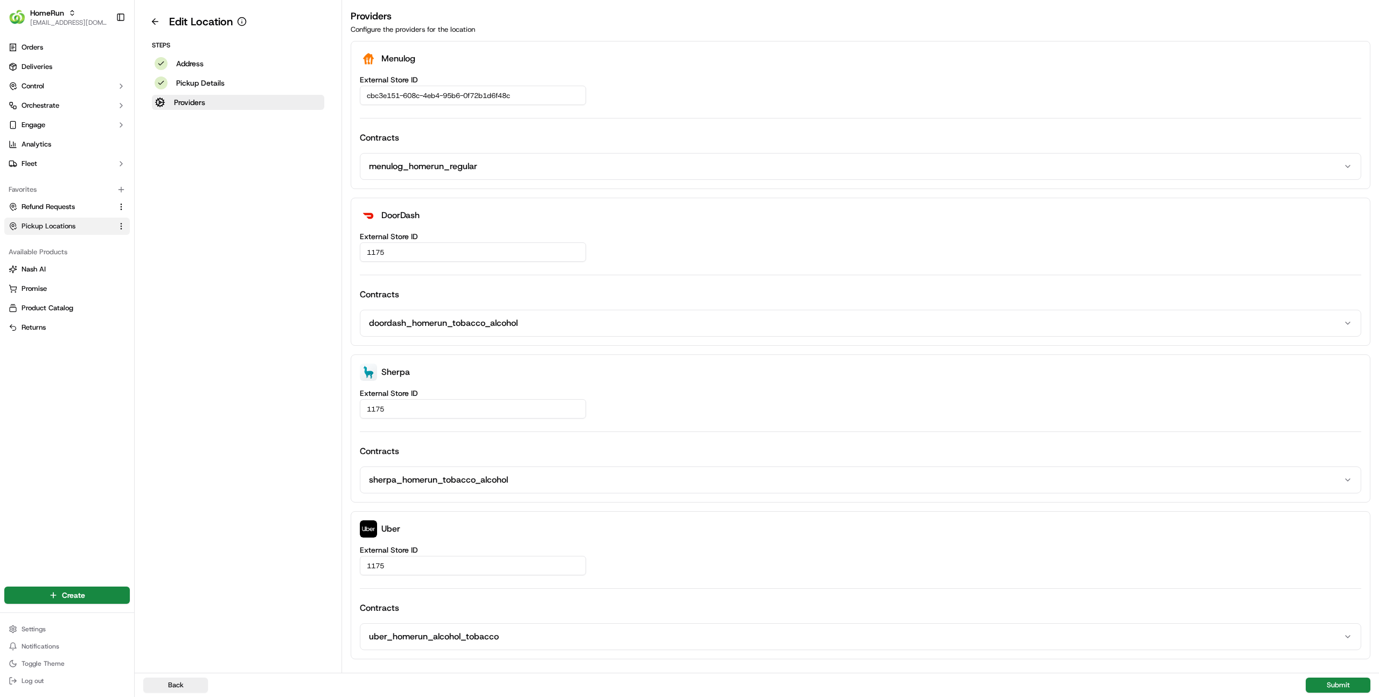
click at [526, 94] on input "cbc3e151-608c-4eb4-95b6-0f72b1d6f48c" at bounding box center [473, 95] width 226 height 19
drag, startPoint x: 552, startPoint y: 104, endPoint x: 352, endPoint y: 104, distance: 199.8
click at [352, 104] on div "Menulog External Store ID cbc3e151-608c-4eb4-95b6-0f72b1d6f48c Contracts menulo…" at bounding box center [861, 115] width 1020 height 148
click at [53, 81] on button "Control" at bounding box center [66, 86] width 125 height 17
click at [51, 100] on span "Providers" at bounding box center [37, 104] width 30 height 10
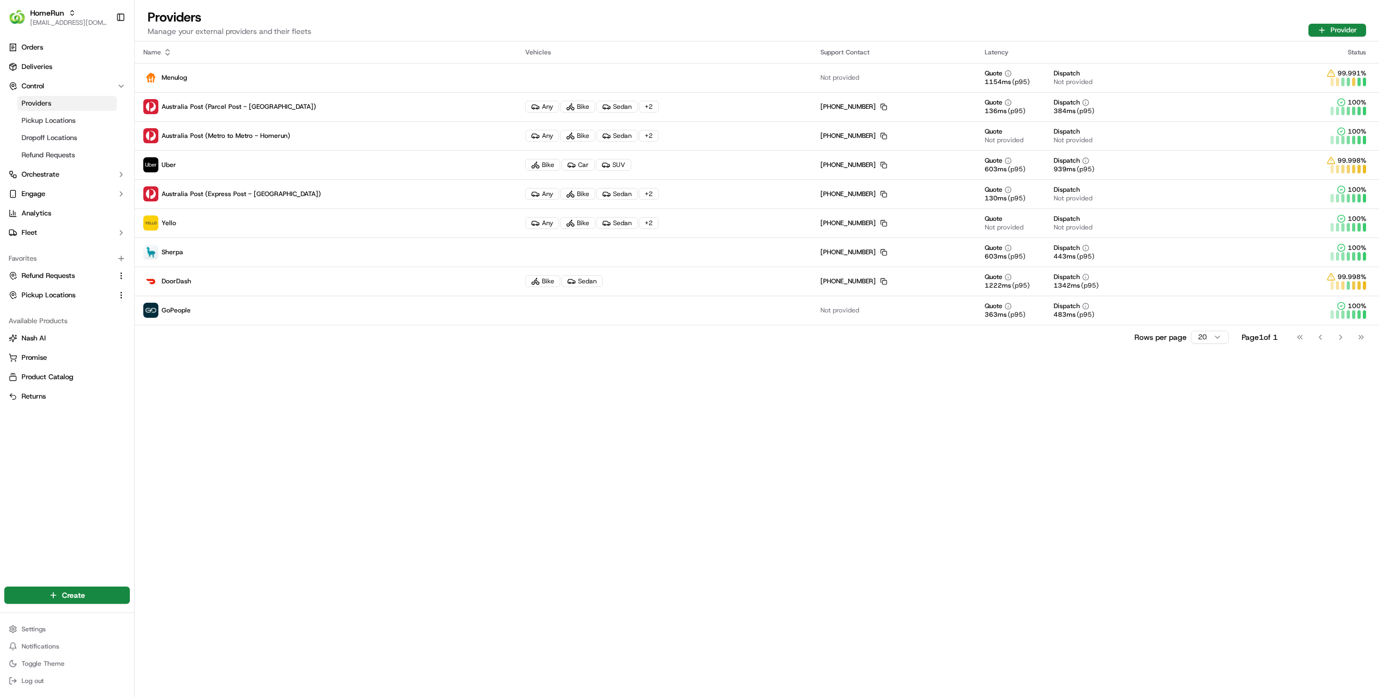
click at [82, 510] on div "Orders Deliveries Control Providers Pickup Locations Dropoff Locations Refund R…" at bounding box center [67, 304] width 134 height 541
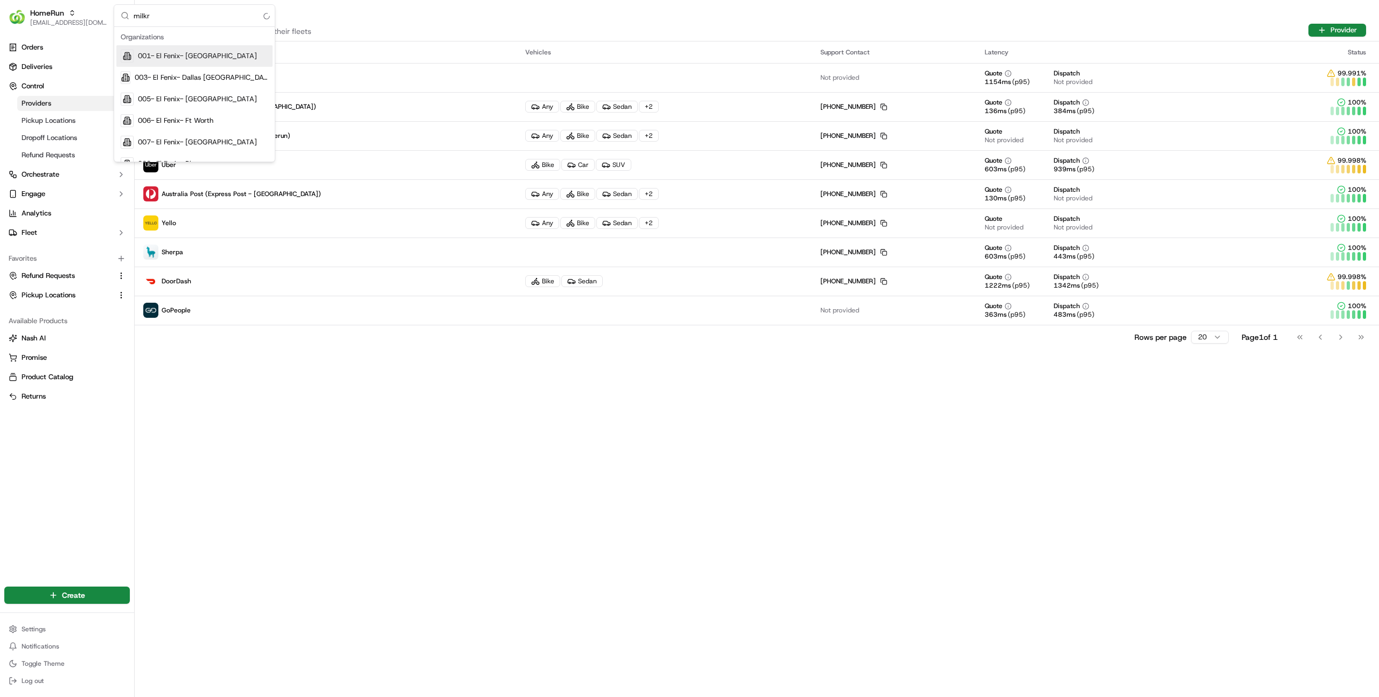
type input "milkru"
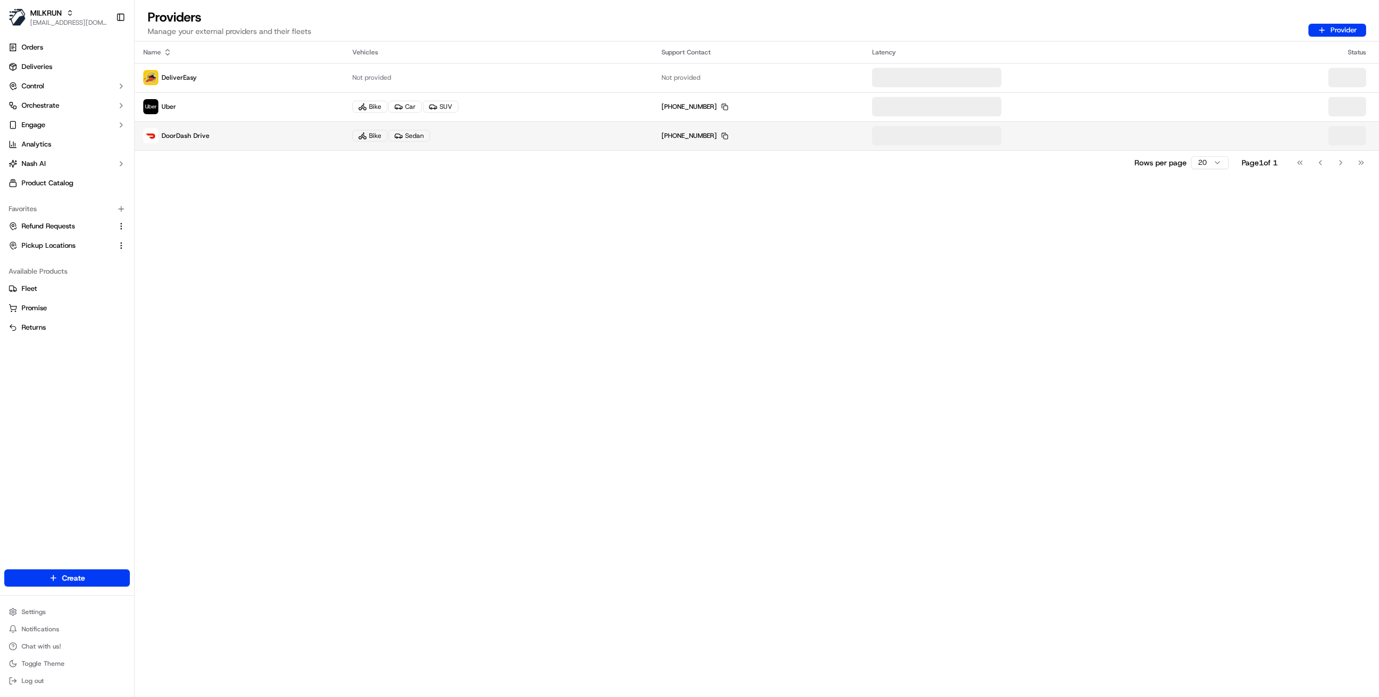
click at [276, 146] on td "DoorDash Drive" at bounding box center [239, 135] width 209 height 29
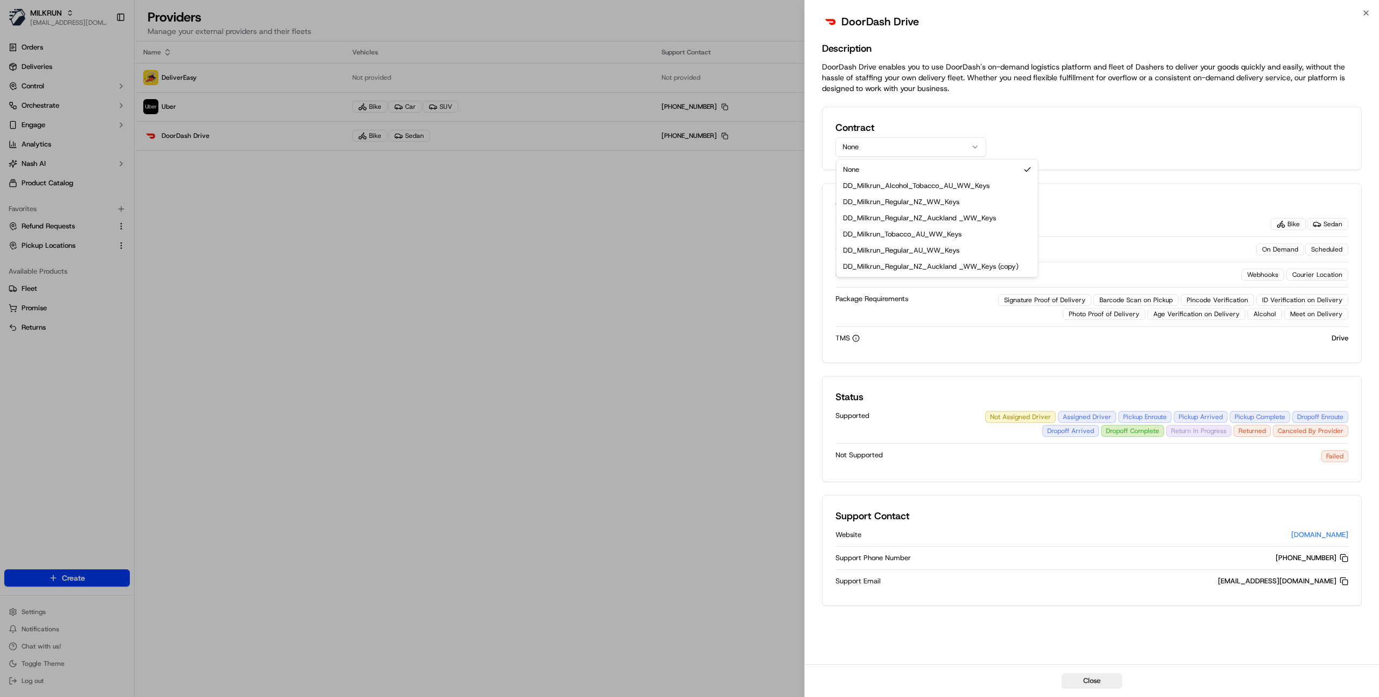
click at [915, 144] on button "None" at bounding box center [910, 146] width 151 height 19
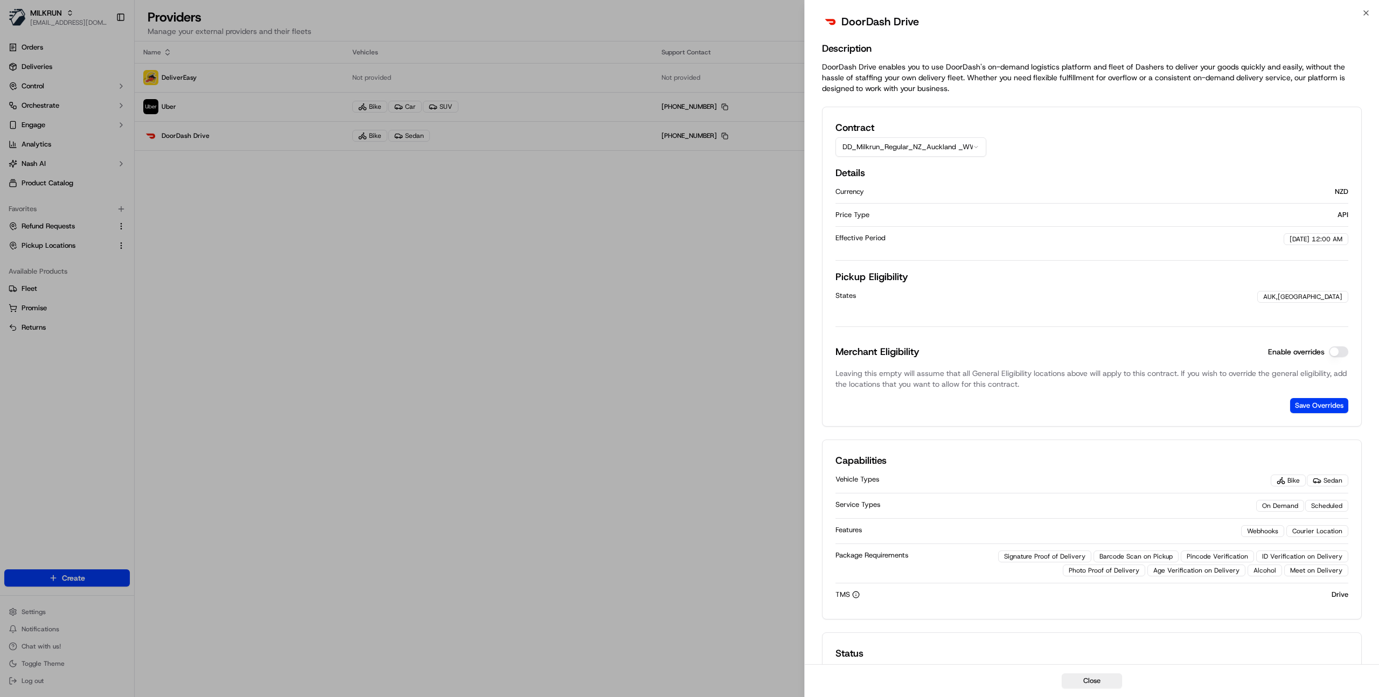
click at [1342, 353] on button "Enable overrides" at bounding box center [1338, 351] width 19 height 11
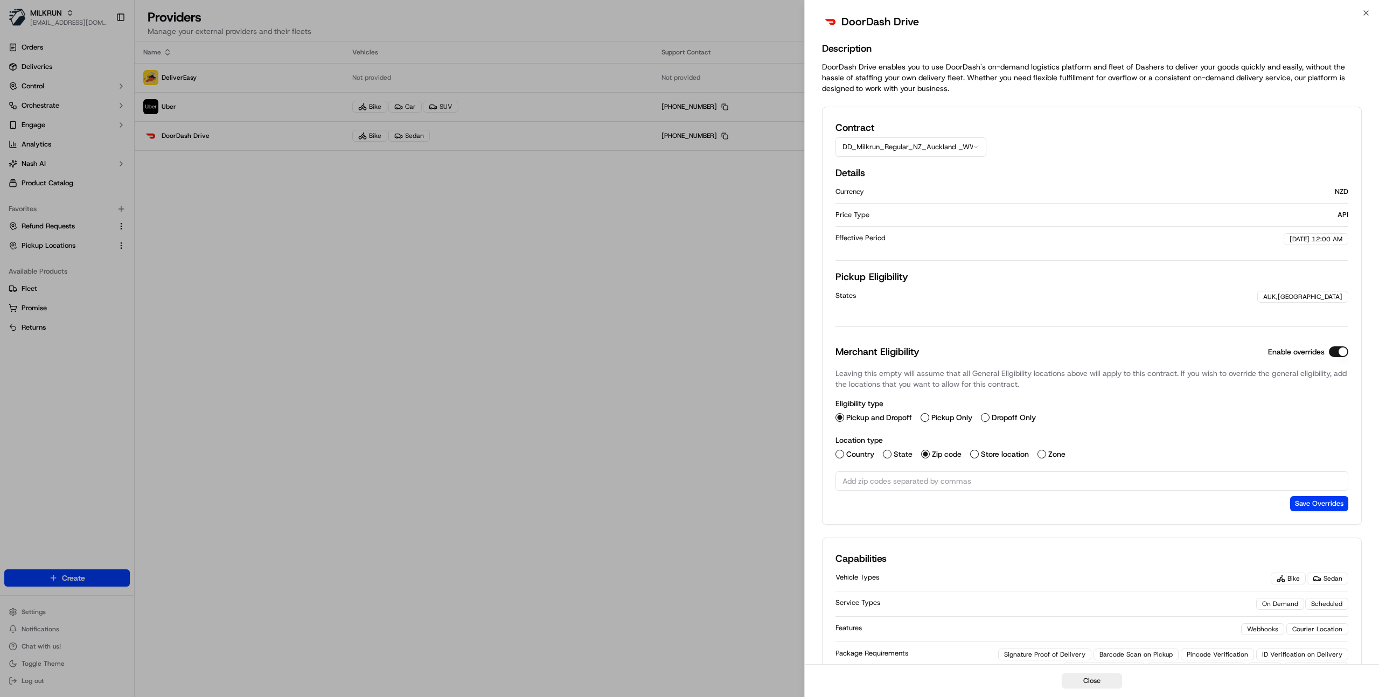
click at [994, 455] on label "Store location" at bounding box center [1005, 454] width 48 height 8
click at [979, 455] on button "Store location" at bounding box center [974, 454] width 9 height 9
click at [947, 414] on label "Pickup Only" at bounding box center [951, 418] width 41 height 8
click at [929, 414] on button "Pickup Only" at bounding box center [924, 417] width 9 height 9
click at [925, 475] on button "Select location" at bounding box center [1091, 480] width 513 height 19
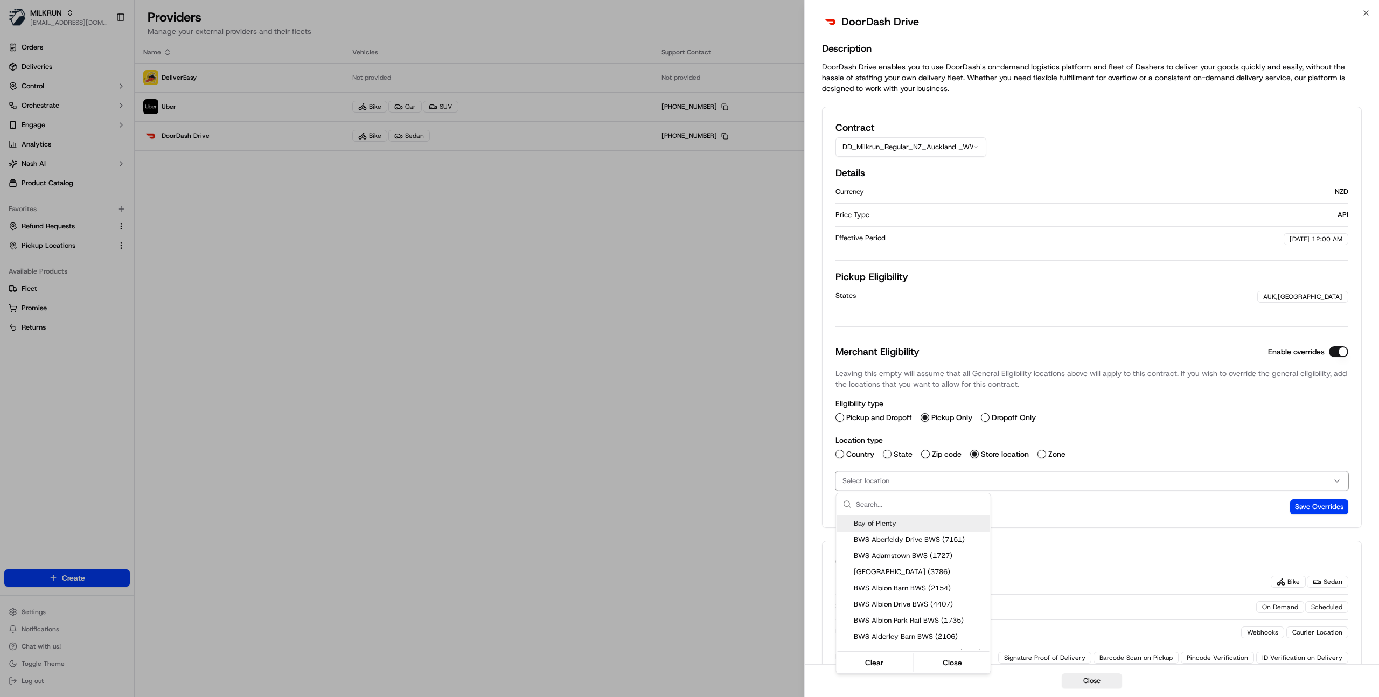
type input "9519 9545 9029 9483 9464 9014 9053 9561 9510 9583 9025 9046 9491 9109 9254 9253…"
click at [921, 479] on div at bounding box center [689, 348] width 1379 height 697
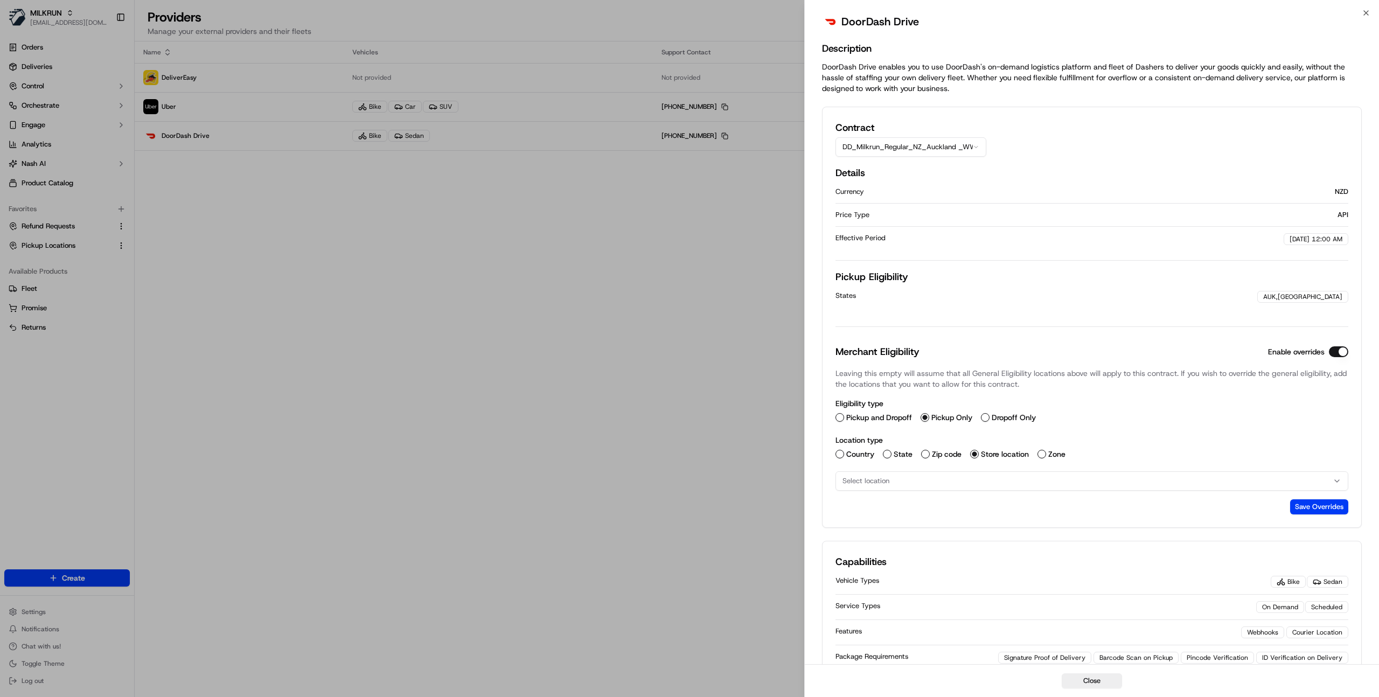
click at [883, 480] on span "Select location" at bounding box center [865, 481] width 47 height 10
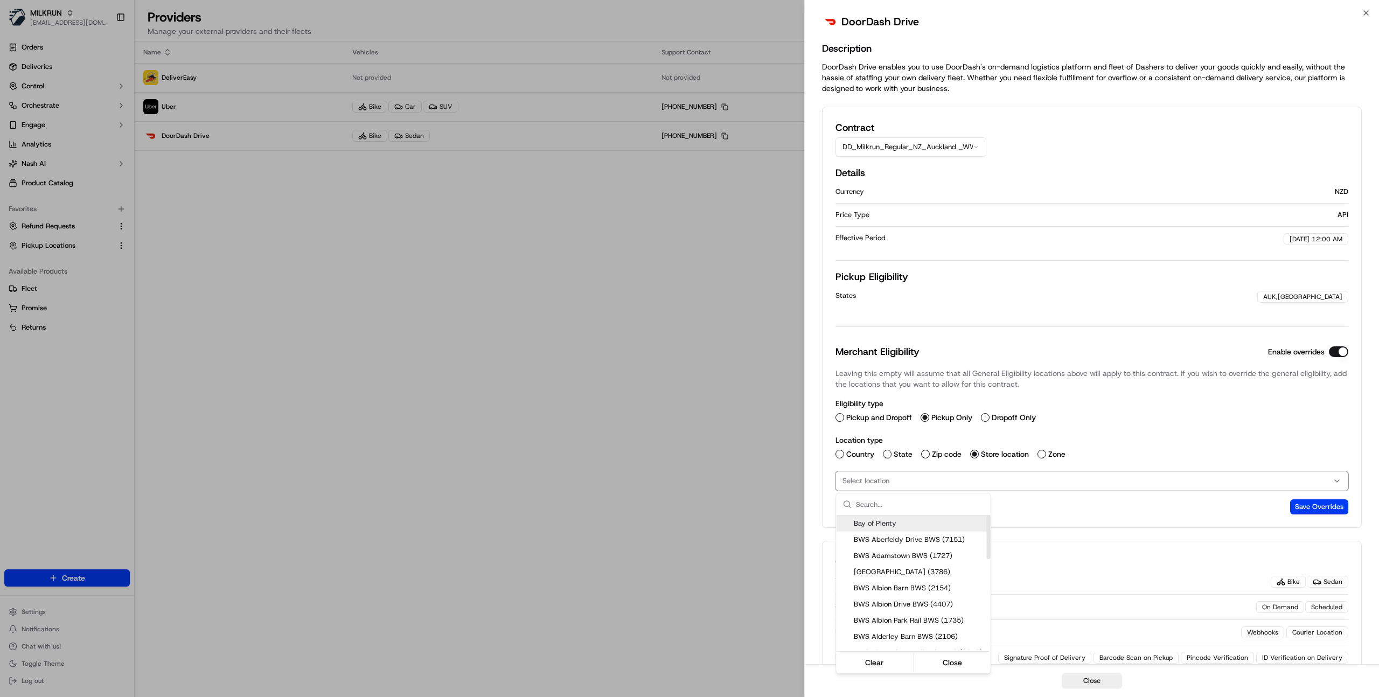
click at [876, 506] on input "text" at bounding box center [920, 504] width 128 height 22
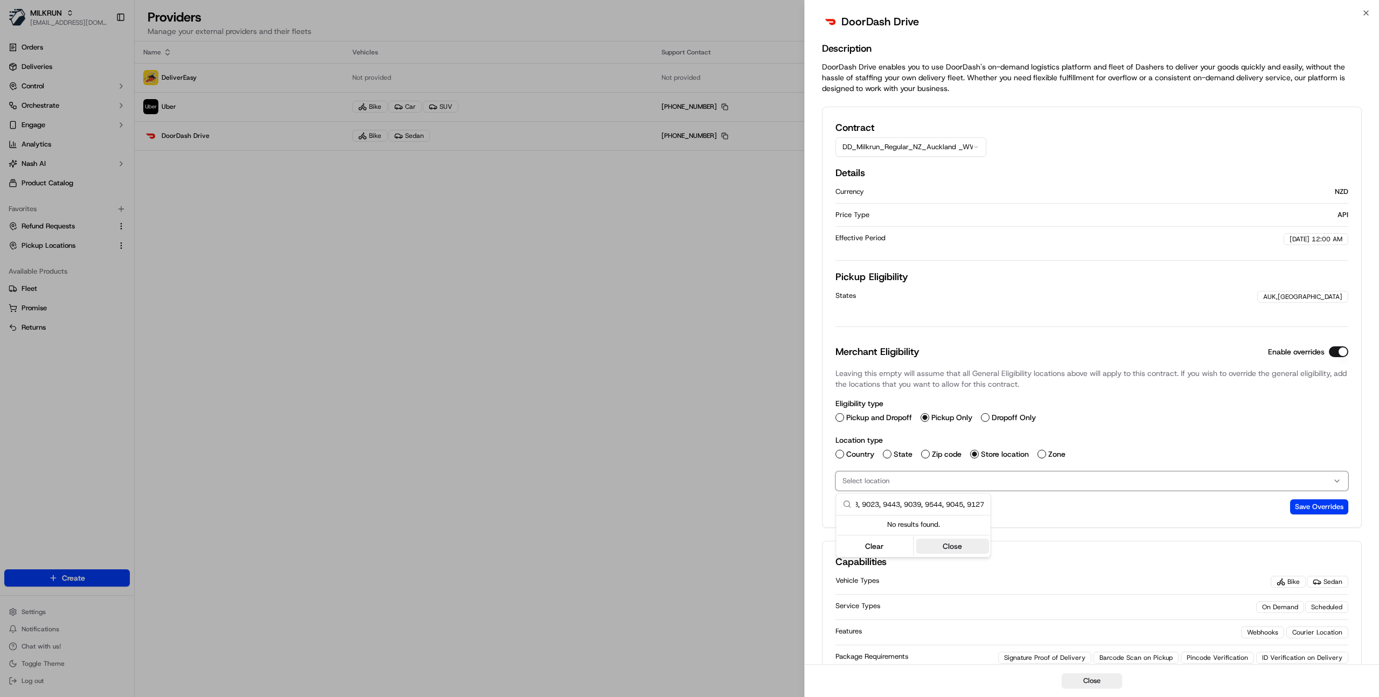
type input "9519, 9545, 9029, 9483, 9464, 9014, 9053, 9561, 9510, 9583, 9025, 9046, 9491, 9…"
click at [943, 546] on button "Close" at bounding box center [953, 546] width 74 height 15
click at [973, 490] on button "Select location" at bounding box center [1091, 480] width 513 height 19
